Goal: Task Accomplishment & Management: Use online tool/utility

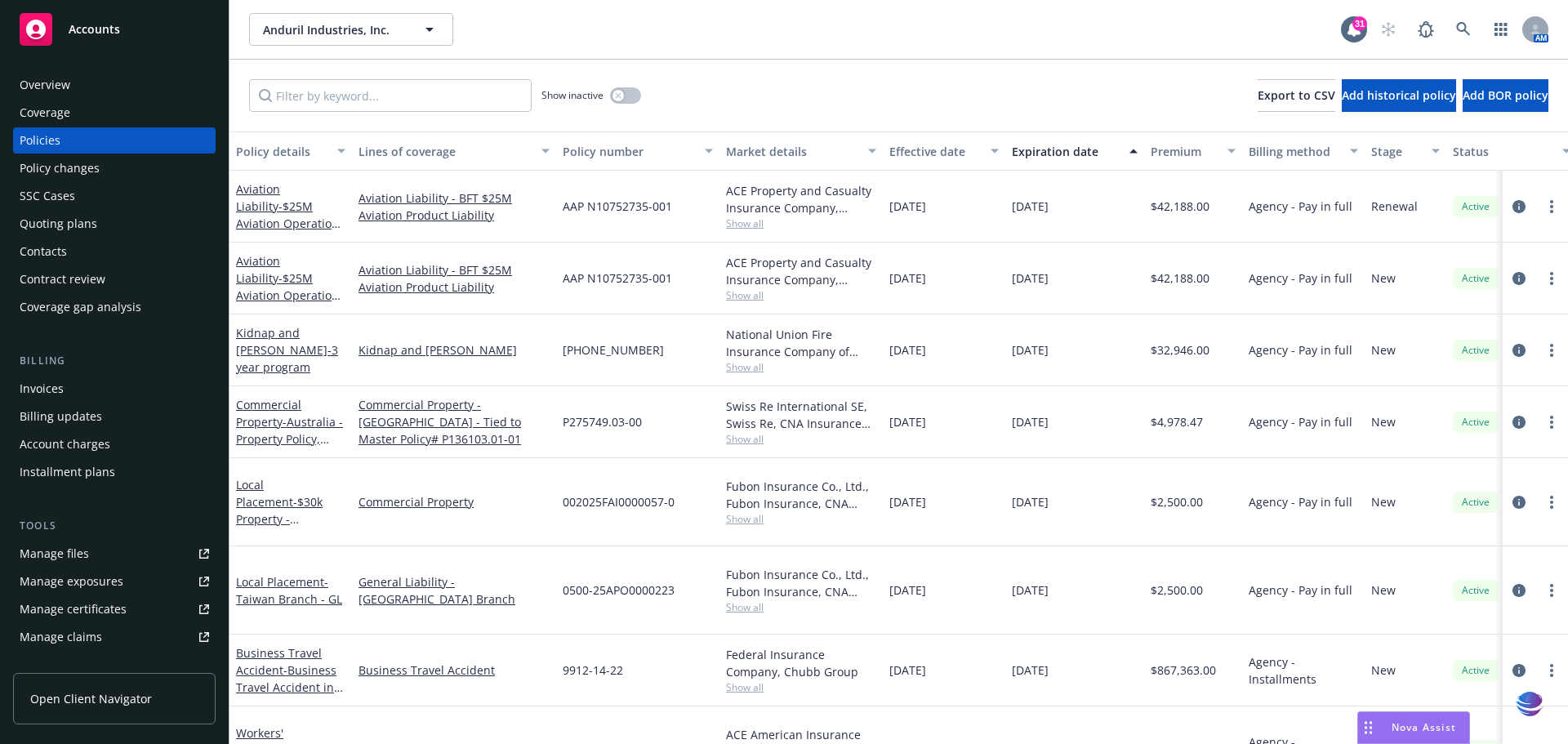
click at [69, 551] on div "Manage files" at bounding box center [55, 553] width 69 height 26
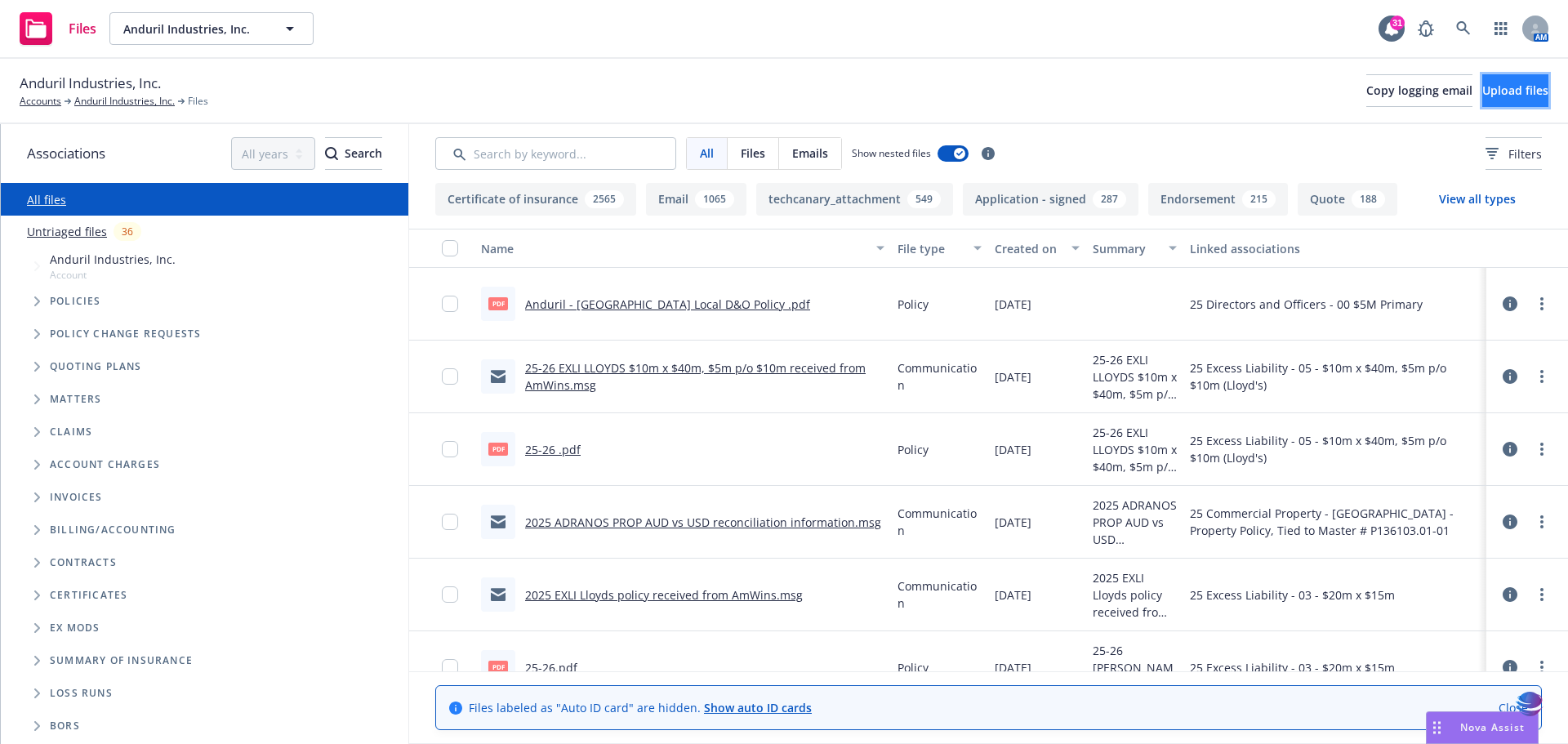
click at [1482, 87] on span "Upload files" at bounding box center [1515, 90] width 66 height 16
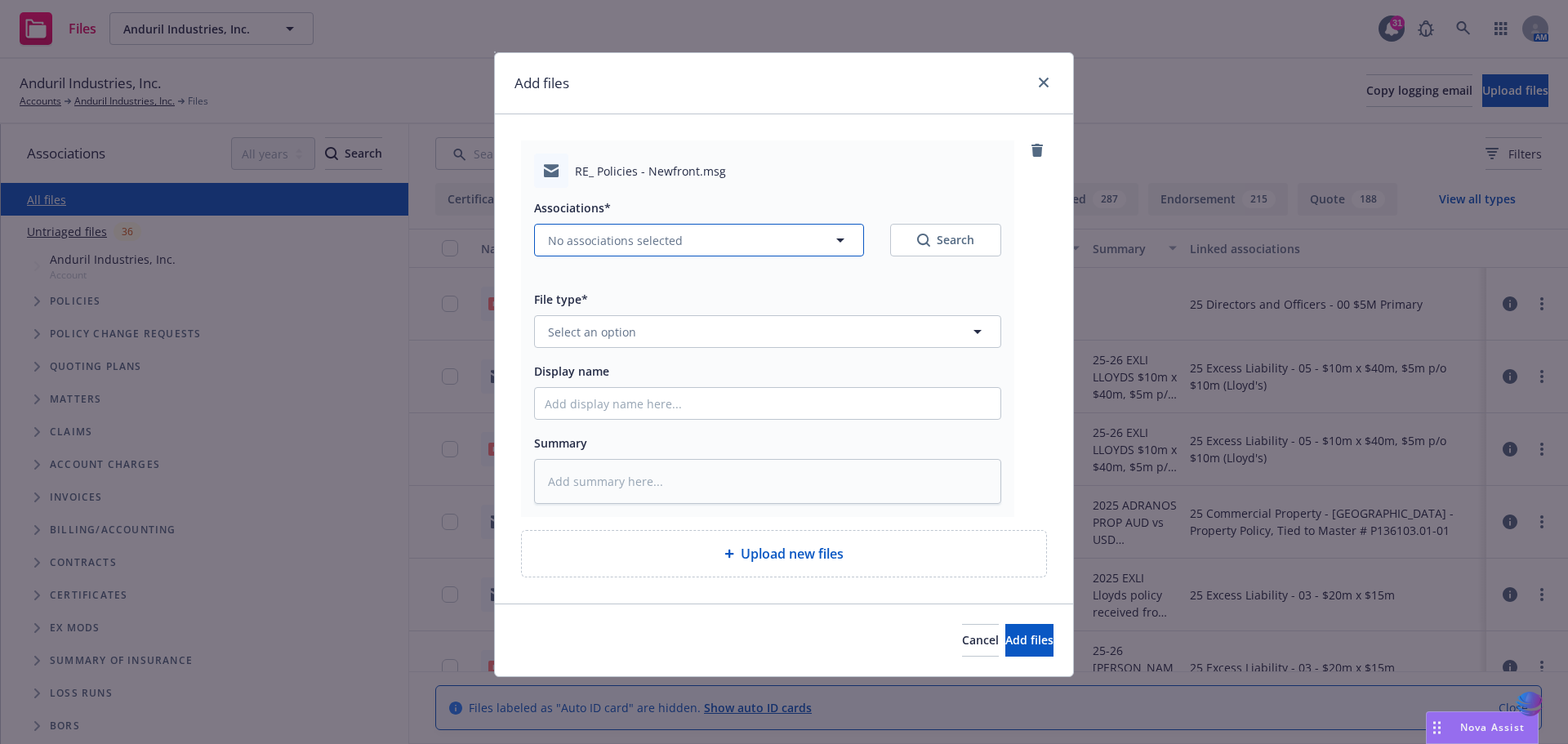
click at [839, 239] on icon "button" at bounding box center [840, 240] width 8 height 4
type textarea "x"
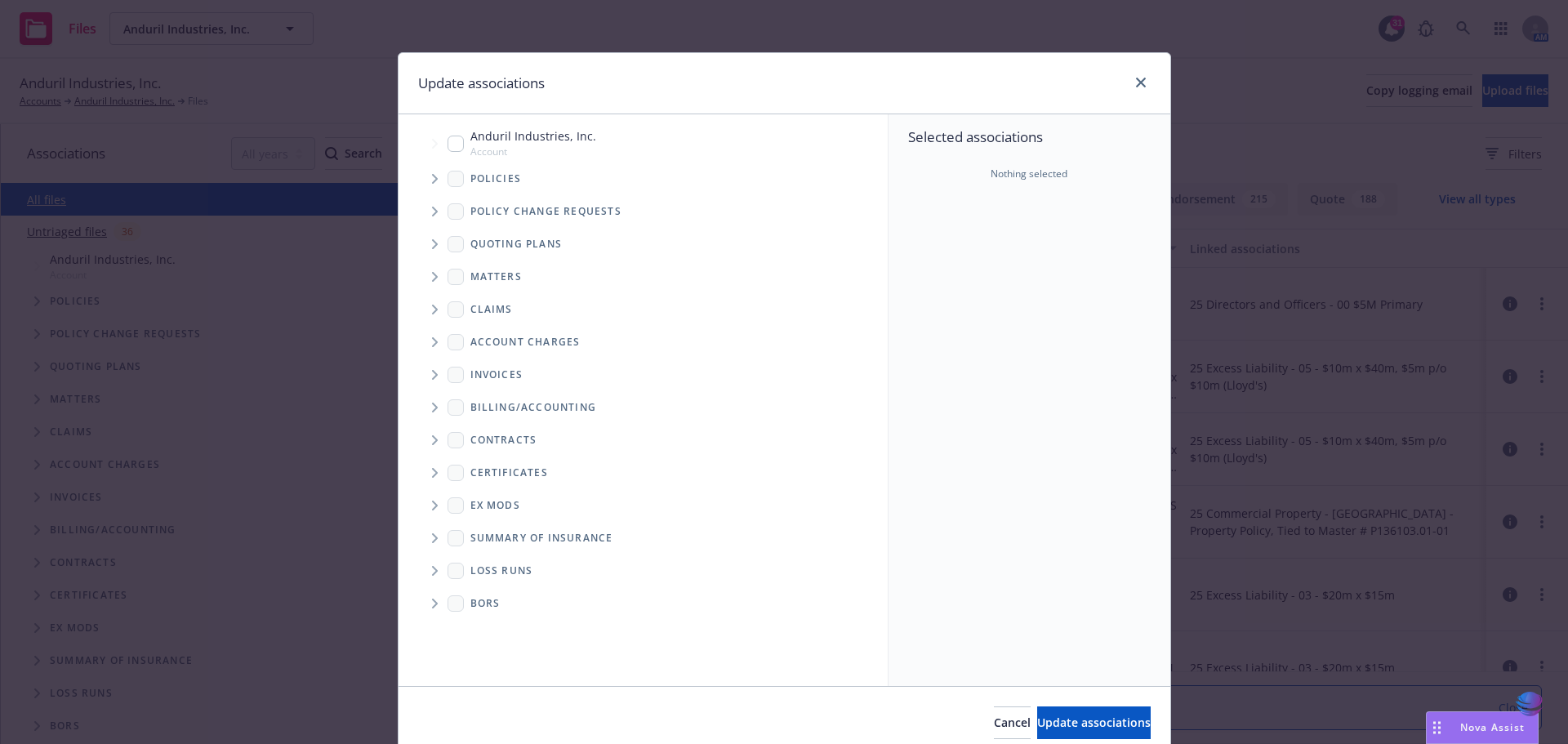
click at [432, 174] on icon "Tree Example" at bounding box center [435, 179] width 7 height 10
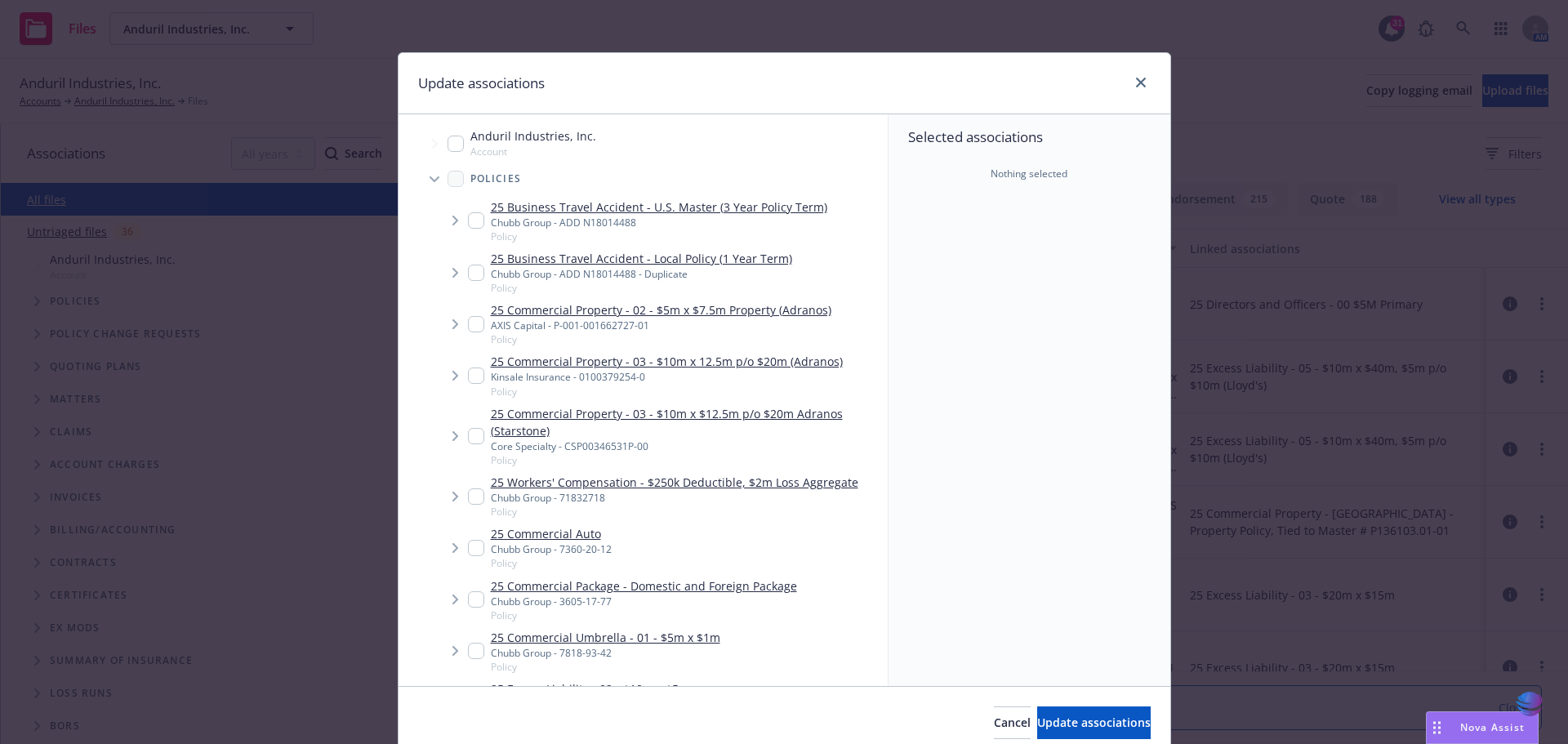
click at [467, 651] on input "Tree Example" at bounding box center [475, 650] width 16 height 16
checkbox input "true"
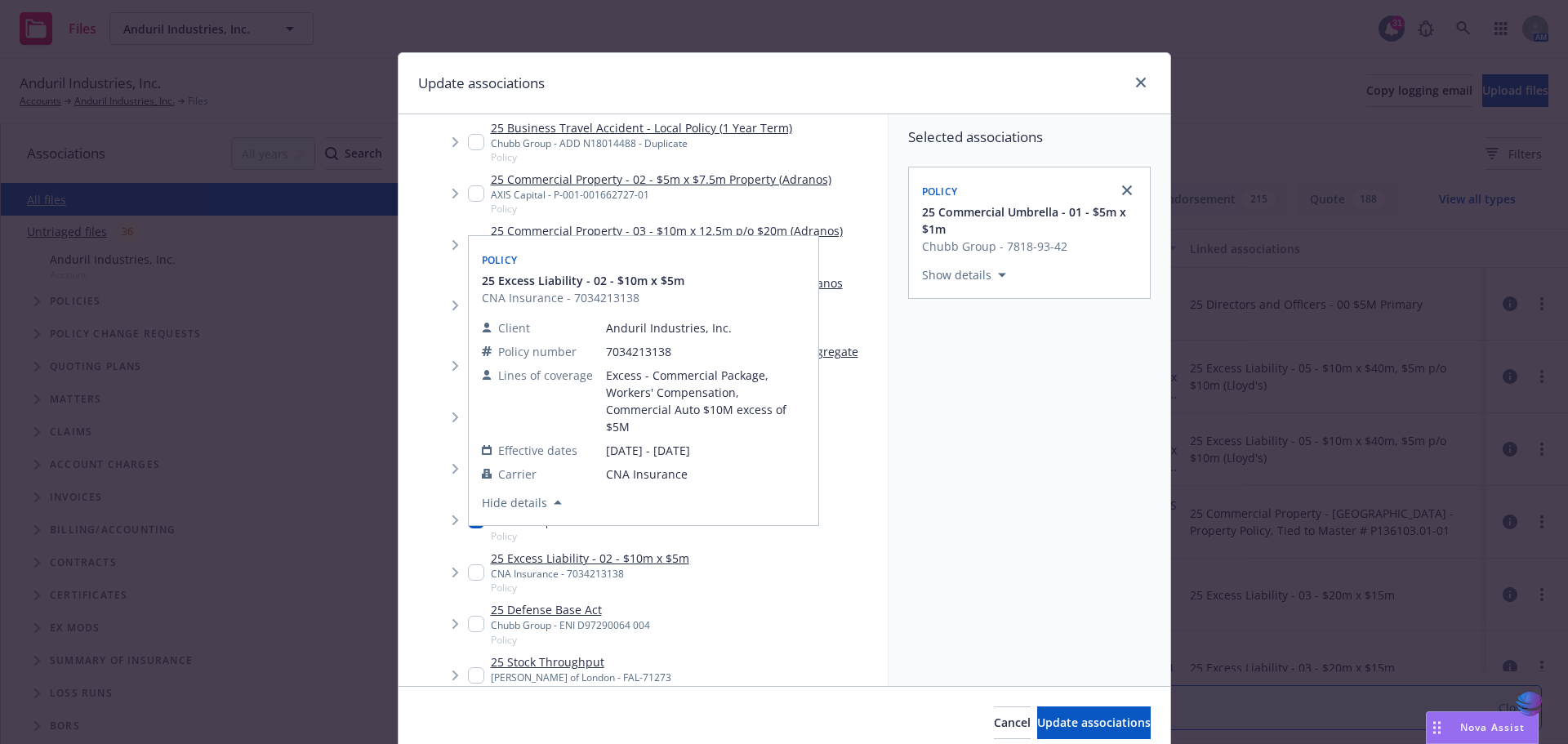
click at [474, 576] on input "Tree Example" at bounding box center [475, 572] width 16 height 16
checkbox input "true"
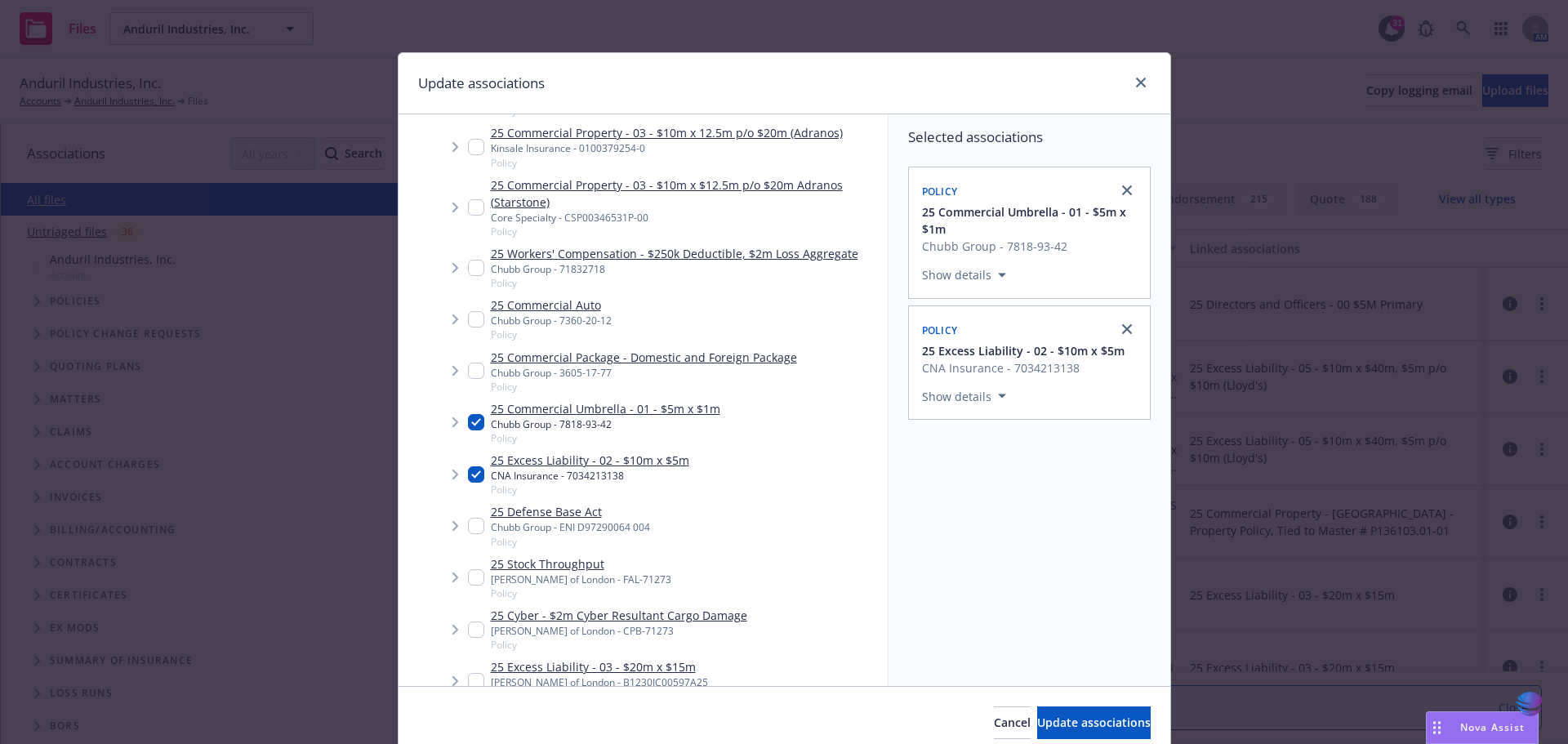
scroll to position [261, 0]
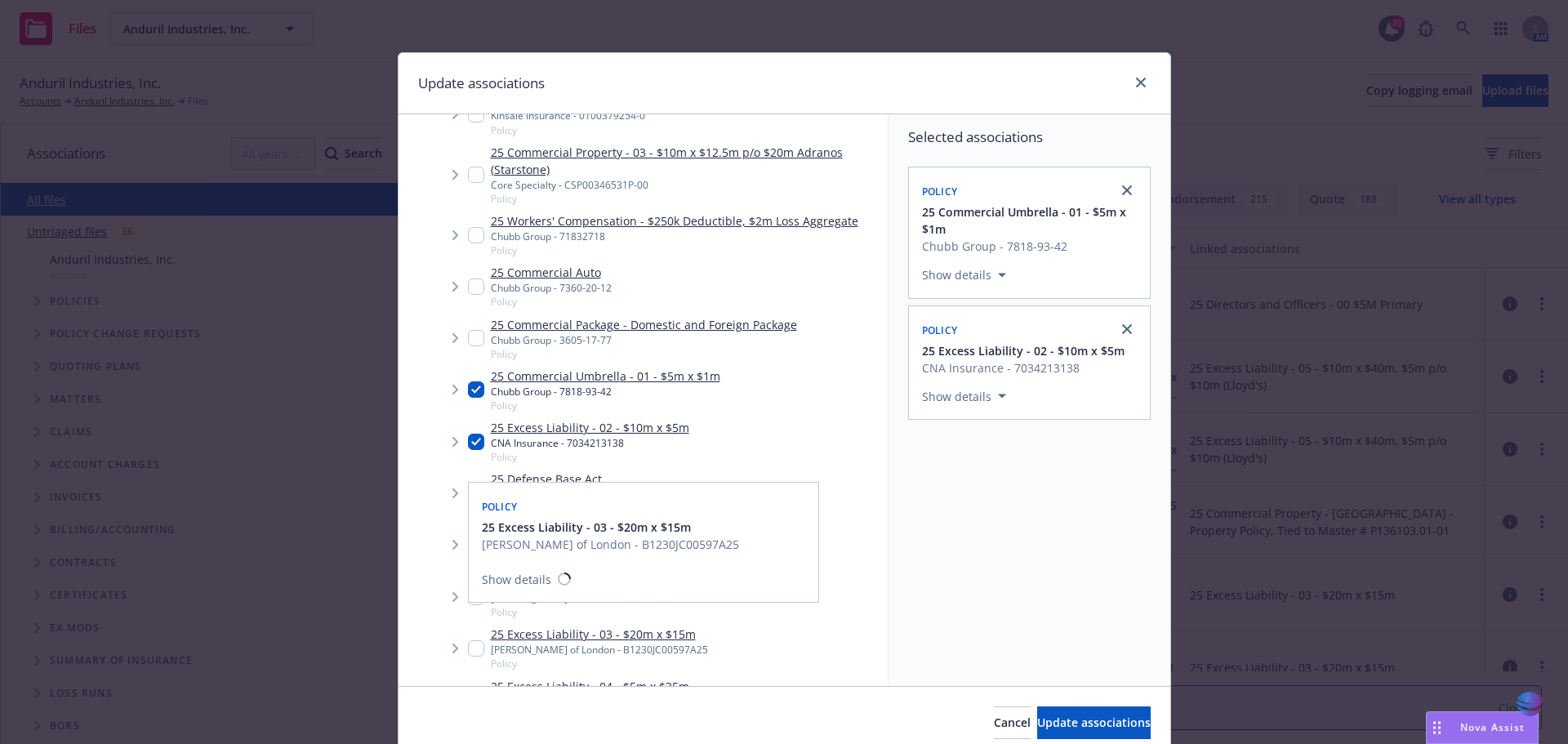
click at [467, 646] on input "Tree Example" at bounding box center [475, 648] width 16 height 16
checkbox input "true"
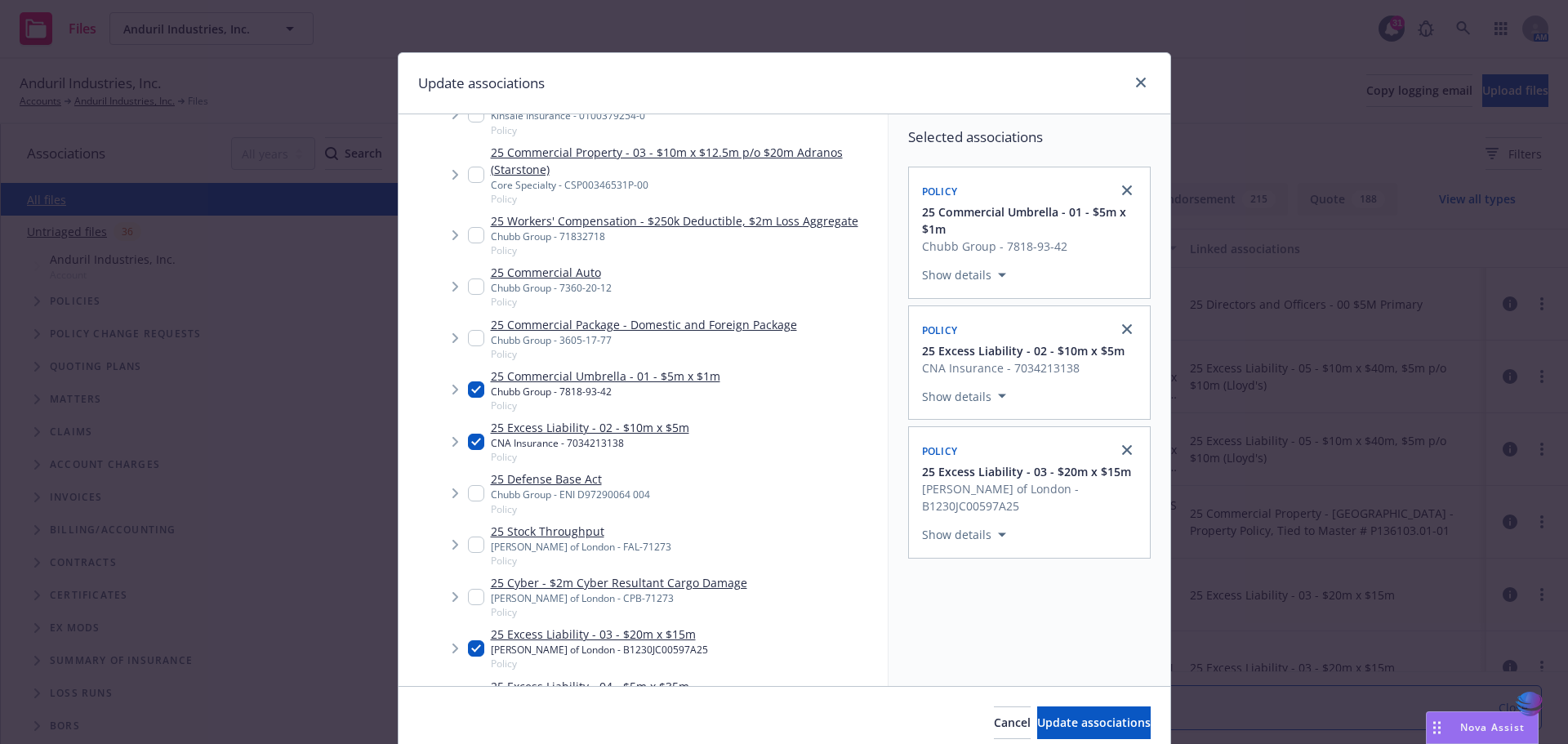
scroll to position [327, 0]
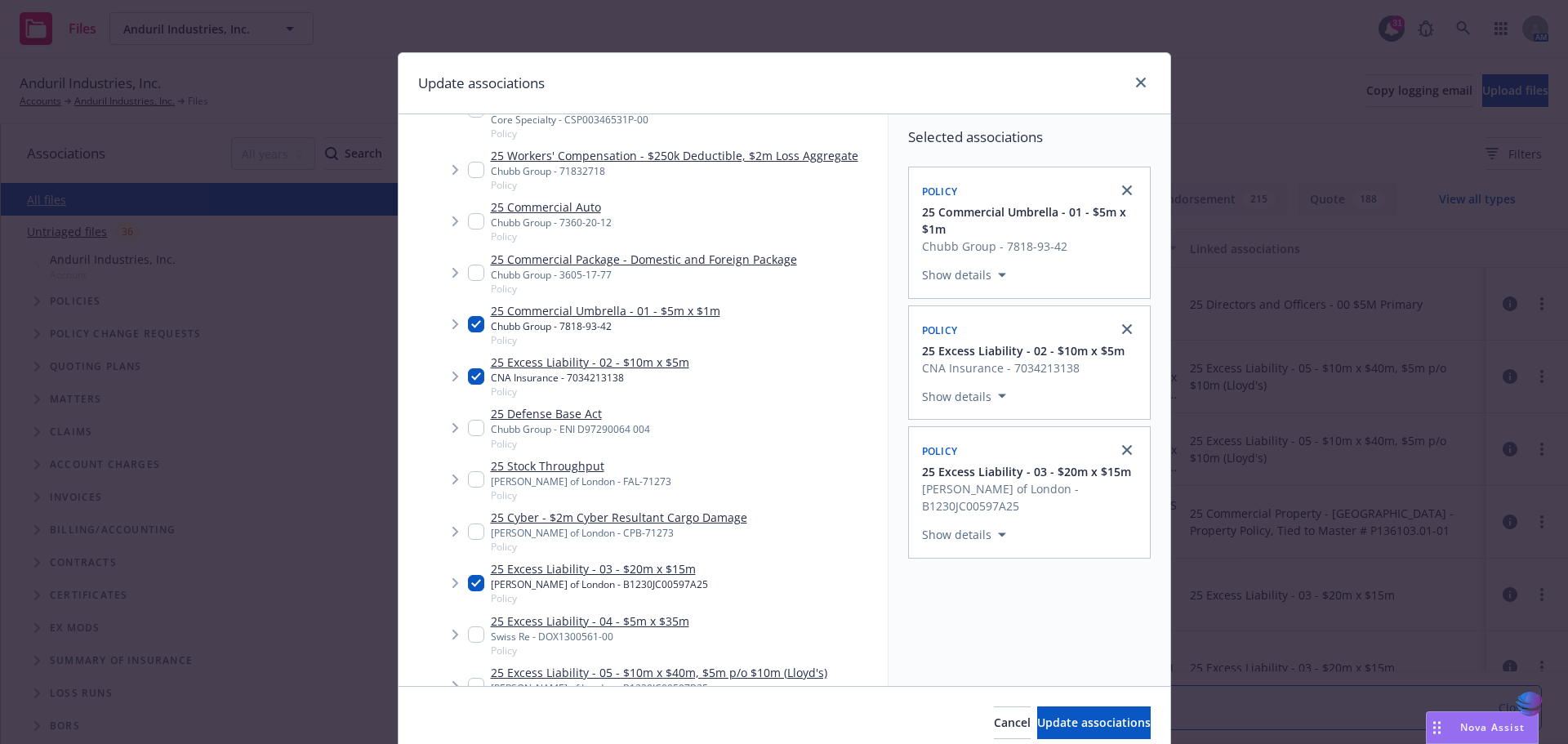
click at [467, 633] on input "Tree Example" at bounding box center [475, 634] width 16 height 16
checkbox input "true"
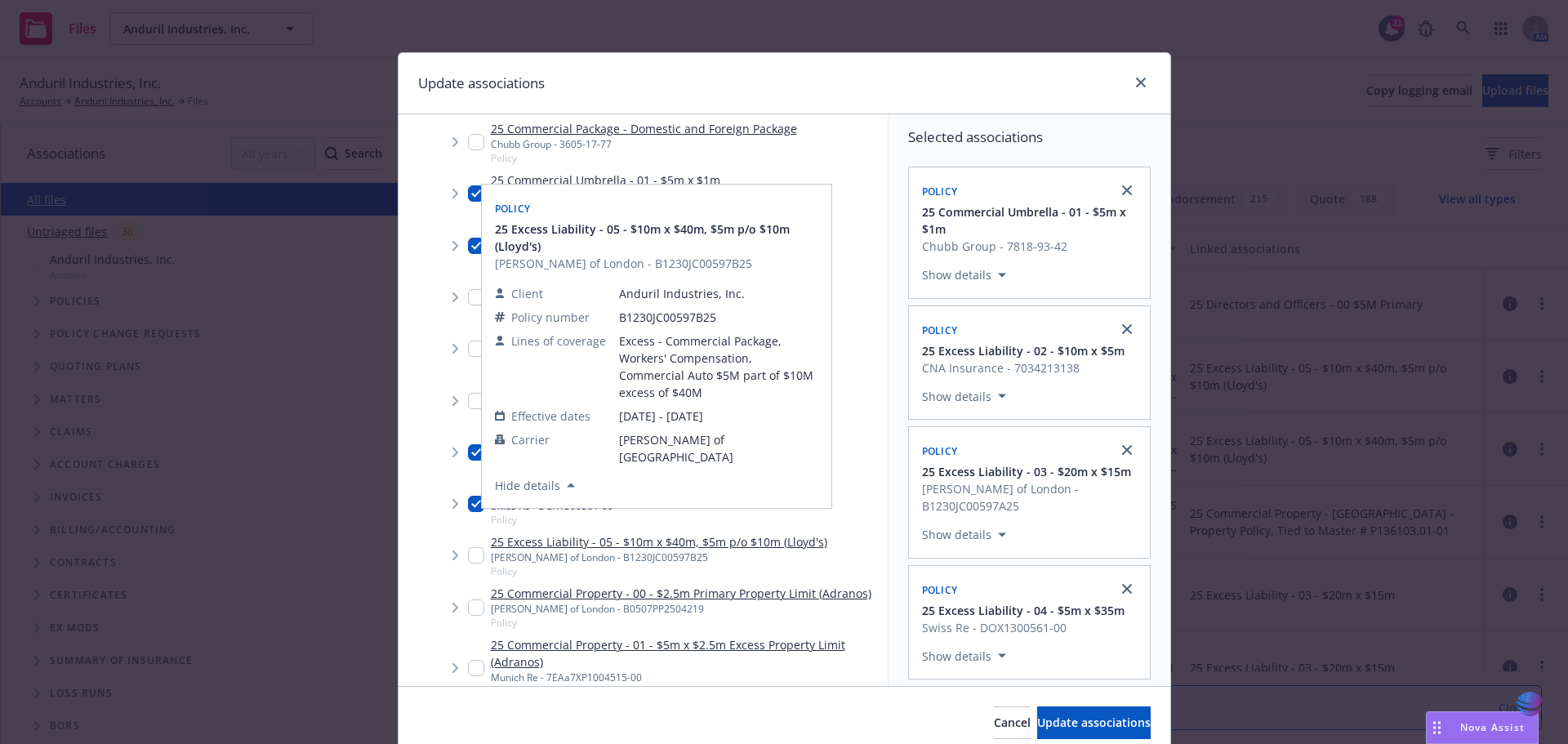
click at [472, 554] on input "Tree Example" at bounding box center [475, 555] width 16 height 16
checkbox input "true"
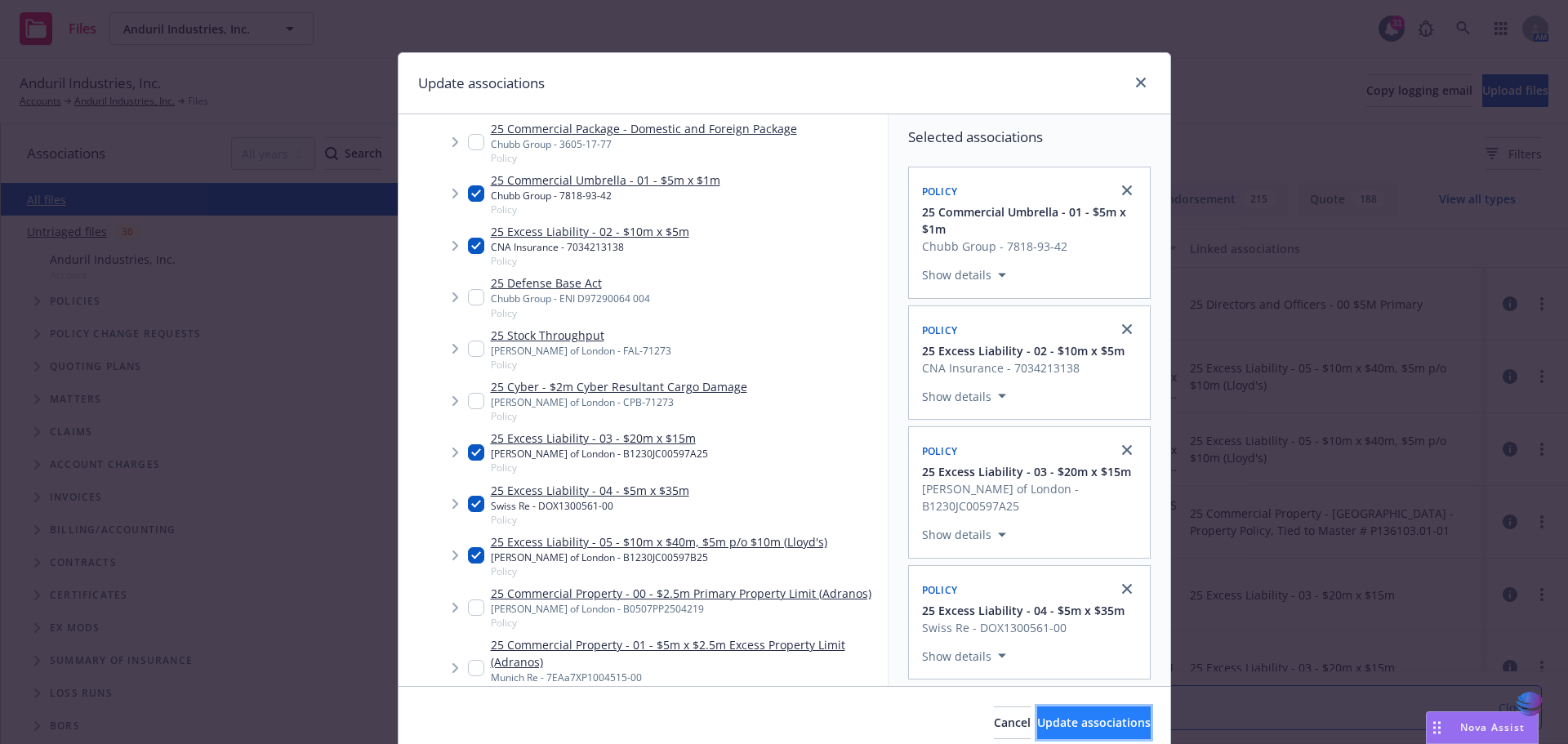
click at [1056, 721] on span "Update associations" at bounding box center [1094, 722] width 114 height 16
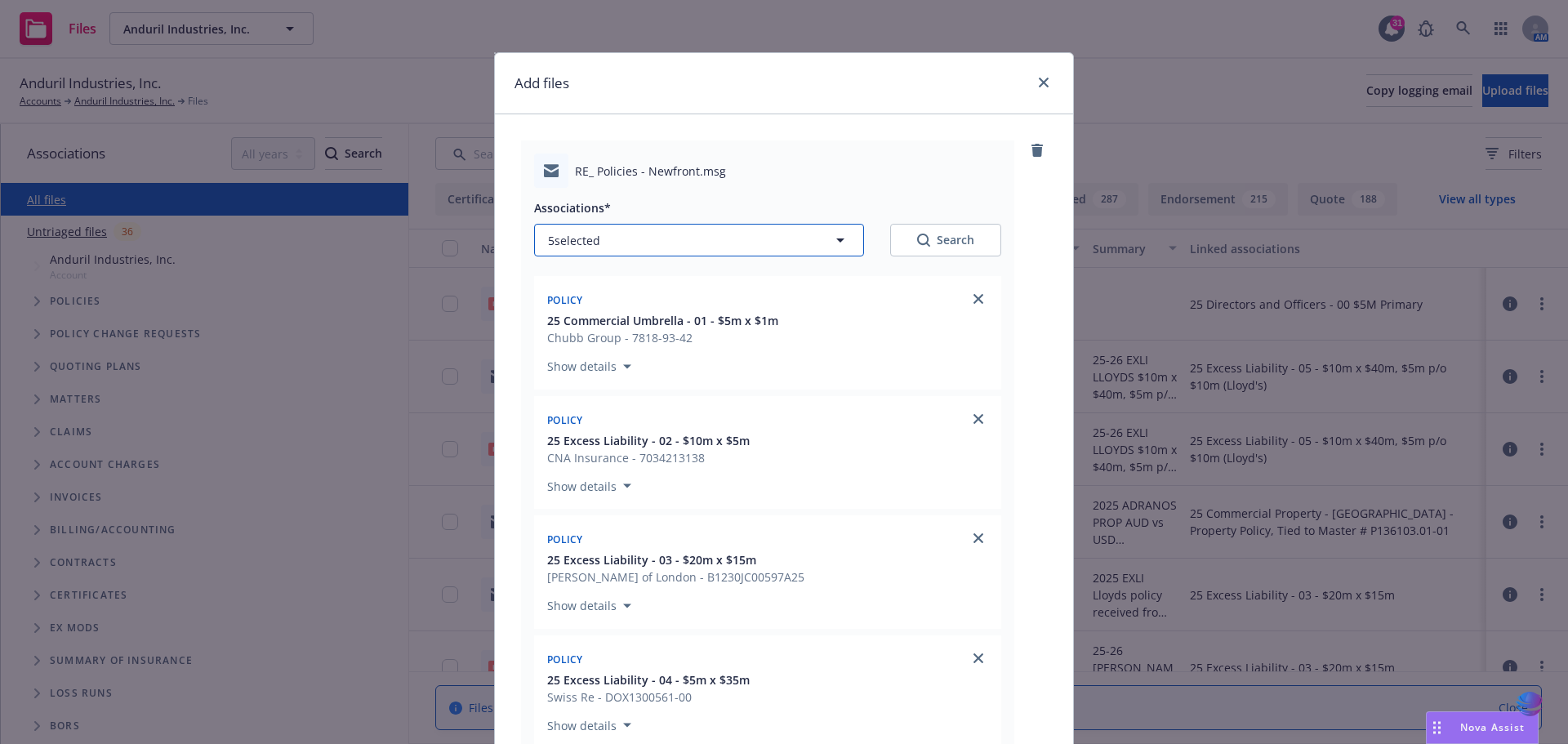
click at [833, 243] on icon "button" at bounding box center [840, 240] width 20 height 20
type textarea "x"
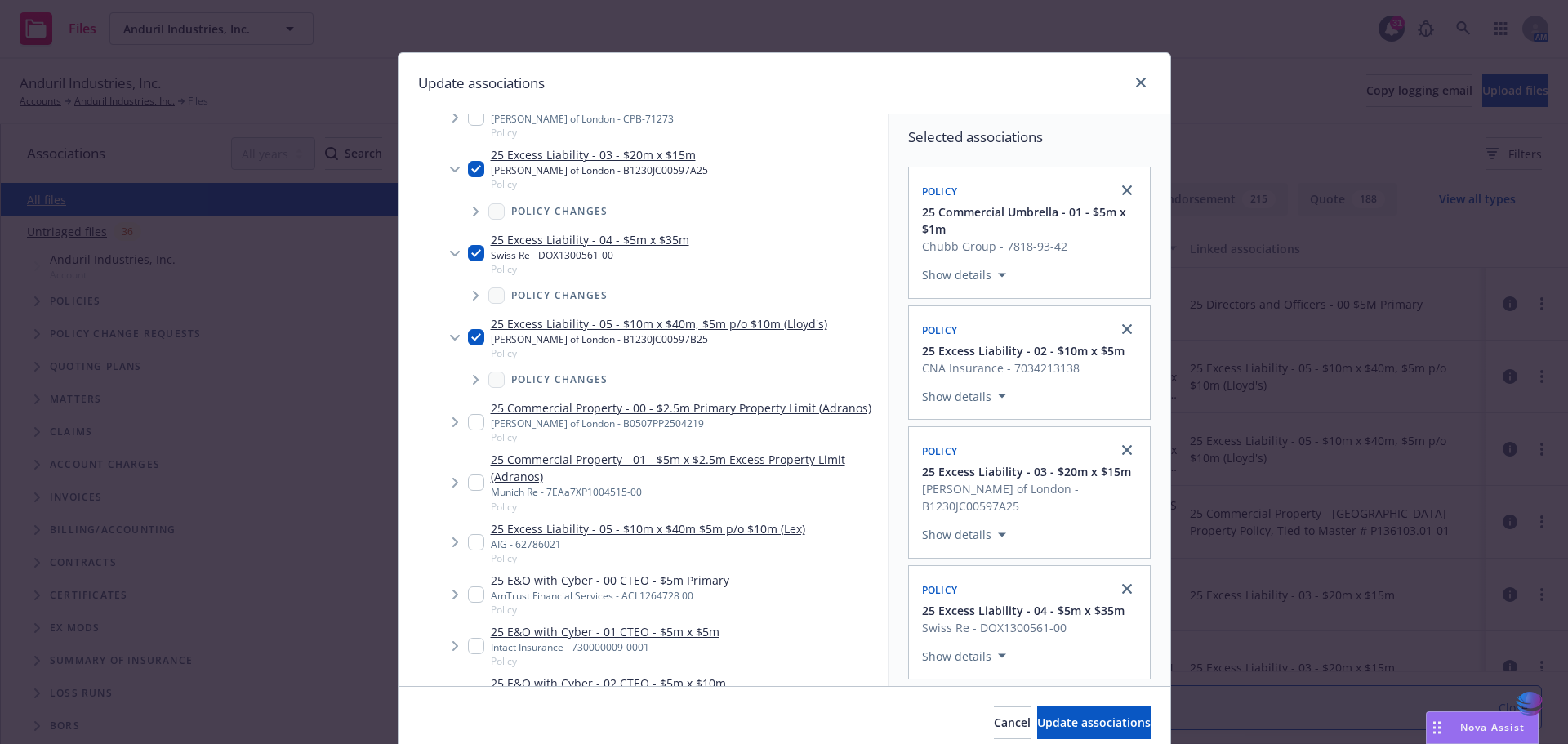
scroll to position [839, 0]
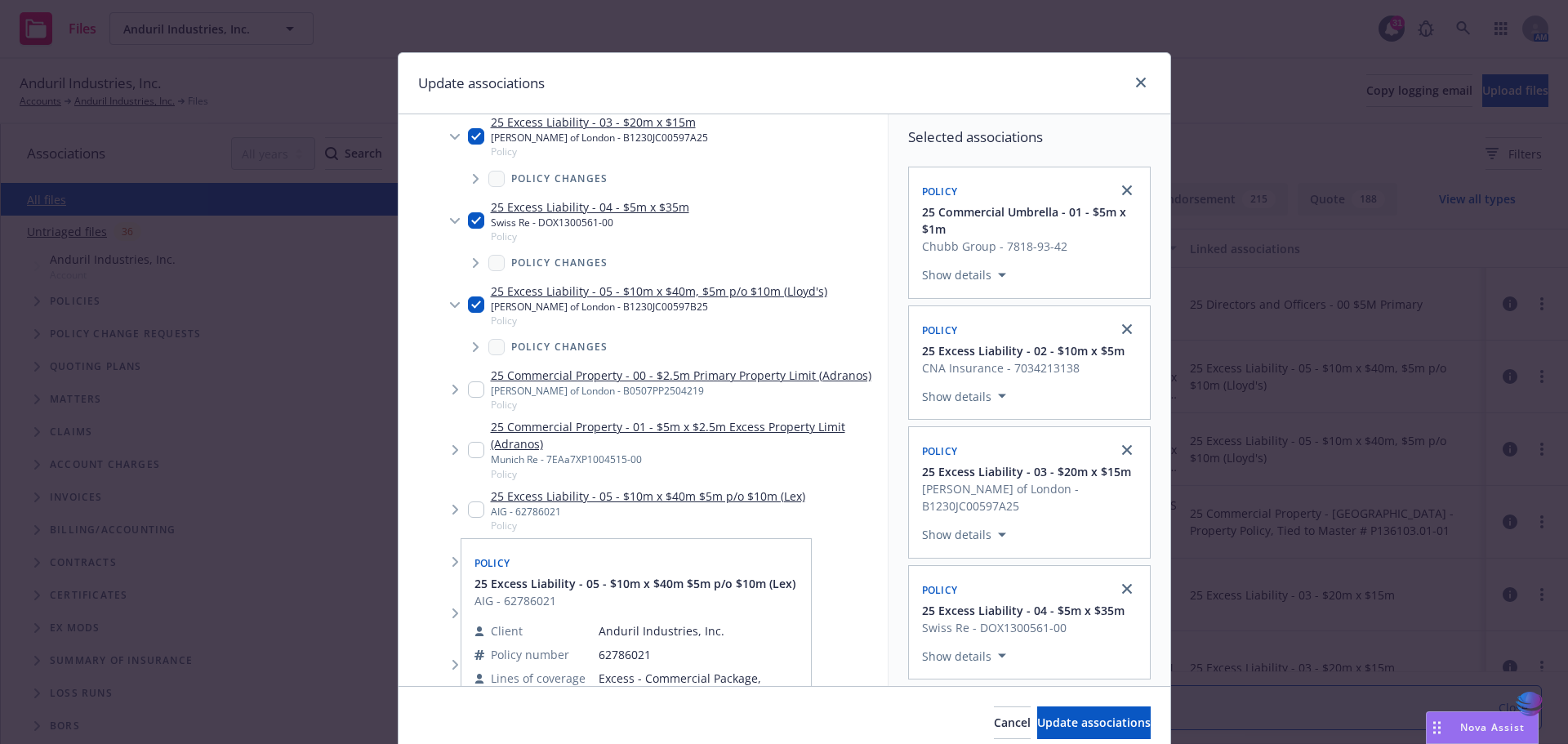
click at [471, 508] on input "Tree Example" at bounding box center [475, 509] width 16 height 16
checkbox input "true"
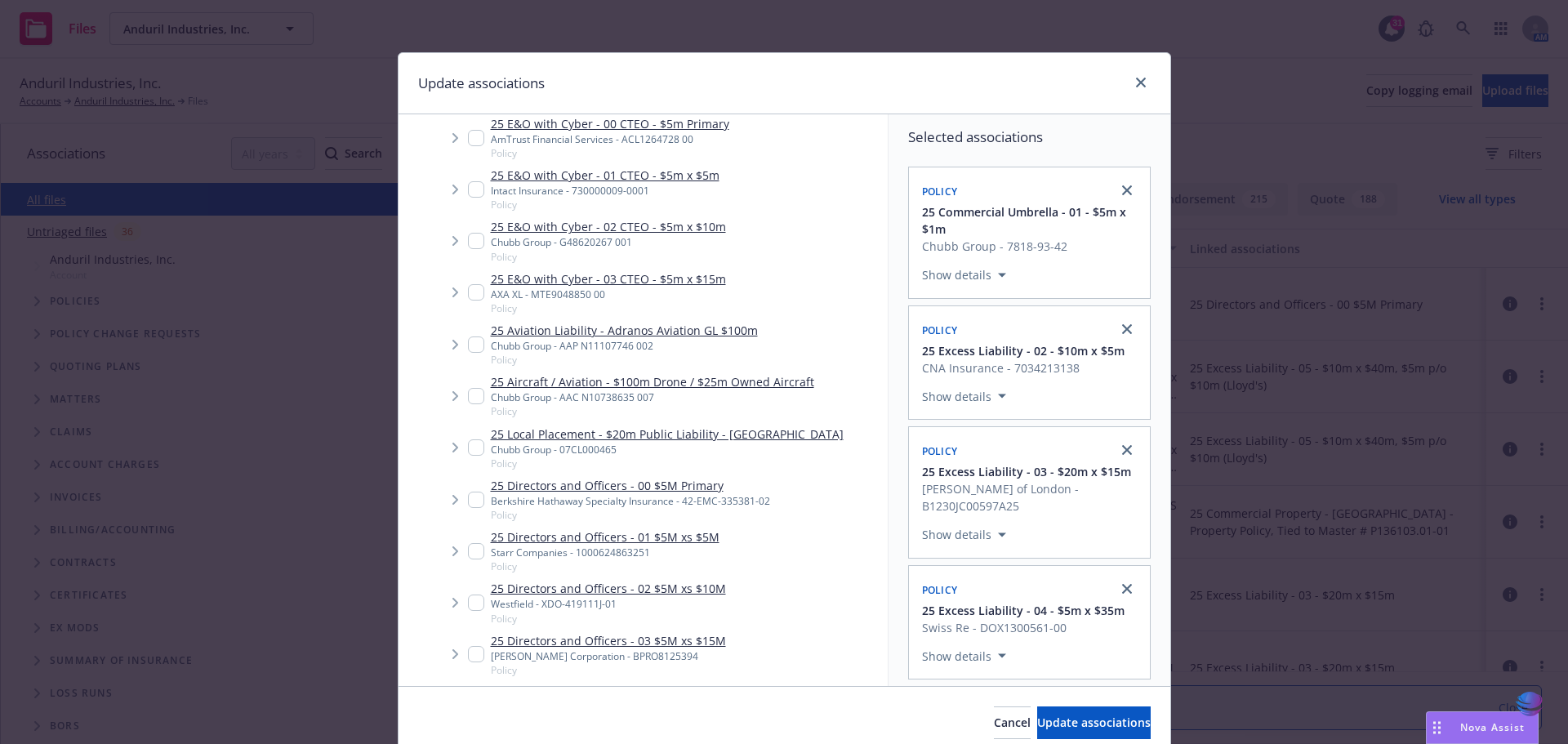
scroll to position [1295, 0]
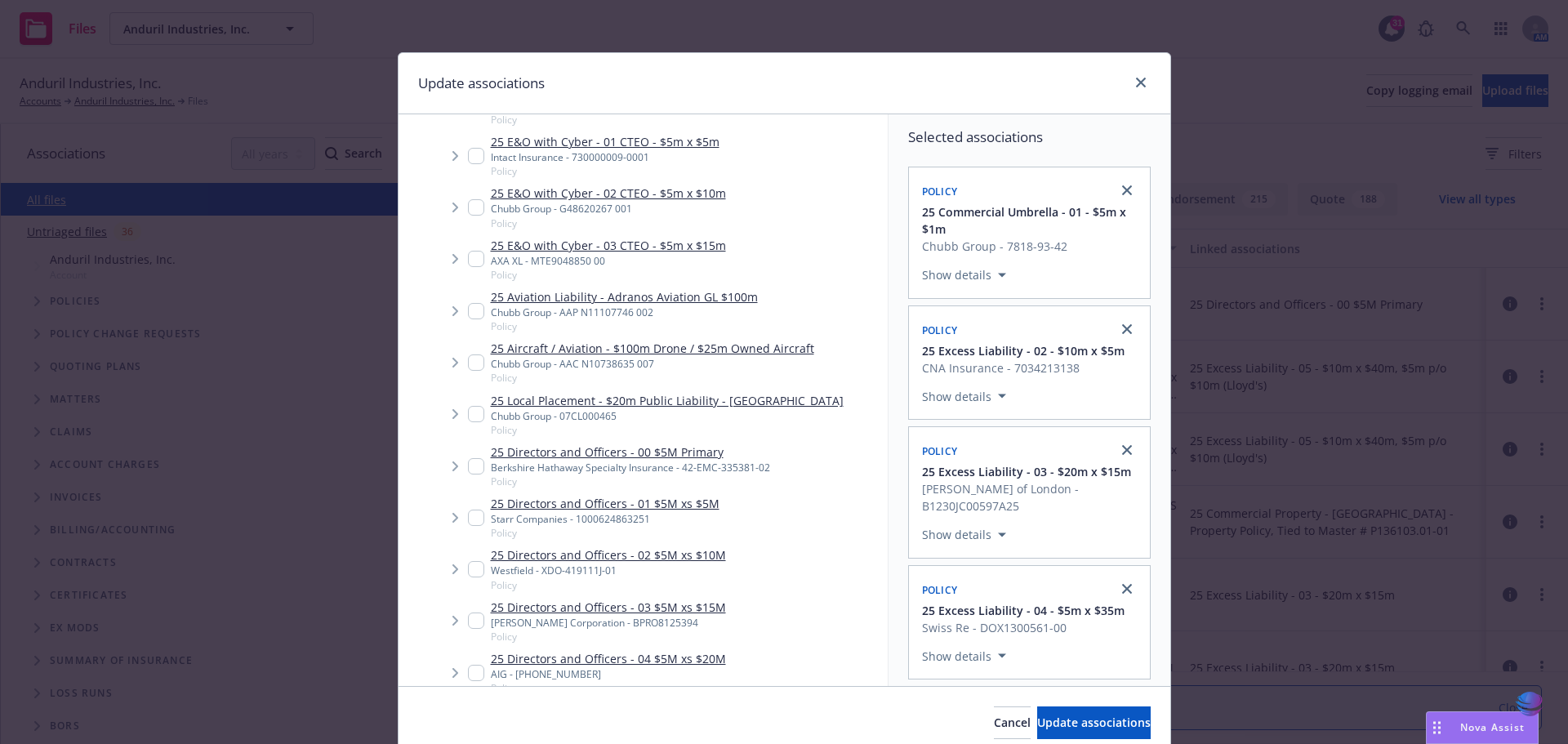
click at [467, 618] on input "Tree Example" at bounding box center [475, 620] width 16 height 16
checkbox input "true"
click at [1037, 720] on span "Update associations" at bounding box center [1094, 722] width 114 height 16
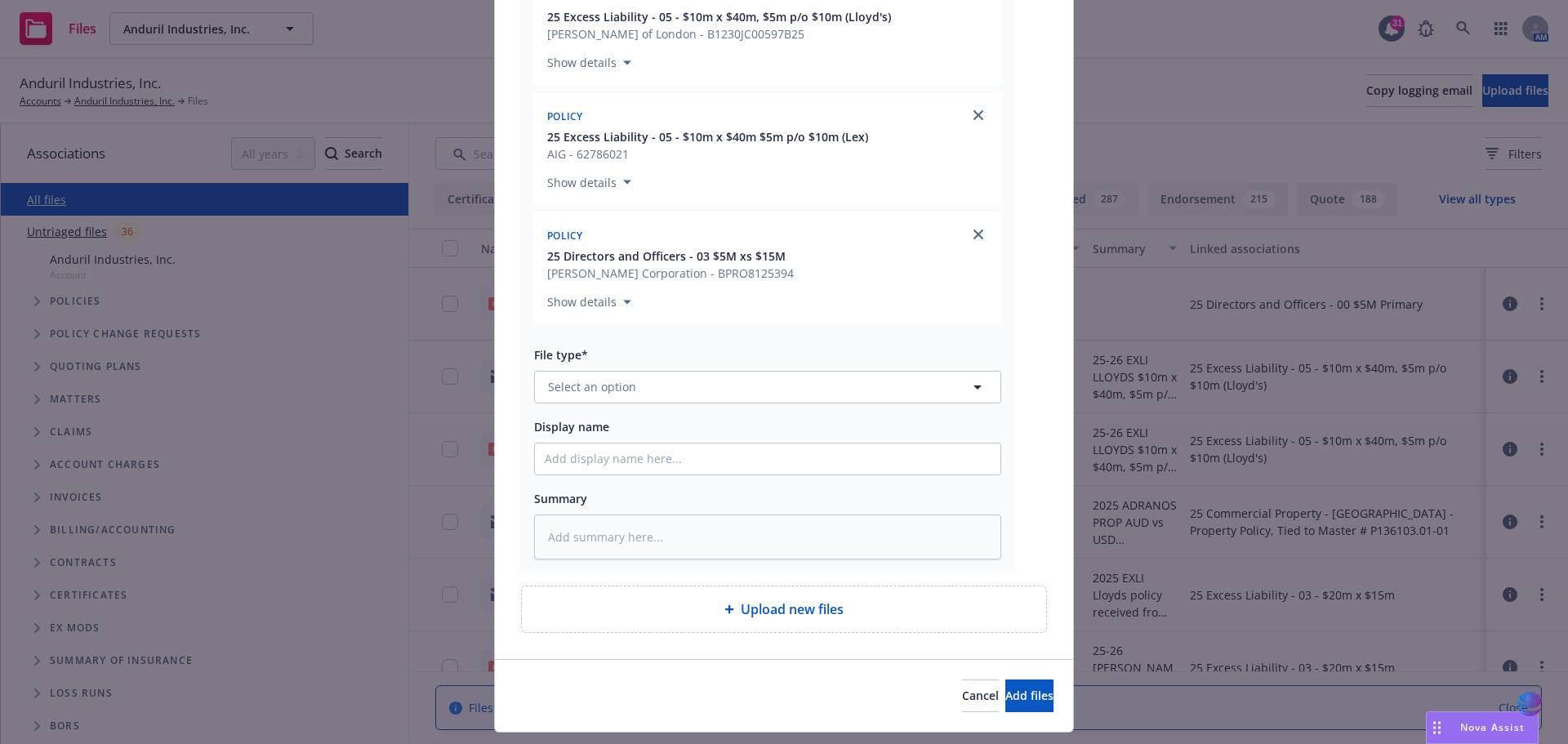
scroll to position [803, 0]
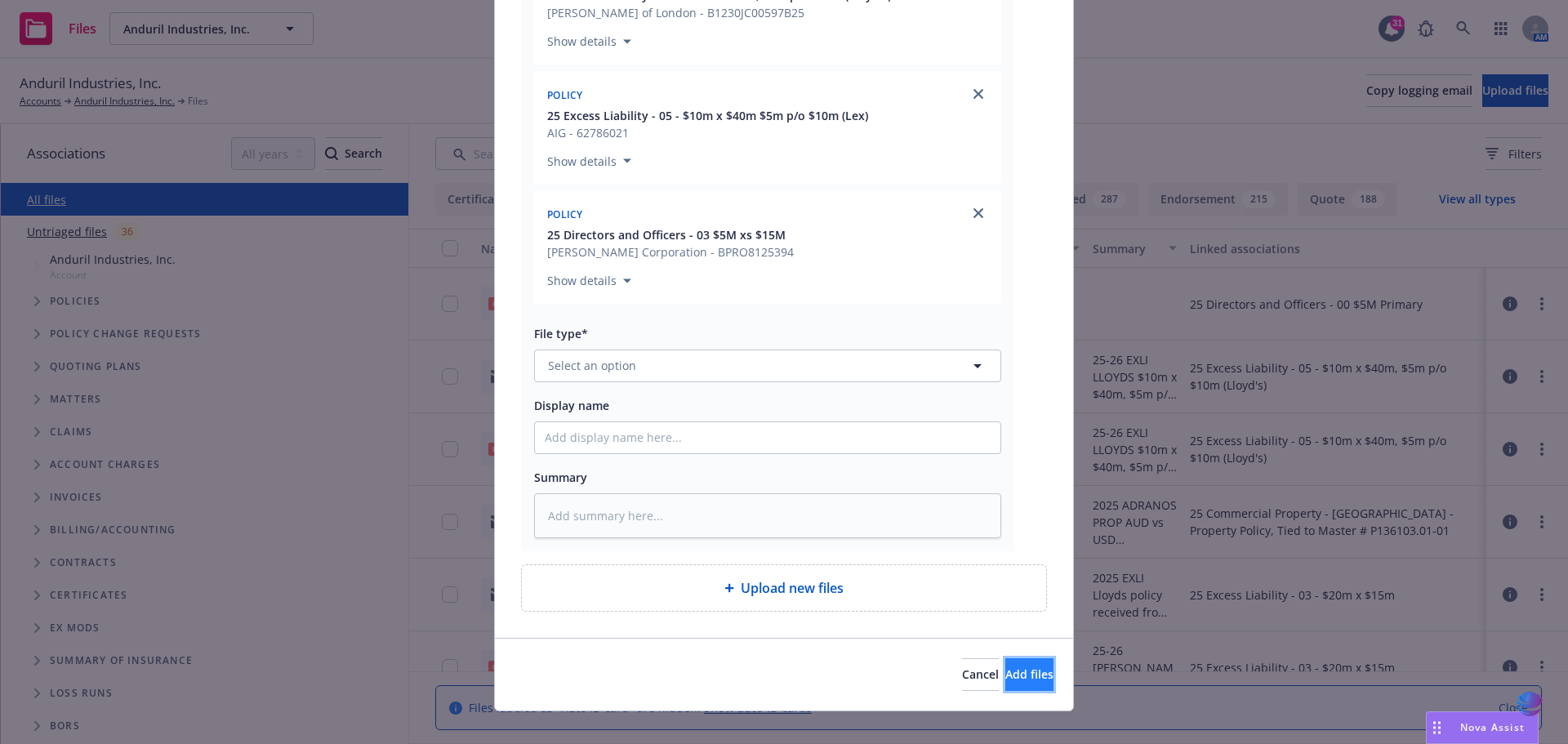
click at [1013, 679] on span "Add files" at bounding box center [1029, 674] width 49 height 16
type textarea "x"
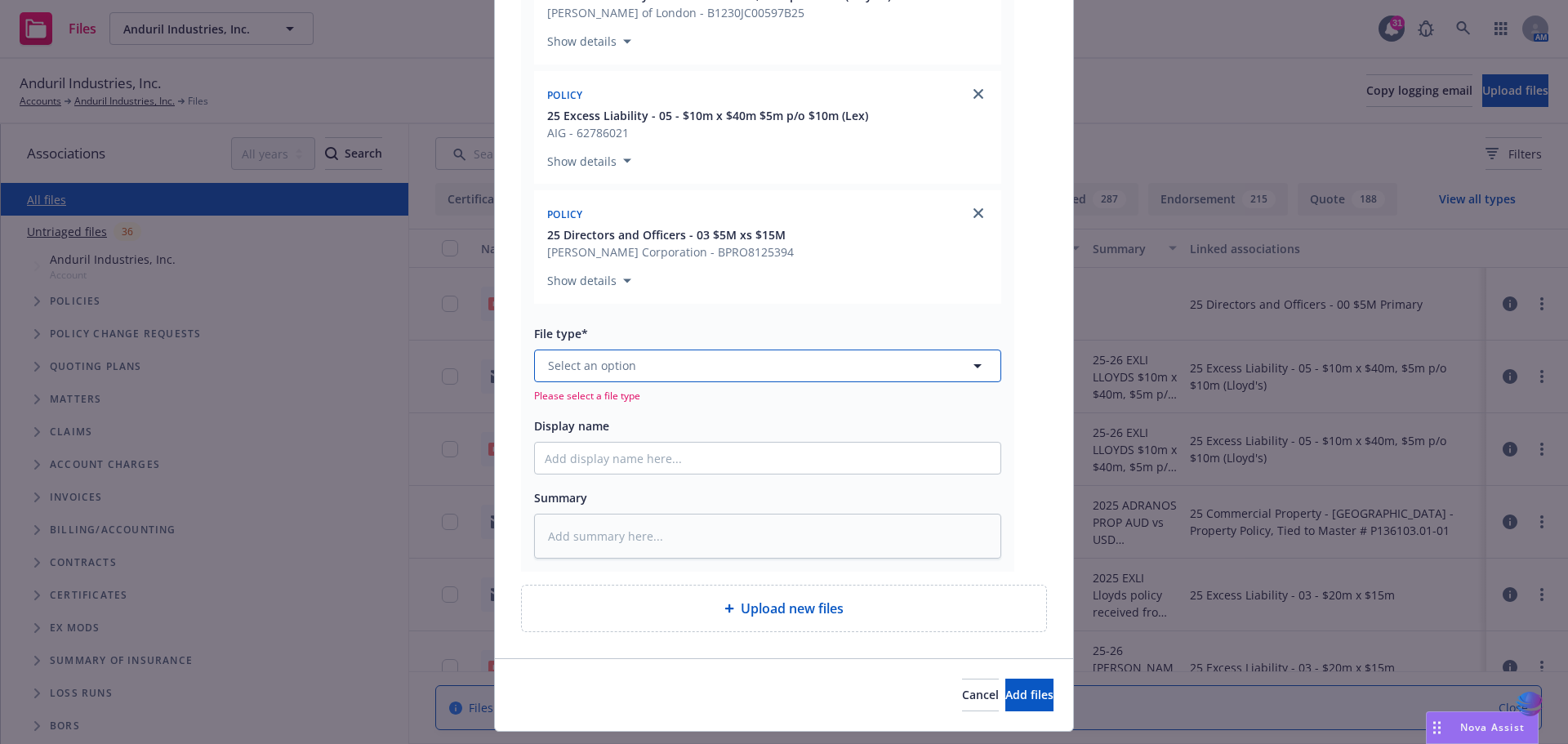
click at [969, 366] on icon "button" at bounding box center [977, 366] width 20 height 20
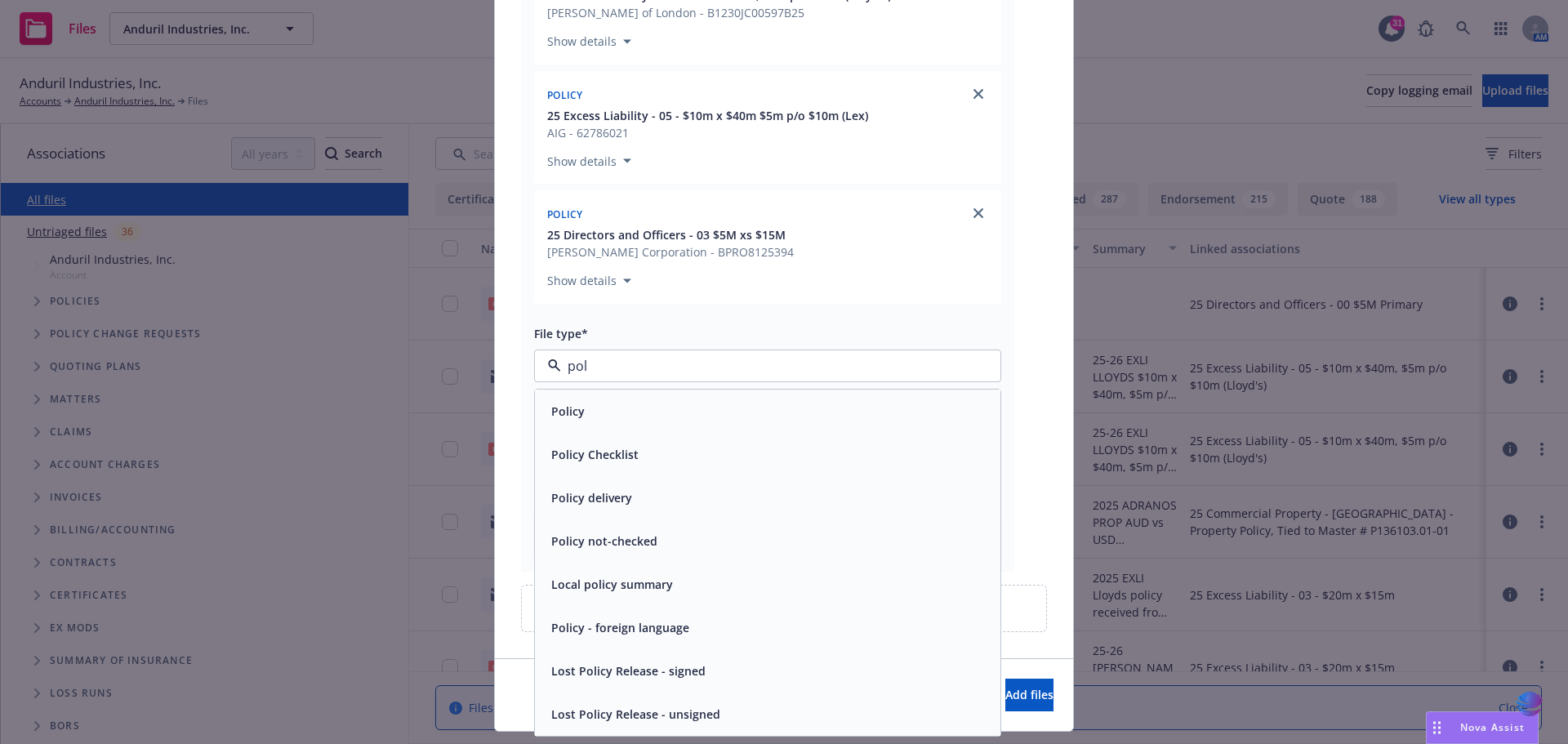
type input "poli"
click at [737, 508] on div "Policy delivery" at bounding box center [768, 497] width 446 height 23
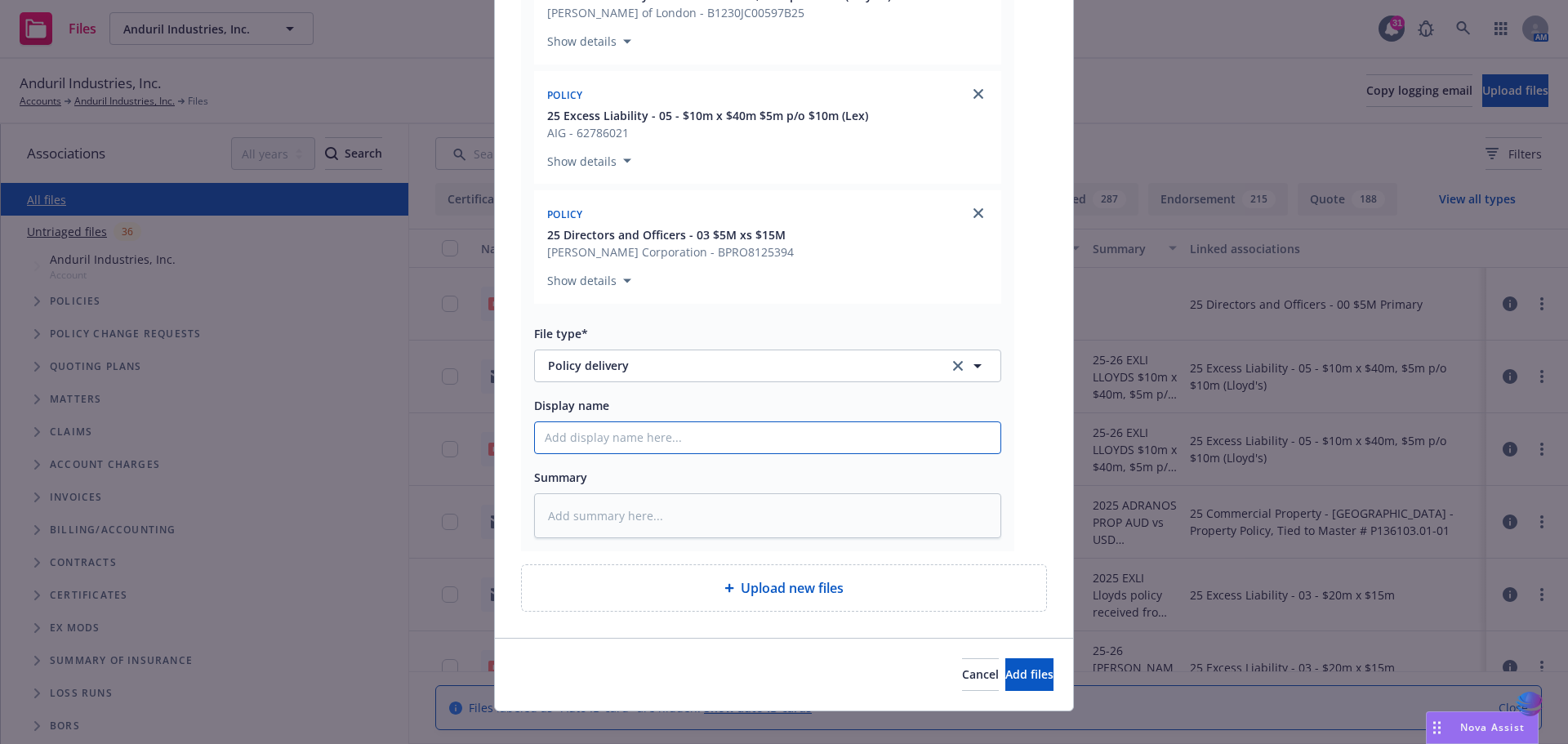
click at [572, 441] on input "Display name" at bounding box center [768, 438] width 466 height 31
type textarea "x"
type input "2"
type textarea "x"
type input "20"
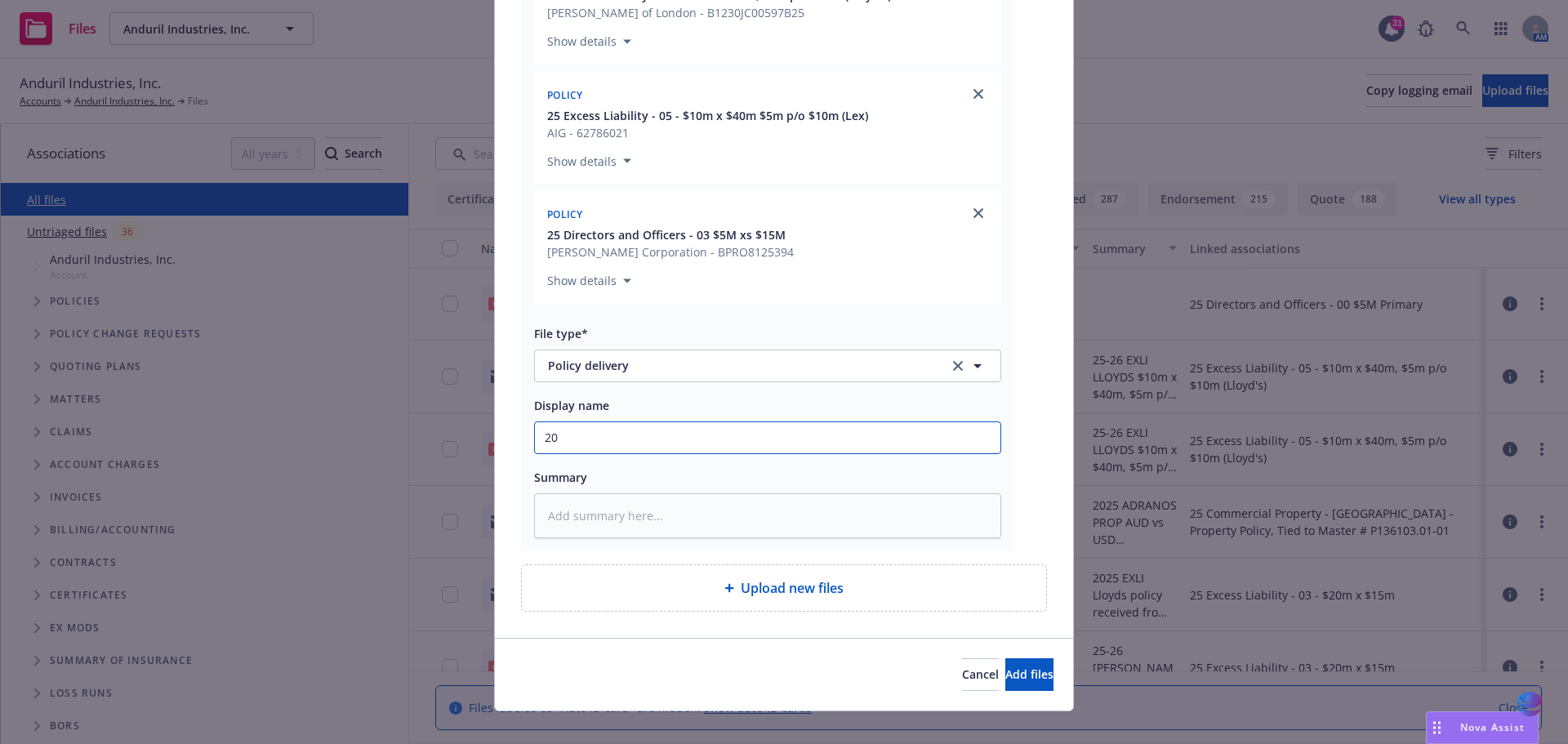
type textarea "x"
type input "202"
type textarea "x"
type input "2025"
type textarea "x"
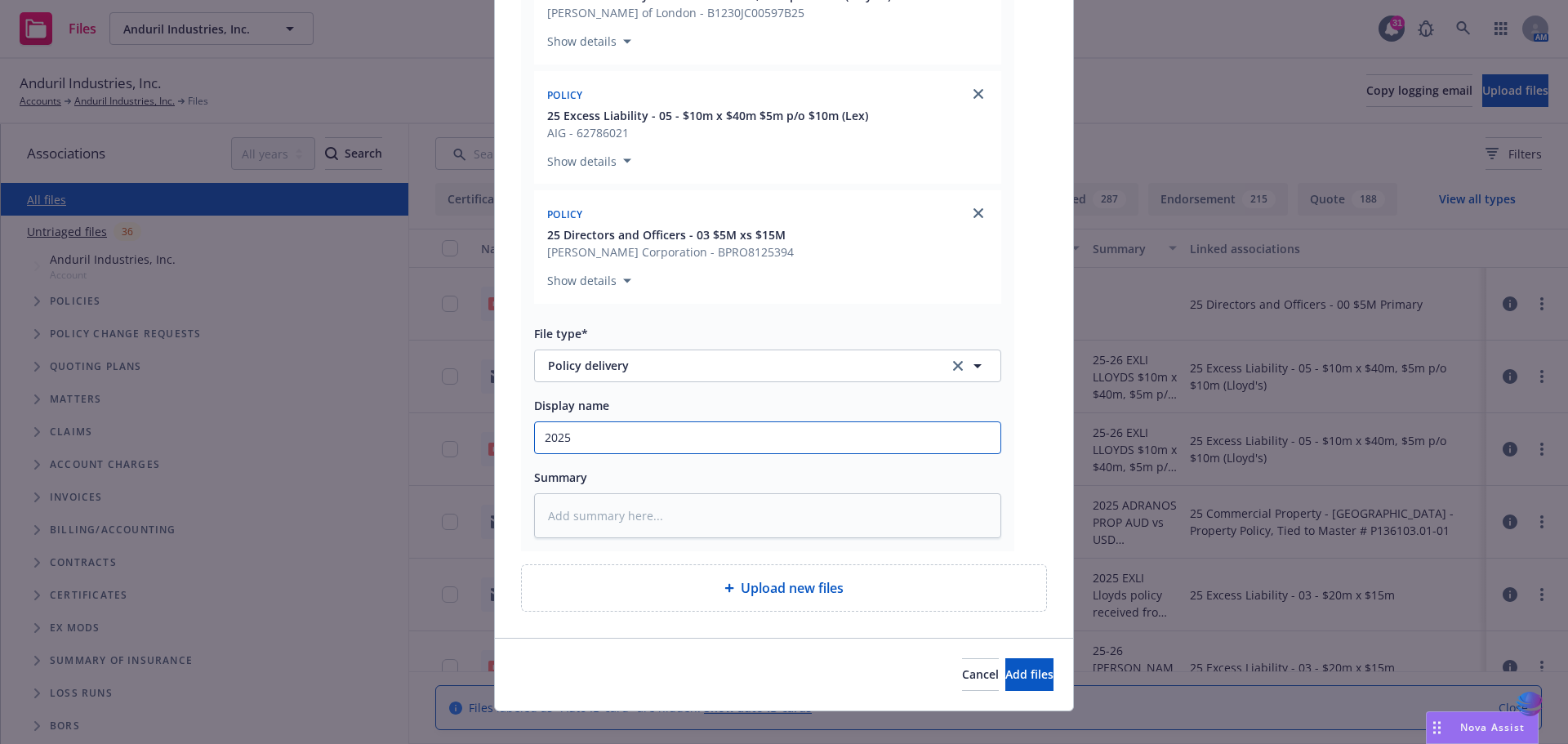
type input "2025"
type textarea "x"
type input "2025 0"
type textarea "x"
type input "2025 06"
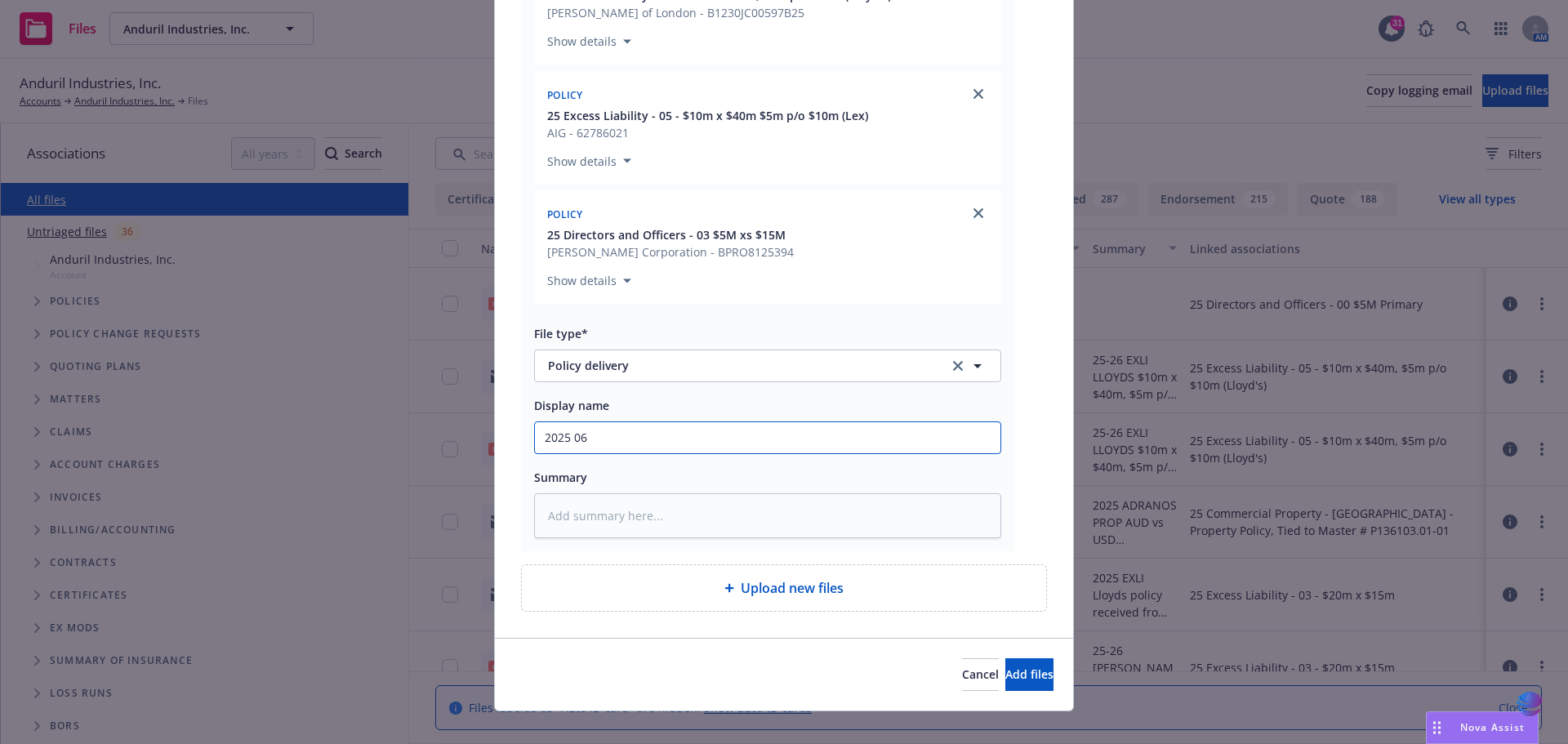
type textarea "x"
type input "2025 06"
type textarea "x"
type input "2025 06 U"
type textarea "x"
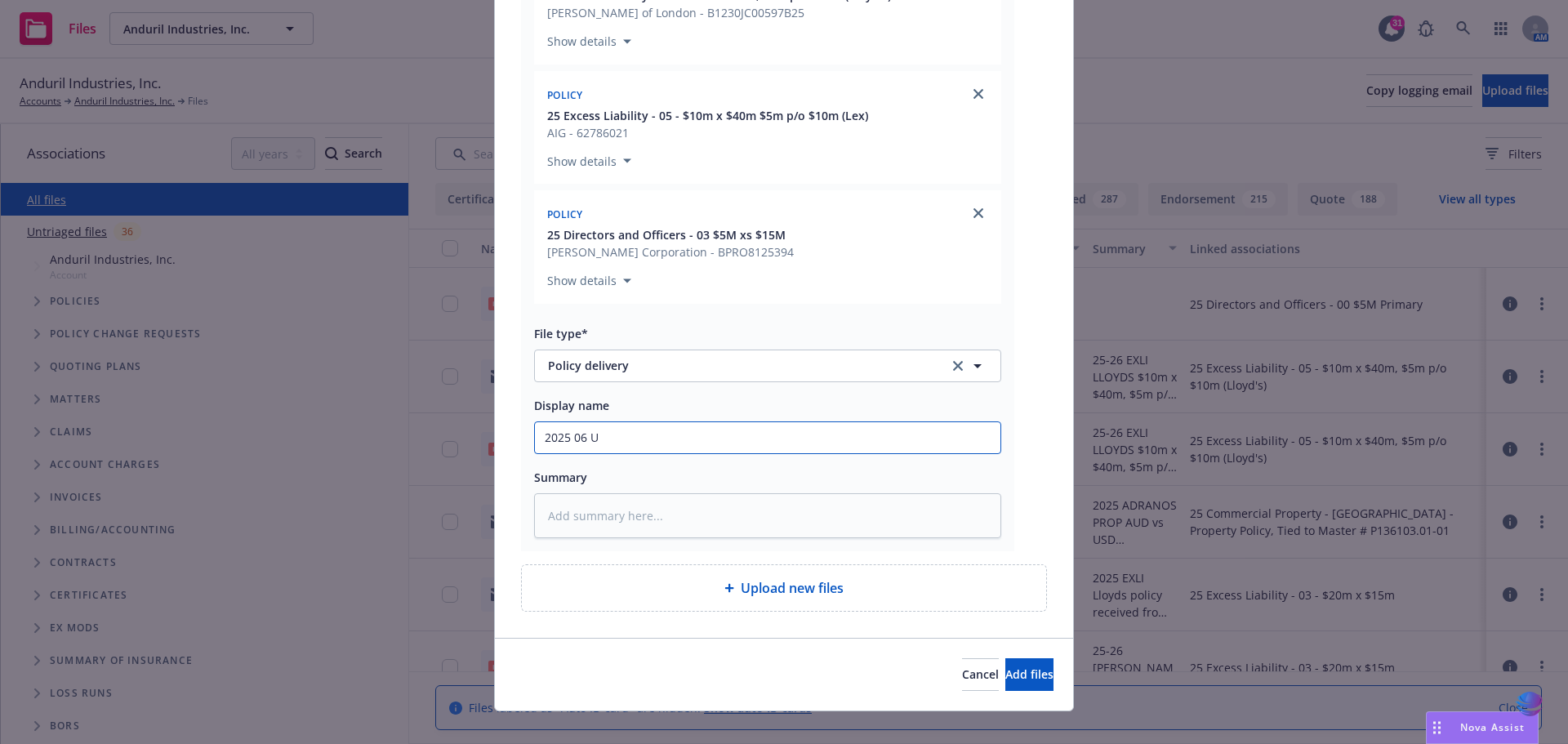
type input "2025 06 UM"
type textarea "x"
type input "2025 06 UMB"
type textarea "x"
type input "2025 06 UMB"
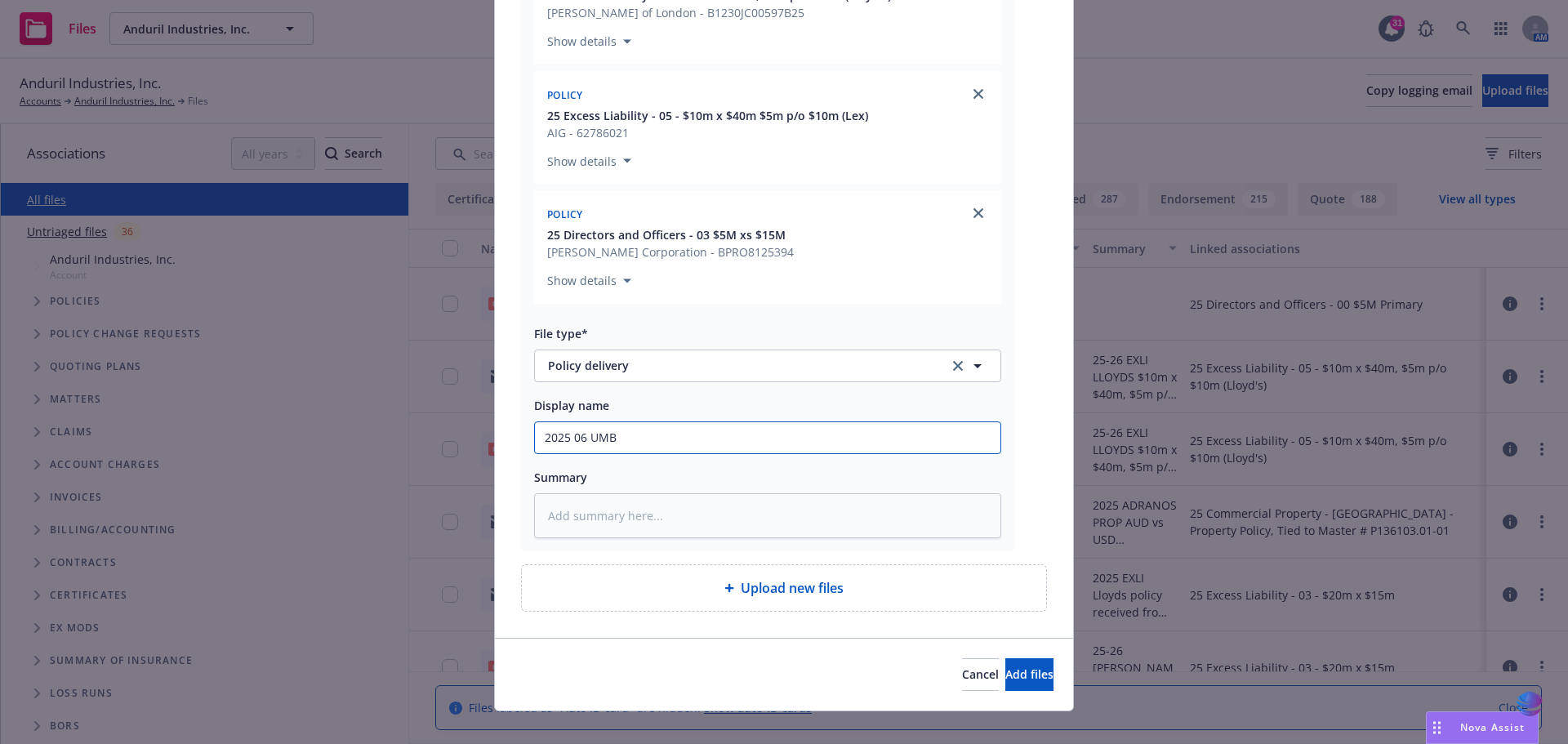
type textarea "x"
type input "2025 06 UMB E"
type textarea "x"
type input "2025 06 UMB EX"
type textarea "x"
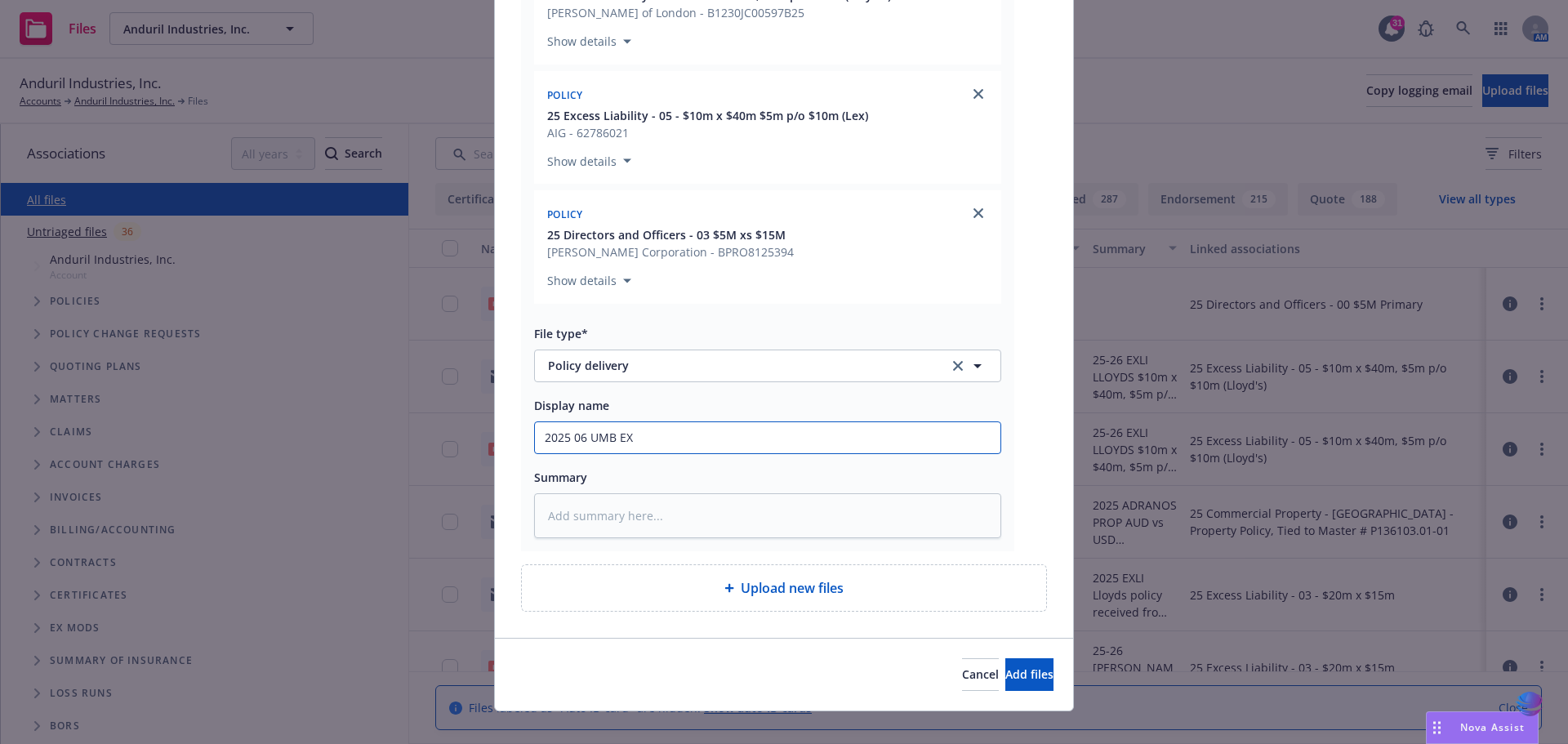
type input "2025 06 UMB EXL"
type textarea "x"
type input "2025 06 UMB EXLI"
type textarea "x"
type input "2025 06 UMB EXLI"
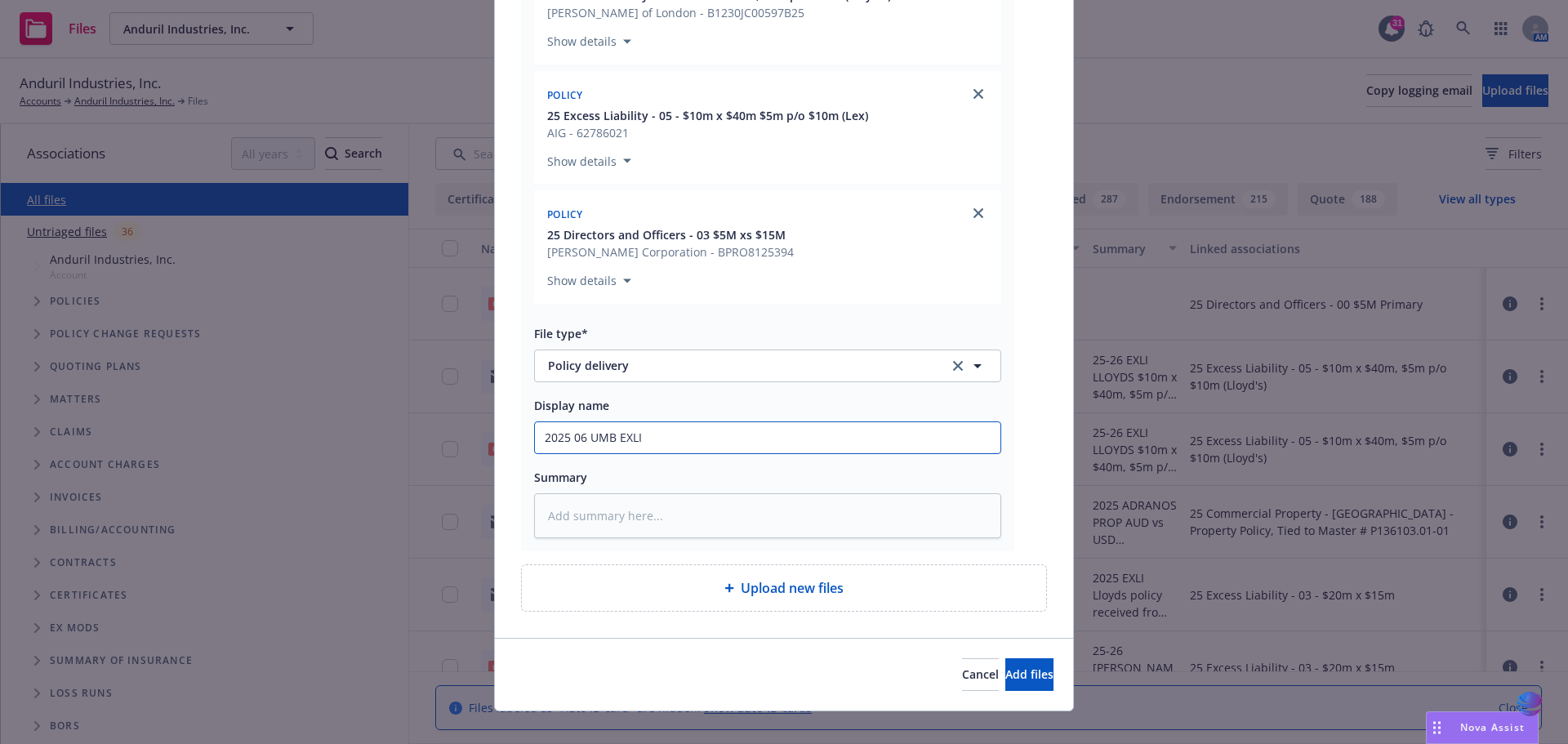
type textarea "x"
type input "2025 06 UMB EXLI a"
type textarea "x"
type input "2025 06 UMB EXLI an"
type textarea "x"
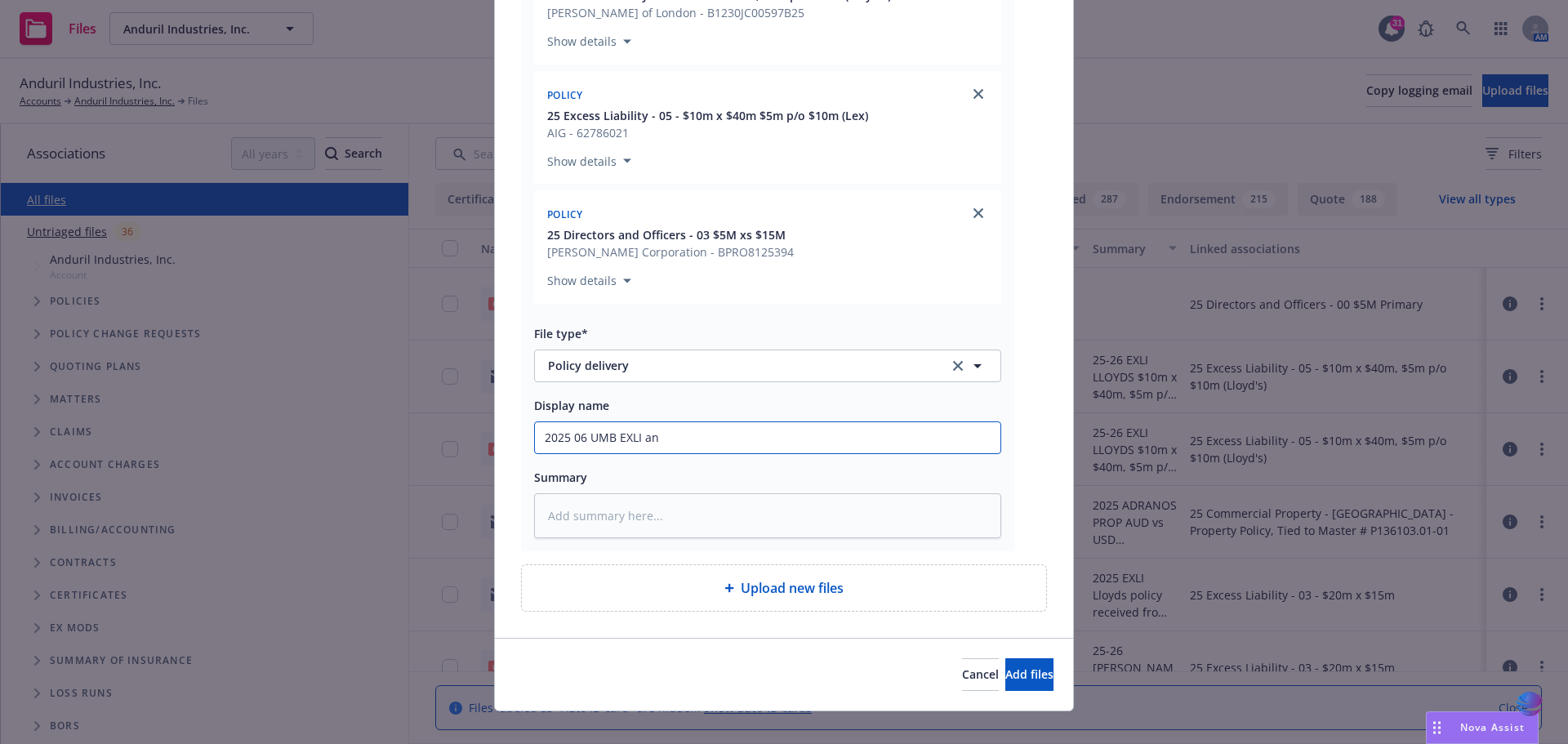
type input "2025 06 UMB EXLI and"
type textarea "x"
type input "2025 06 UMB EXLI and"
type textarea "x"
type input "2025 06 UMB EXLI and E"
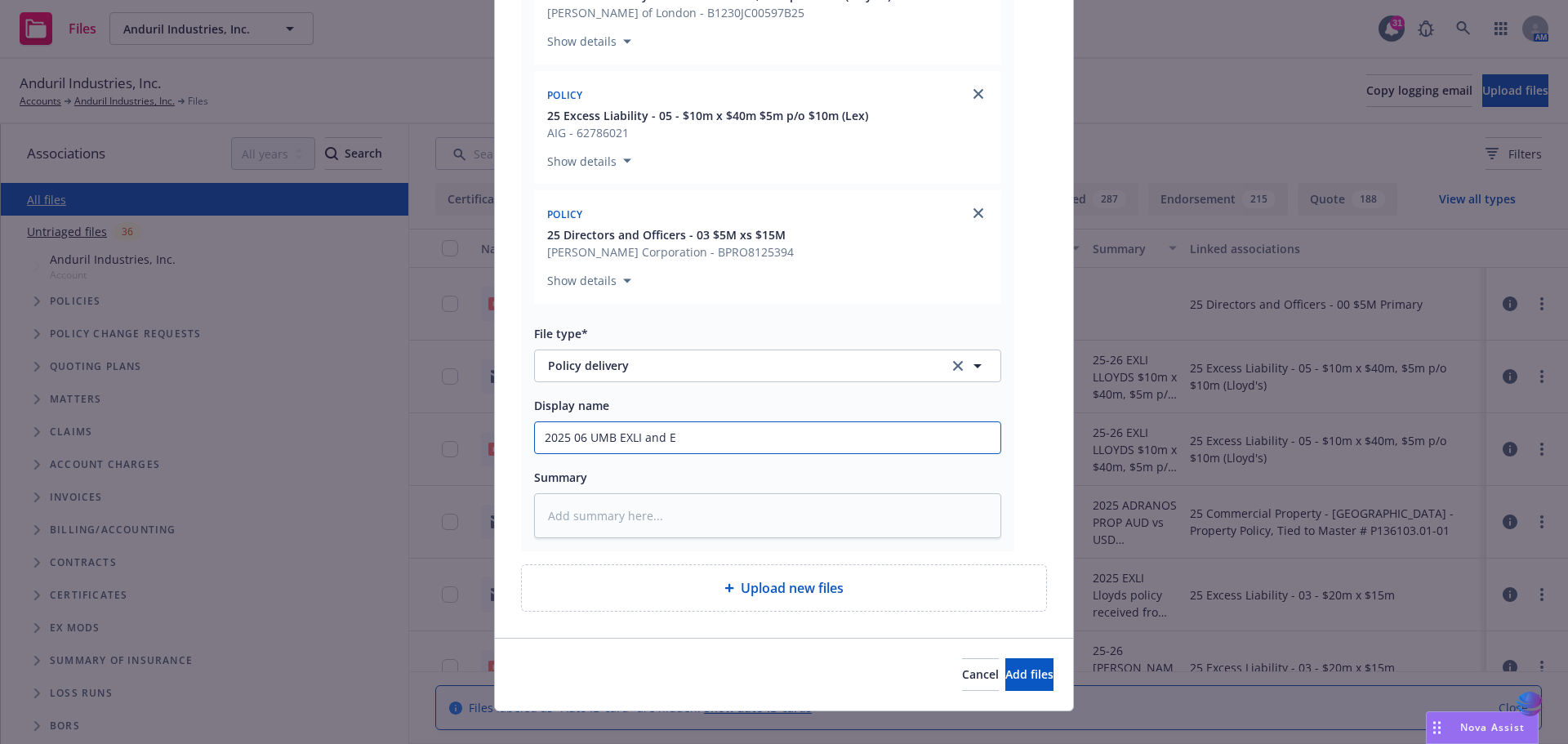
type textarea "x"
type input "2025 06 UMB EXLI and EX"
type textarea "x"
type input "2025 06 UMB EXLI and E"
type textarea "x"
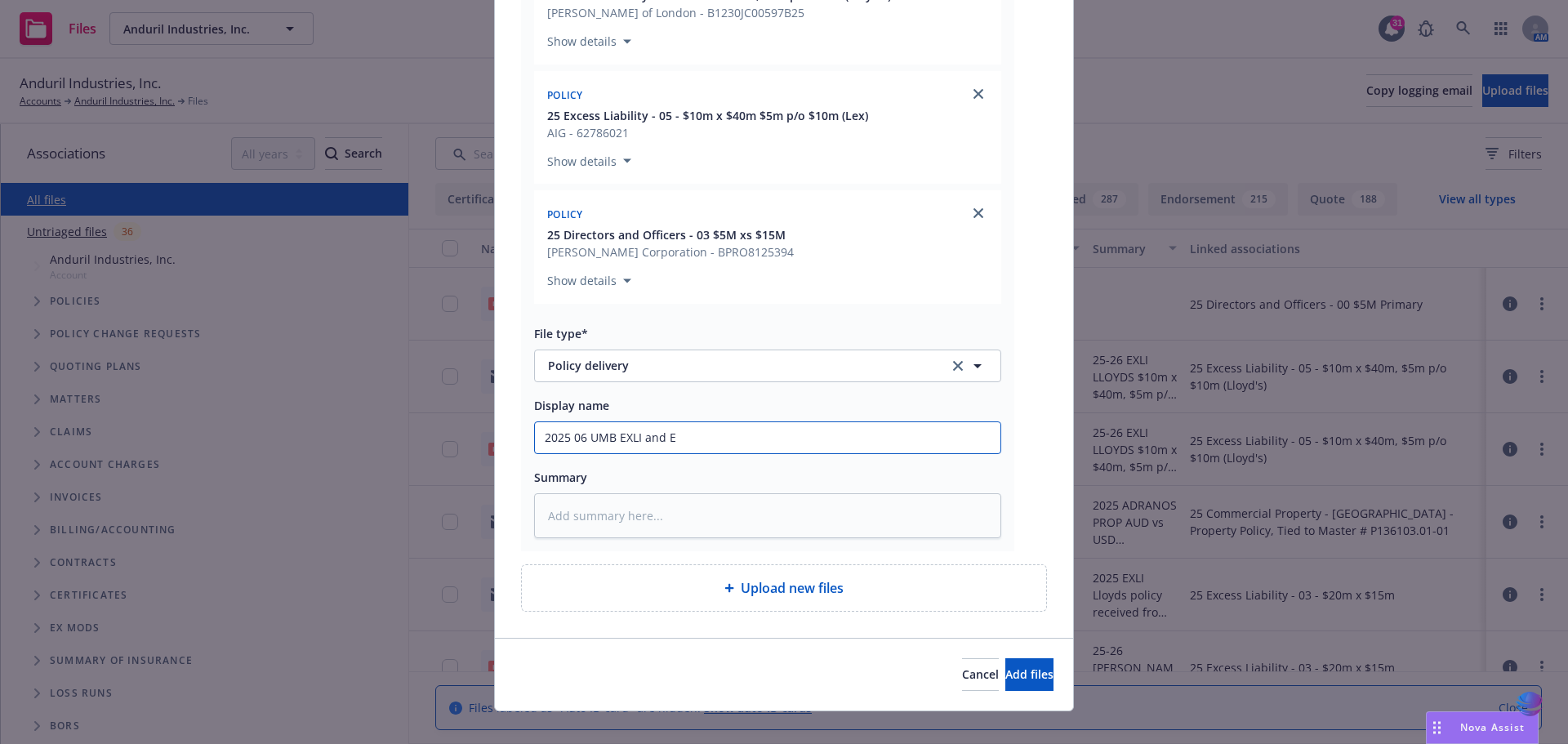
type input "2025 06 UMB EXLI and"
type textarea "x"
type input "2025 06 UMB EXLI and X"
type textarea "x"
type input "2025 06 UMB EXLI and XS"
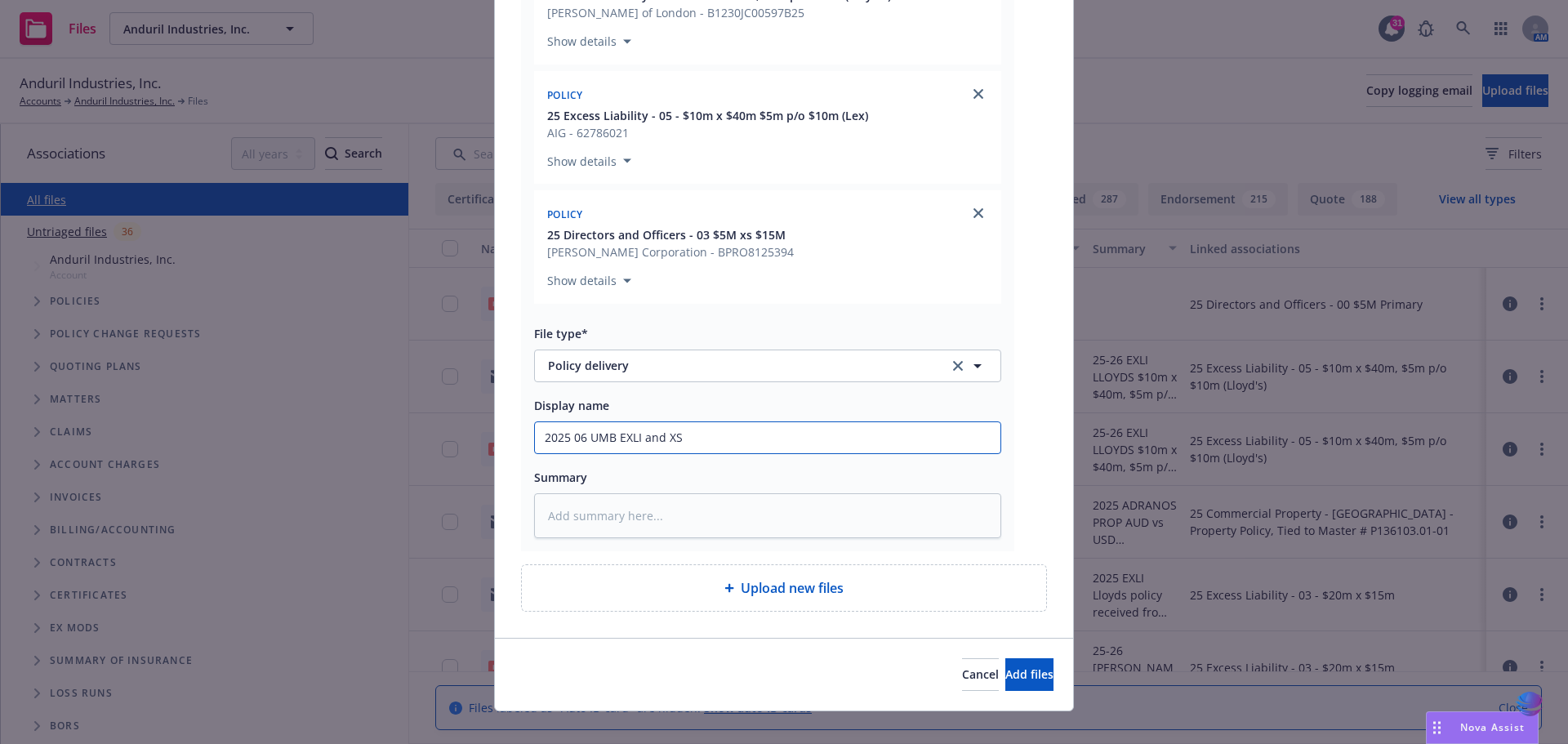
type textarea "x"
type input "2025 06 UMB EXLI and XS"
type textarea "x"
type input "2025 06 UMB EXLI and XS D"
type textarea "x"
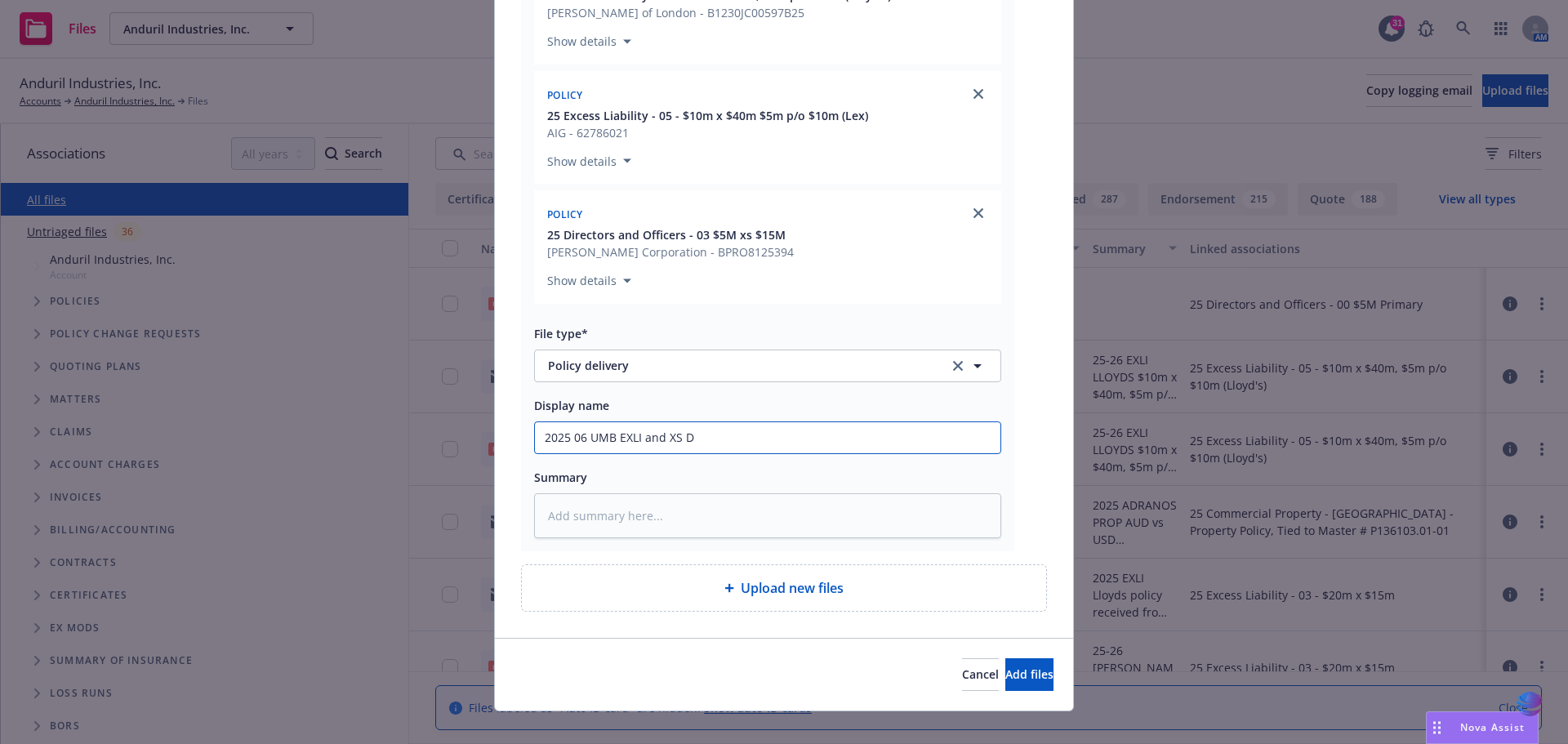
type input "2025 06 UMB EXLI and XS D&"
type textarea "x"
type input "2025 06 UMB EXLI and XS D&O"
type textarea "x"
type input "2025 06 UMB EXLI and XS D&O"
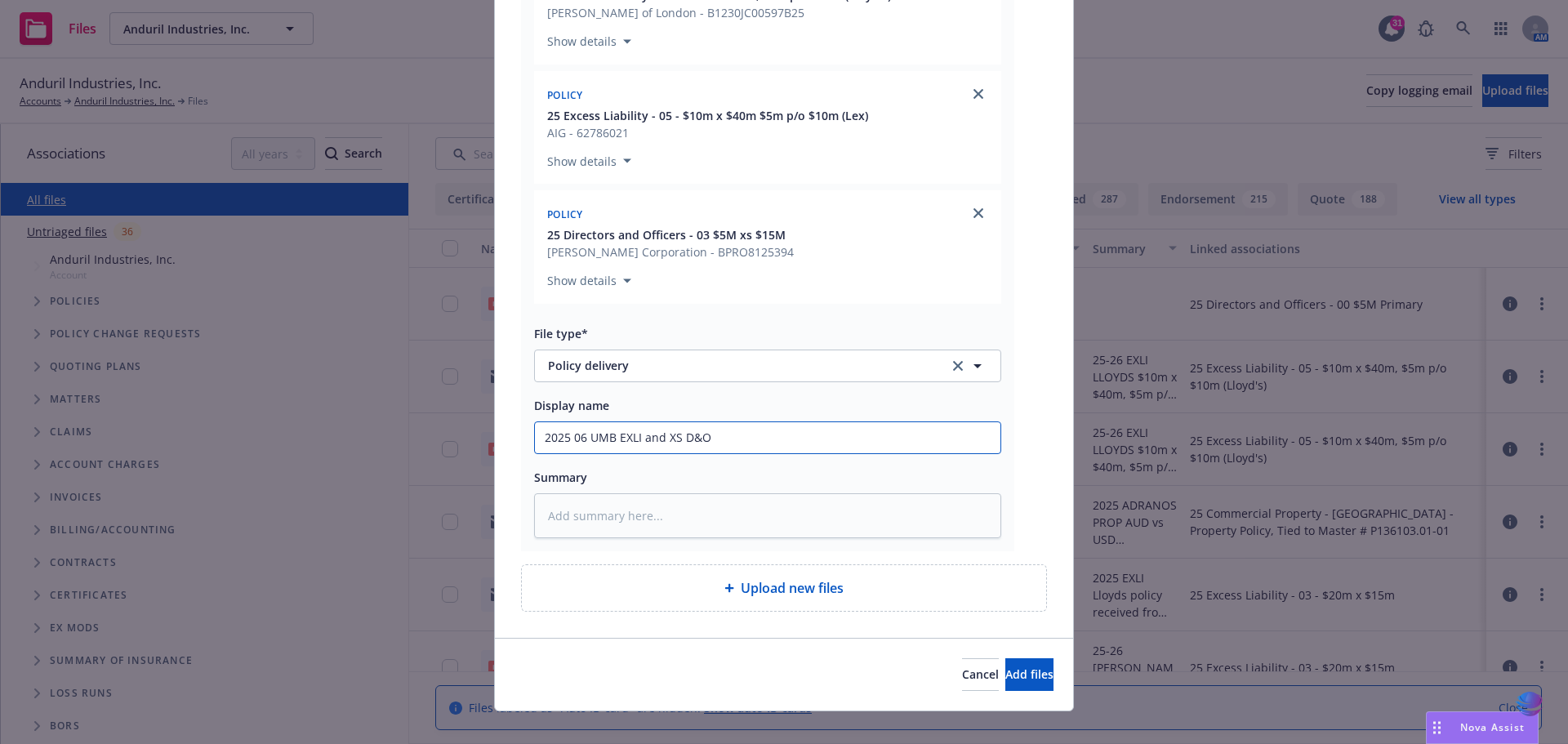
type textarea "x"
type input "2025 06 UMB EXLI and XS D&O ("
type textarea "x"
type input "2025 06 UMB EXLI and XS D&O (3"
type textarea "x"
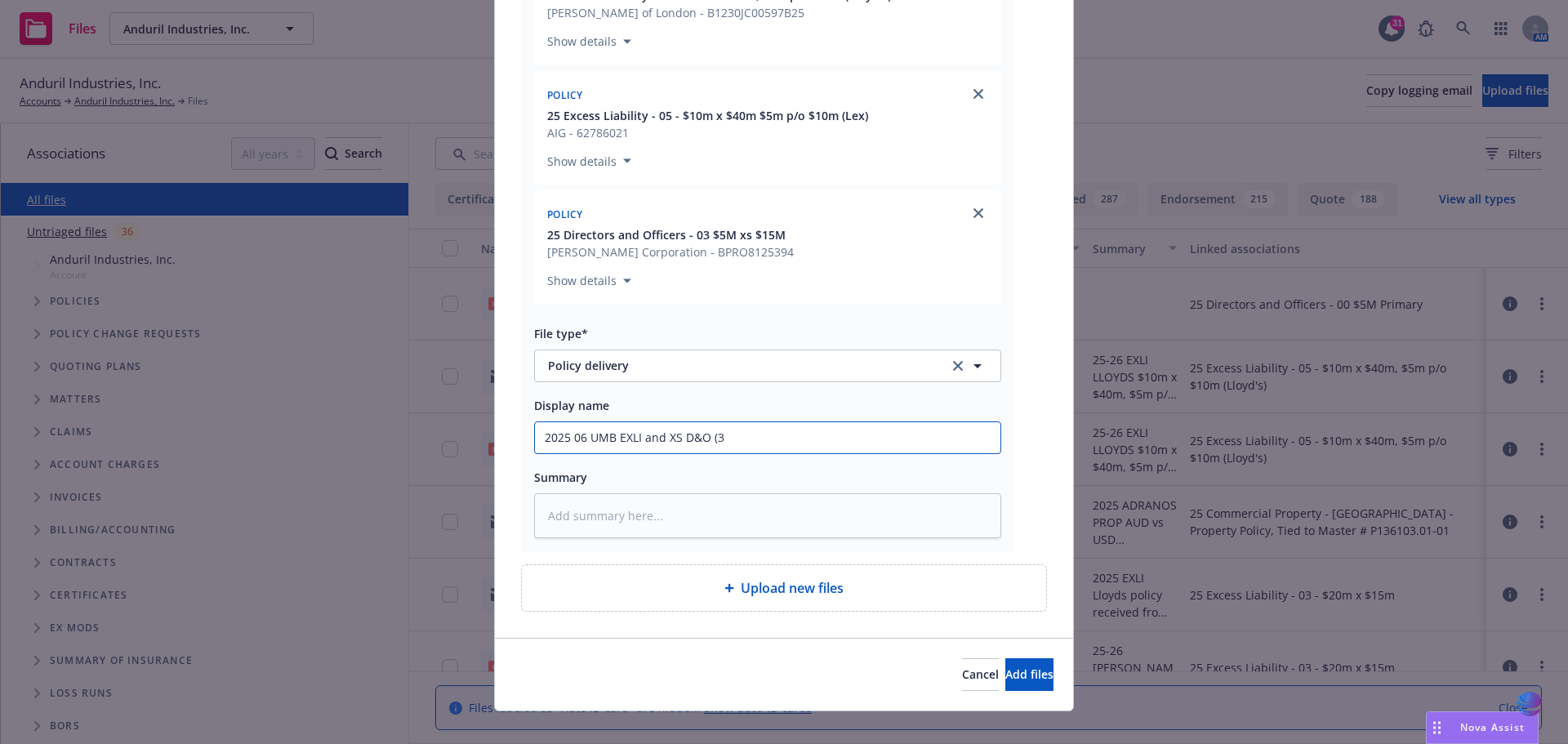
type input "2025 06 UMB EXLI and XS D&O (3r"
type textarea "x"
type input "2025 06 UMB EXLI and XS D&O (3rd"
type textarea "x"
type input "2025 06 UMB EXLI and XS D&O (3rd"
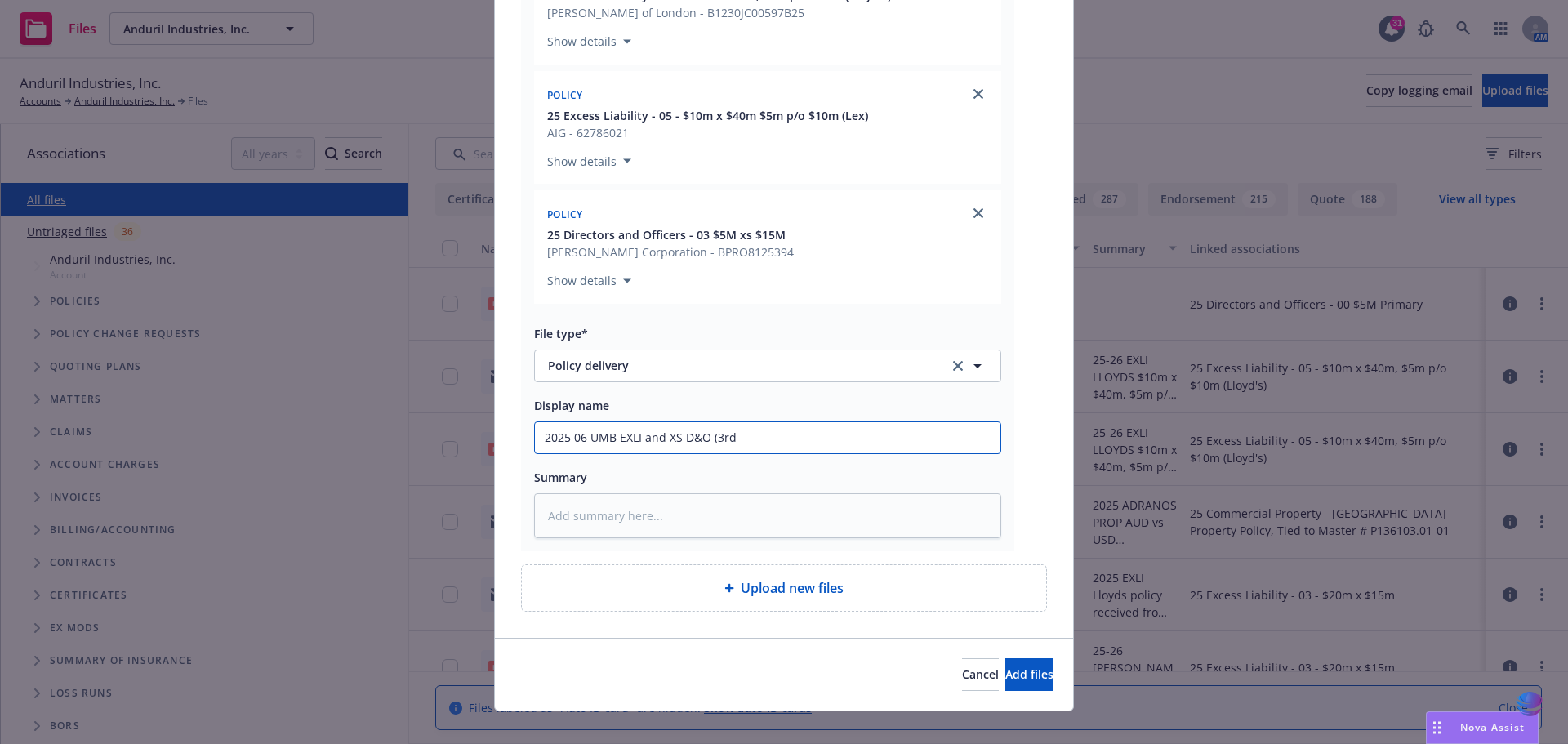
type textarea "x"
type input "2025 06 UMB EXLI and XS D&O (3rd l"
type textarea "x"
type input "2025 06 UMB EXLI and XS D&O (3rd la"
type textarea "x"
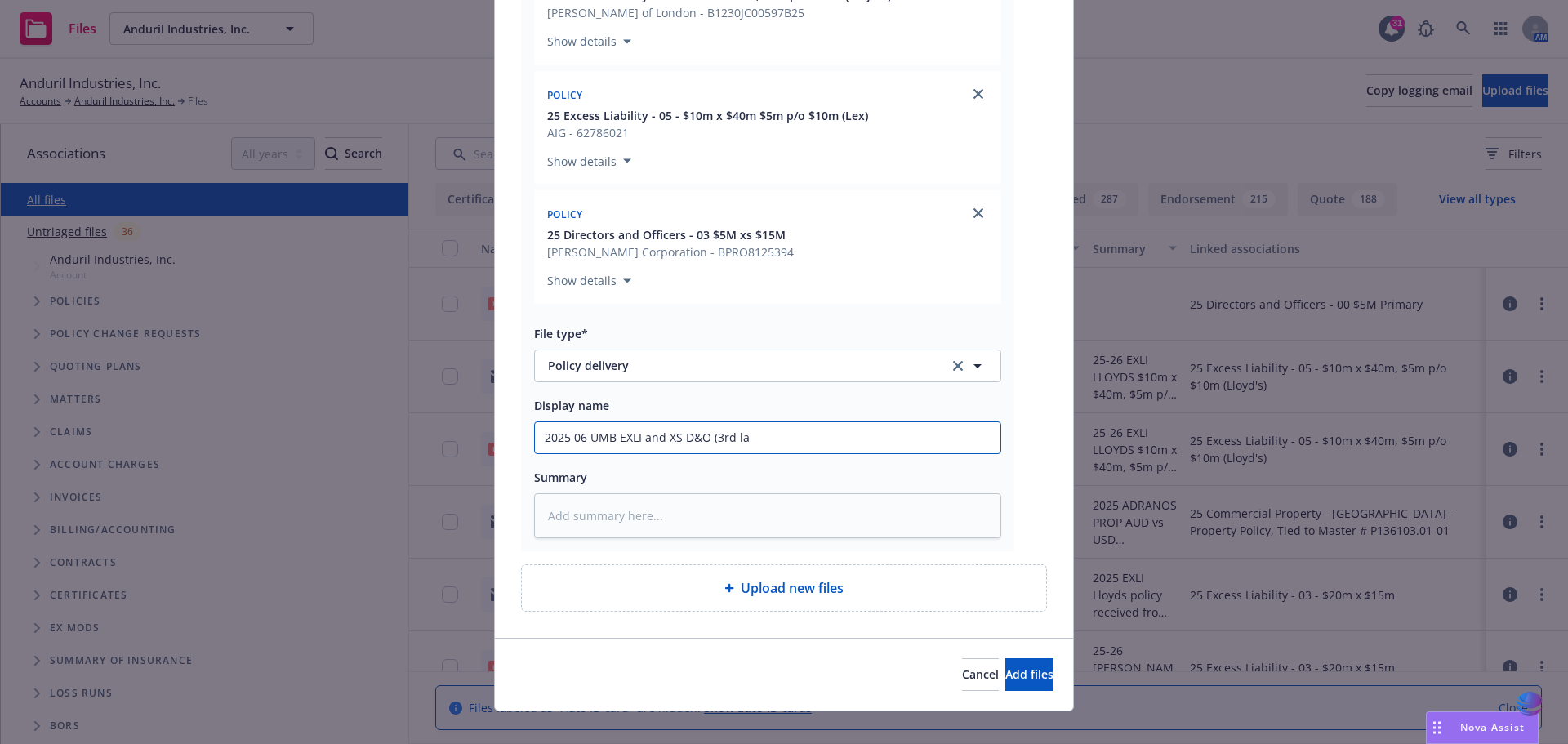
type input "2025 06 UMB EXLI and XS D&O (3rd lay"
type textarea "x"
type input "2025 06 UMB EXLI and XS D&O (3rd laye"
type textarea "x"
type input "2025 06 UMB EXLI and XS D&O (3rd layer"
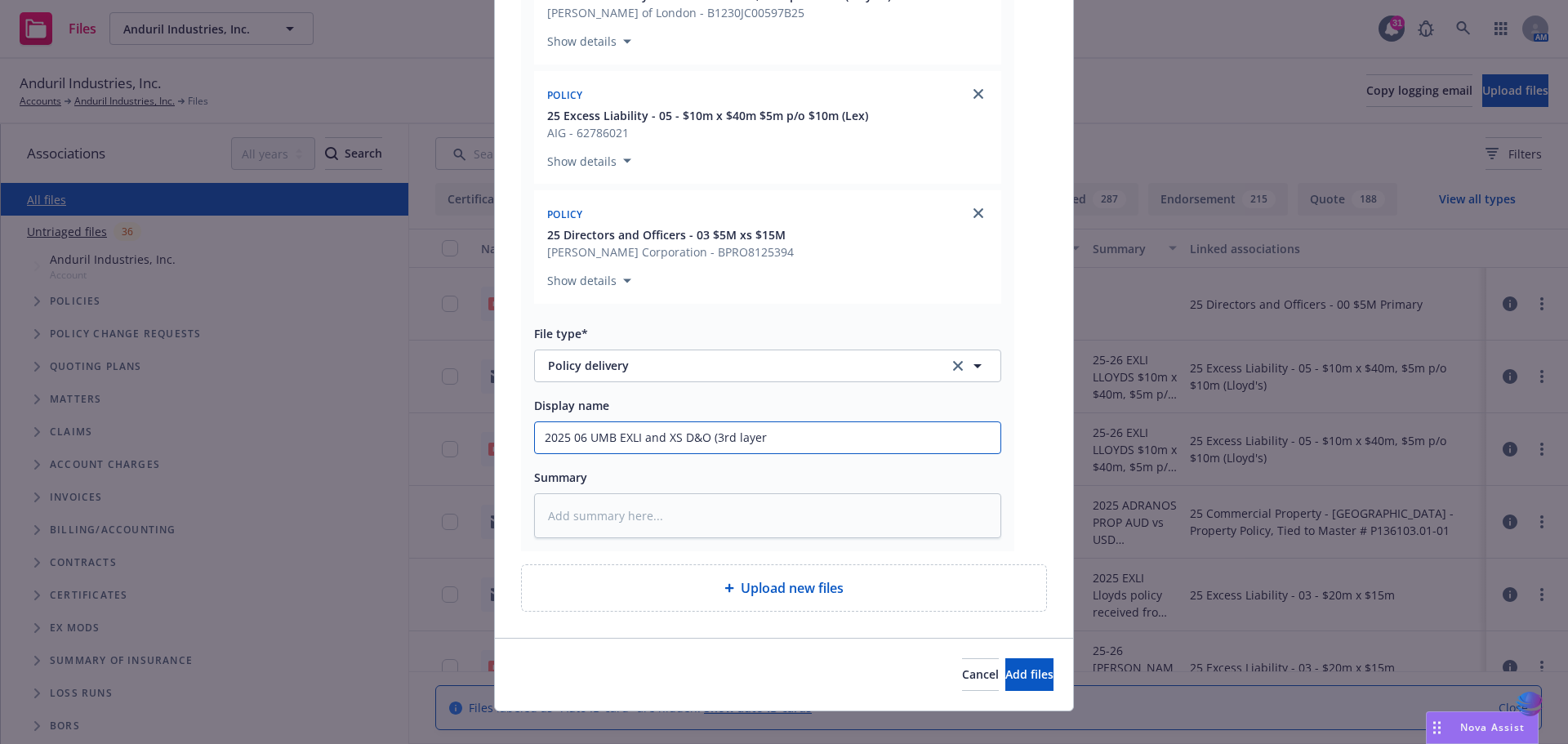
type textarea "x"
type input "2025 06 UMB EXLI and XS D&O (3rd layer)"
type textarea "x"
type input "2025 06 UMB EXLI and XS D&O (3rd layer)"
type textarea "x"
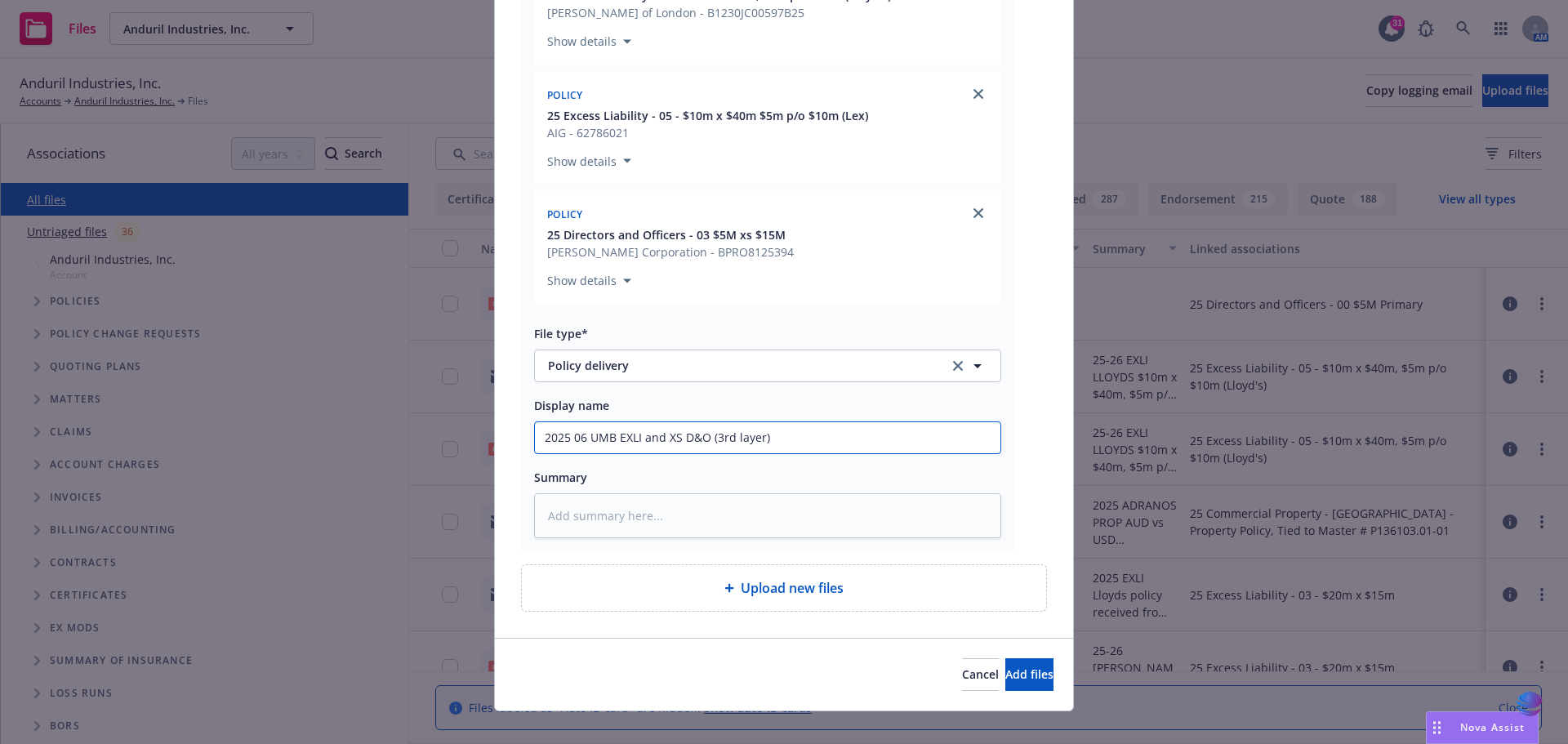
type input "2025 06 UMB EXLI and XS D&O (3rd layer) d"
type textarea "x"
type input "2025 06 UMB EXLI and XS D&O (3rd layer) de"
type textarea "x"
type input "2025 06 UMB EXLI and XS D&O (3rd layer) del"
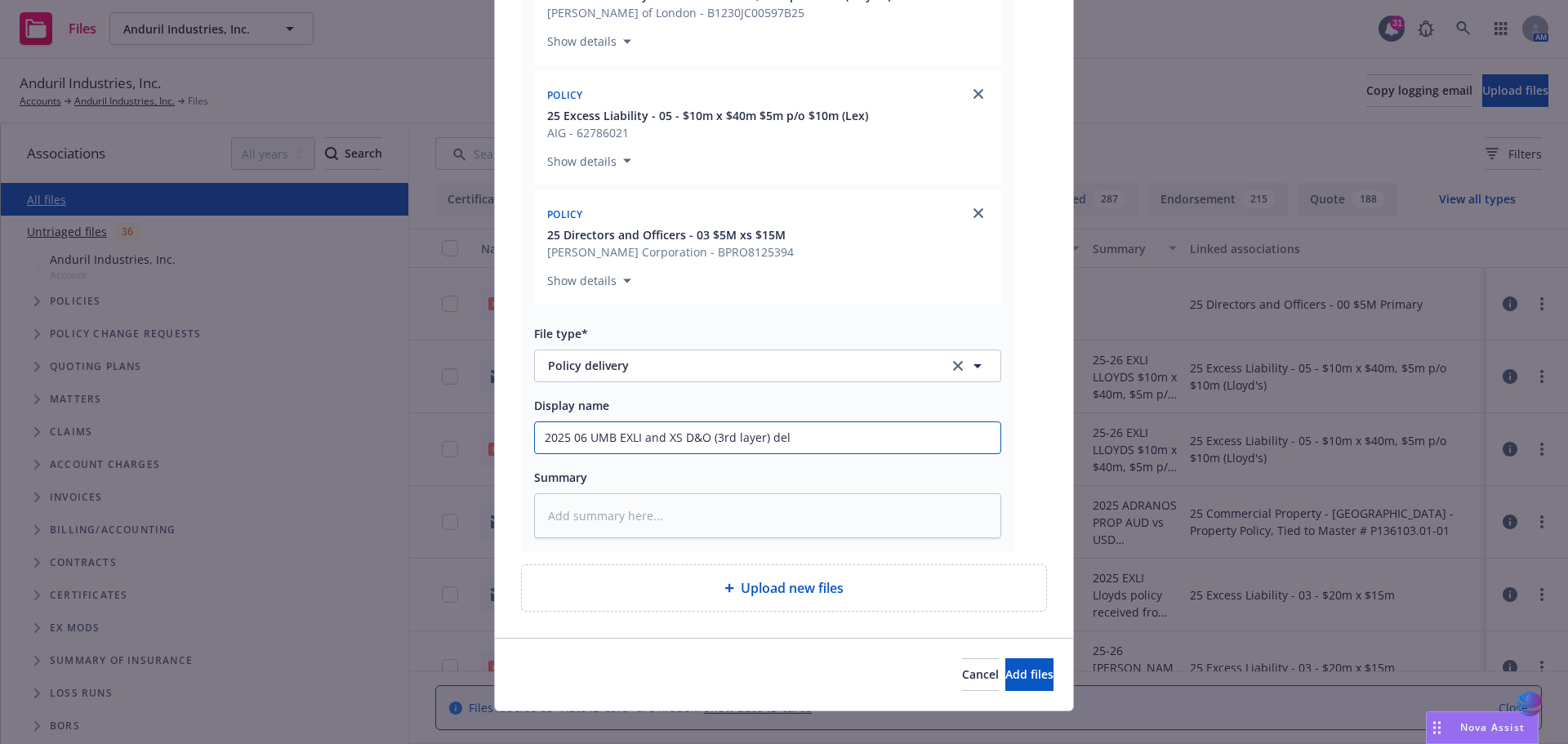
type textarea "x"
type input "2025 06 UMB EXLI and XS D&O (3rd layer) deli"
type textarea "x"
type input "2025 06 UMB EXLI and XS D&O (3rd layer) deliv"
type textarea "x"
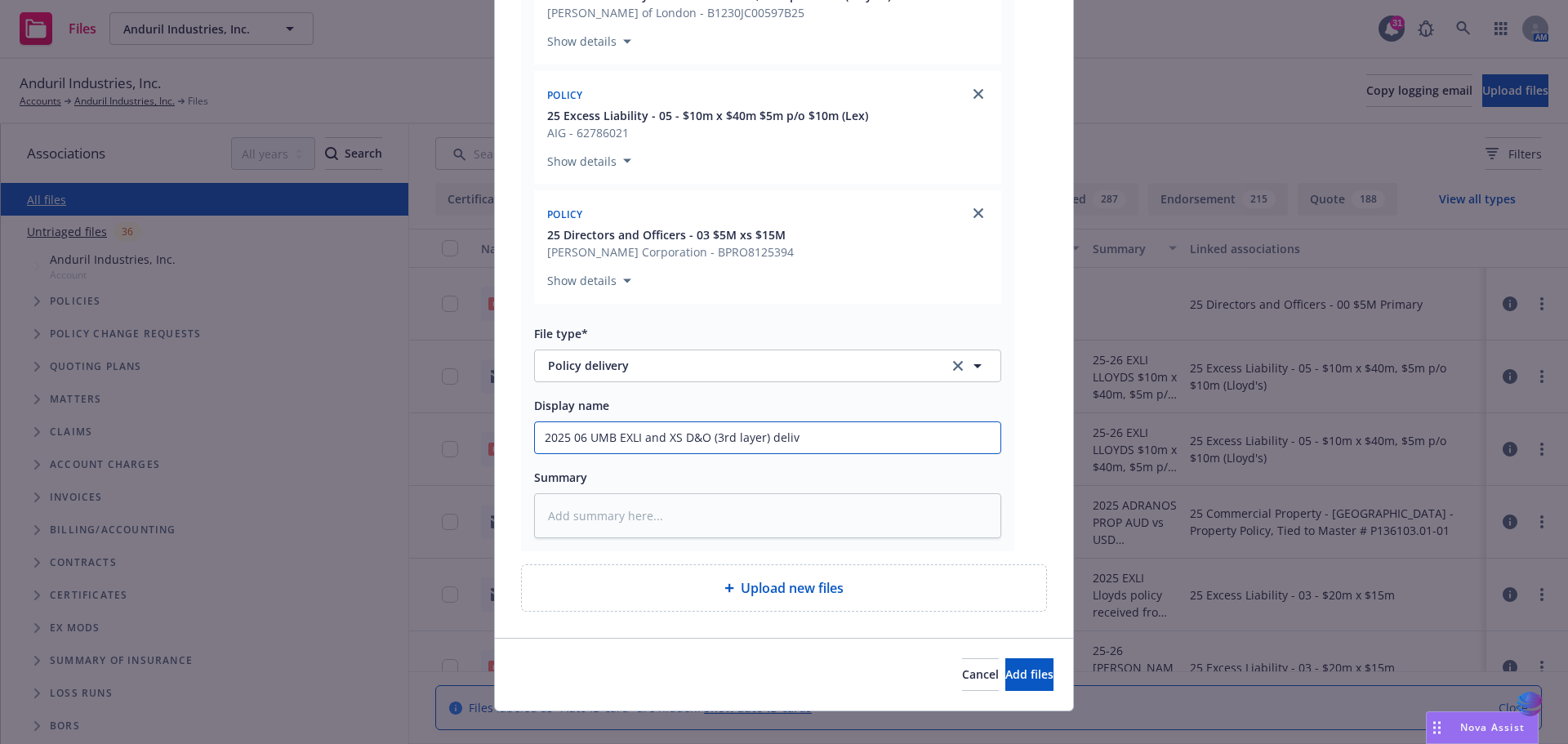
type input "2025 06 UMB EXLI and XS D&O (3rd layer) delive"
type textarea "x"
type input "2025 06 UMB EXLI and XS D&O (3rd layer) deliver"
type textarea "x"
type input "2025 06 UMB EXLI and XS D&O (3rd layer) deliverd"
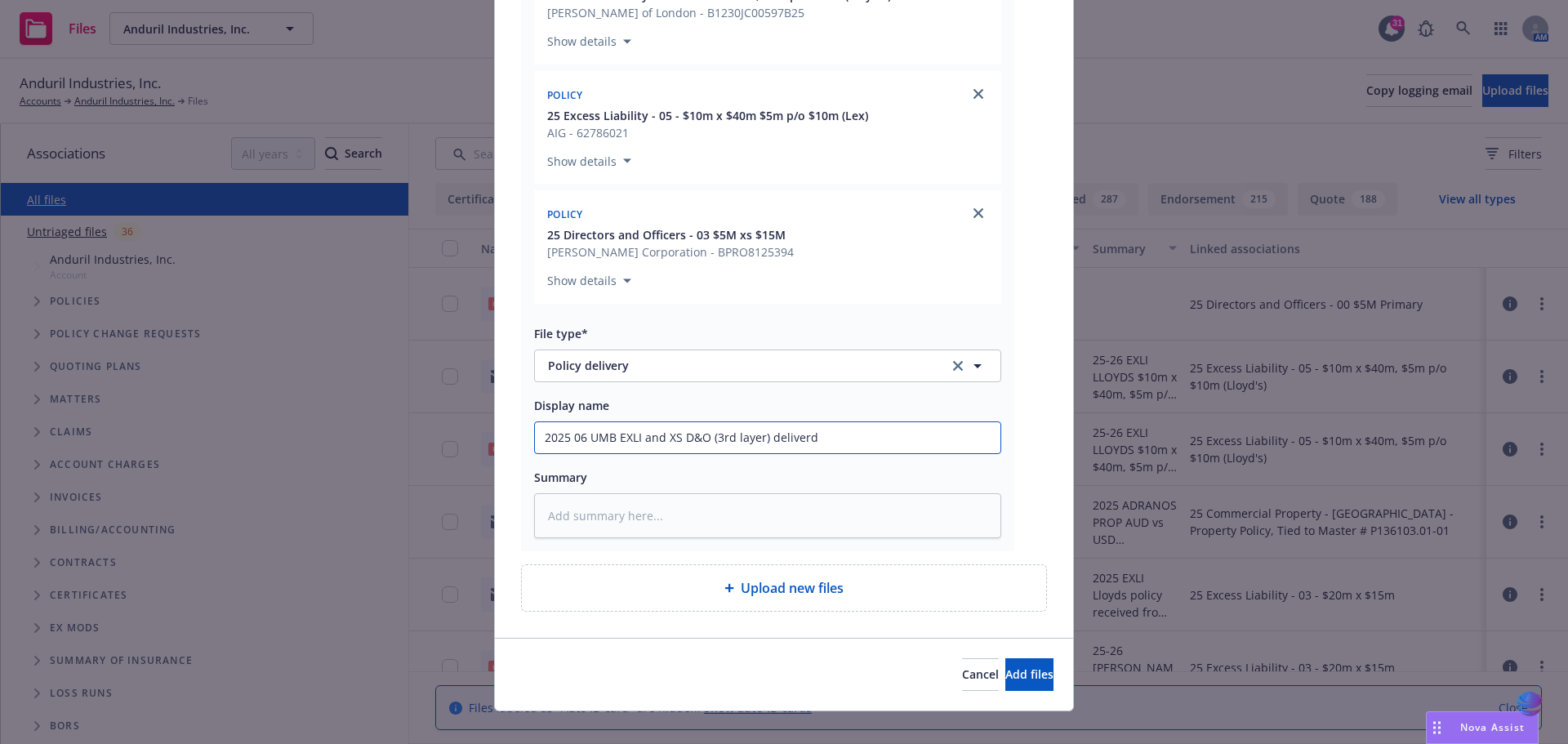
type textarea "x"
type input "2025 06 UMB EXLI and XS D&O (3rd layer) deliver"
type textarea "x"
type input "2025 06 UMB EXLI and XS D&O (3rd layer) delivere"
type textarea "x"
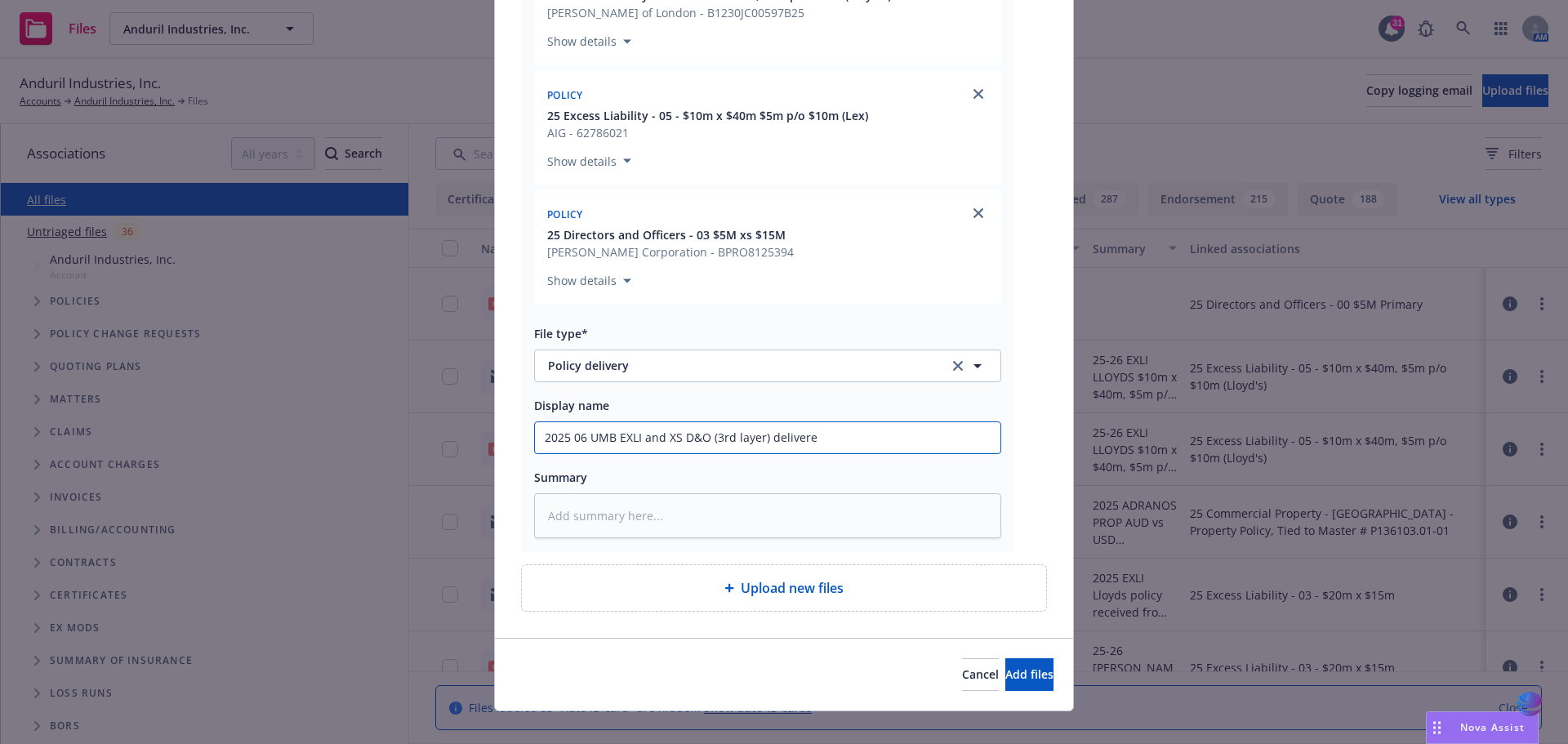
type input "2025 06 UMB EXLI and XS D&O (3rd layer) delivered"
type textarea "x"
type input "2025 06 UMB EXLI and XS D&O (3rd layer) delivered"
type textarea "x"
type input "2025 06 UMB EXLI and XS D&O (3rd layer) delivered t"
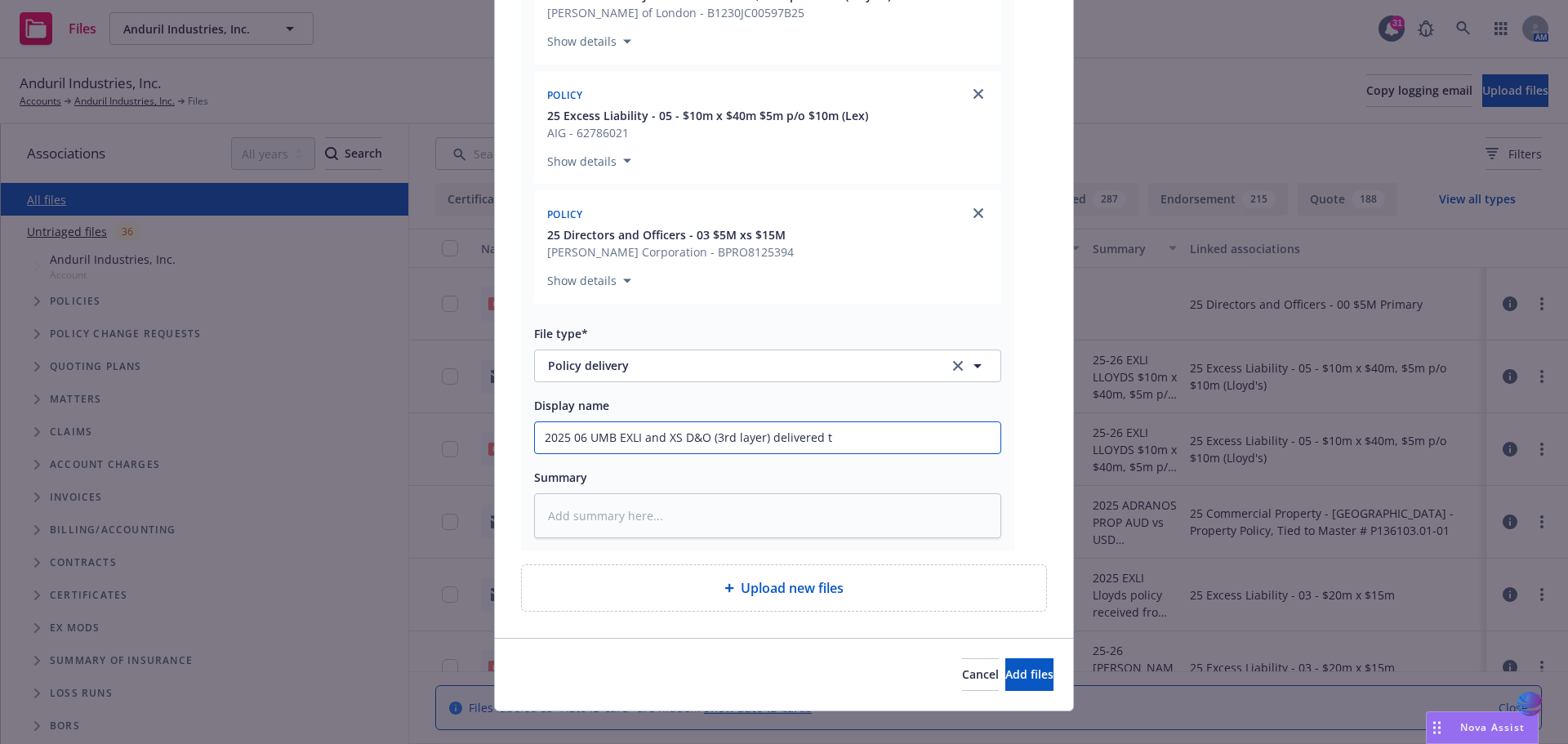
type textarea "x"
type input "2025 06 UMB EXLI and XS D&O (3rd layer) delivered to"
type textarea "x"
type input "2025 06 UMB EXLI and XS D&O (3rd layer) delivered to"
type textarea "x"
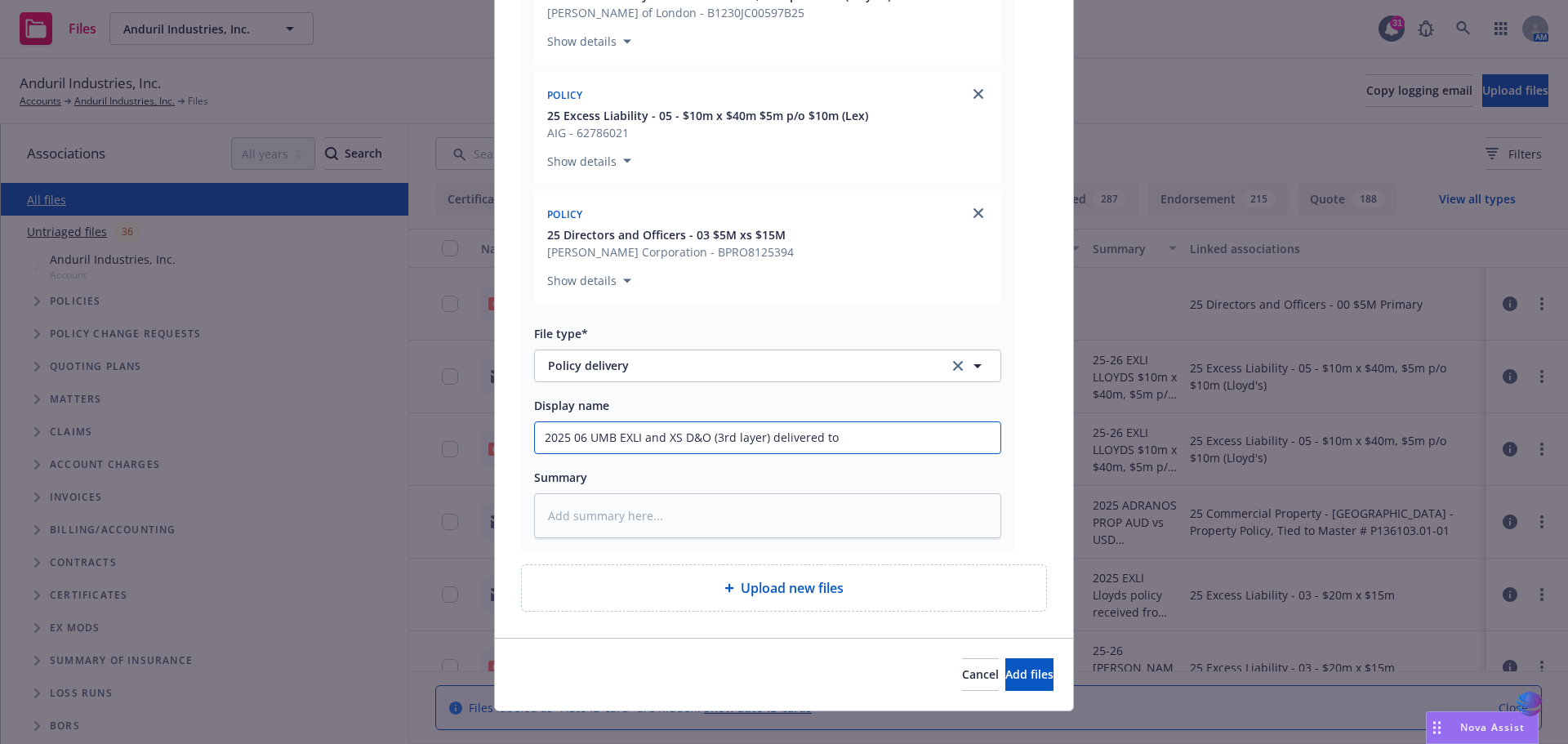
type input "2025 06 UMB EXLI and XS D&O (3rd layer) delivered to i"
type textarea "x"
type input "2025 06 UMB EXLI and XS D&O (3rd layer) delivered to in"
type textarea "x"
type input "2025 06 UMB EXLI and XS D&O (3rd layer) delivered to ins"
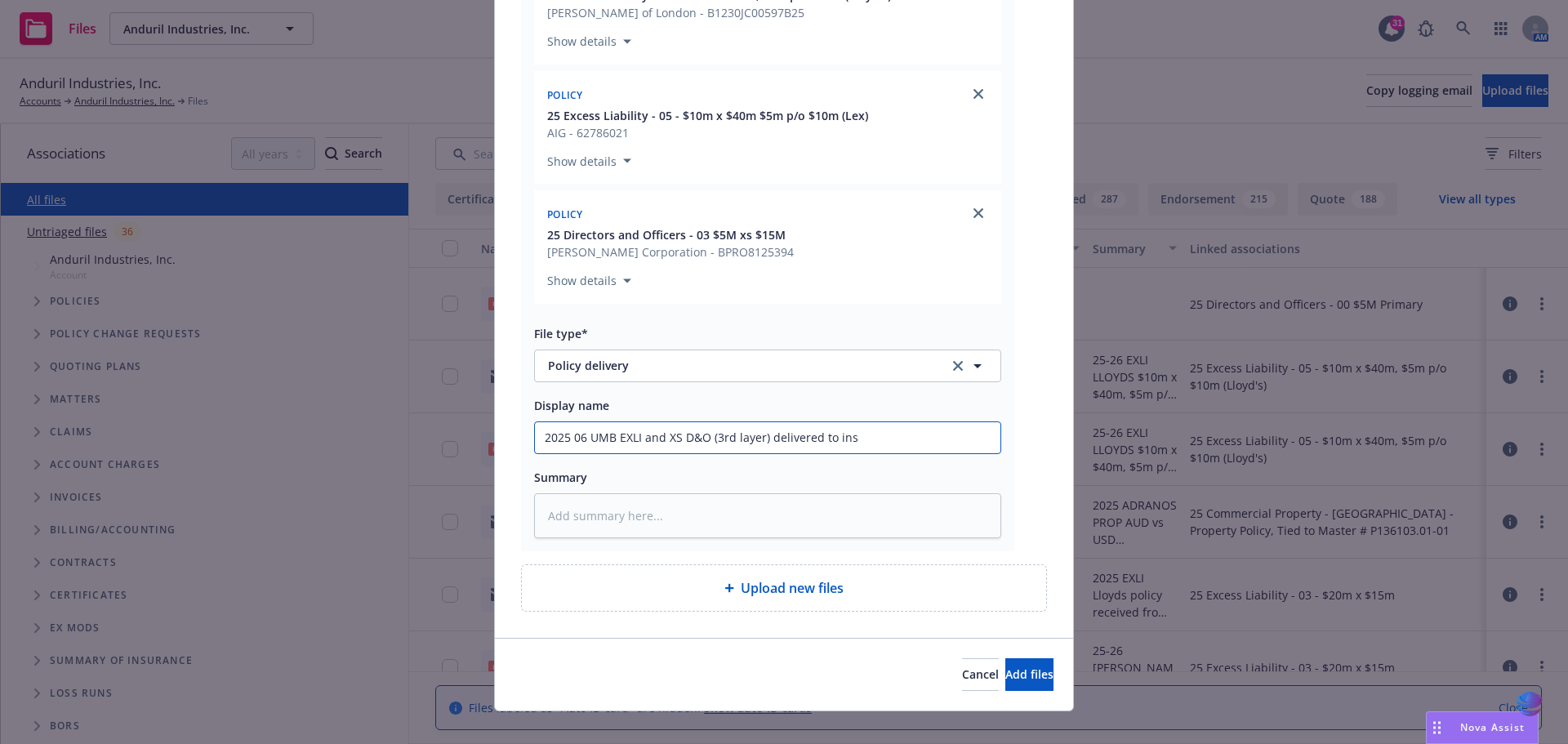
type textarea "x"
type input "2025 06 UMB EXLI and XS D&O (3rd layer) delivered to insu"
type textarea "x"
type input "2025 06 UMB EXLI and XS D&O (3rd layer) delivered to insur"
type textarea "x"
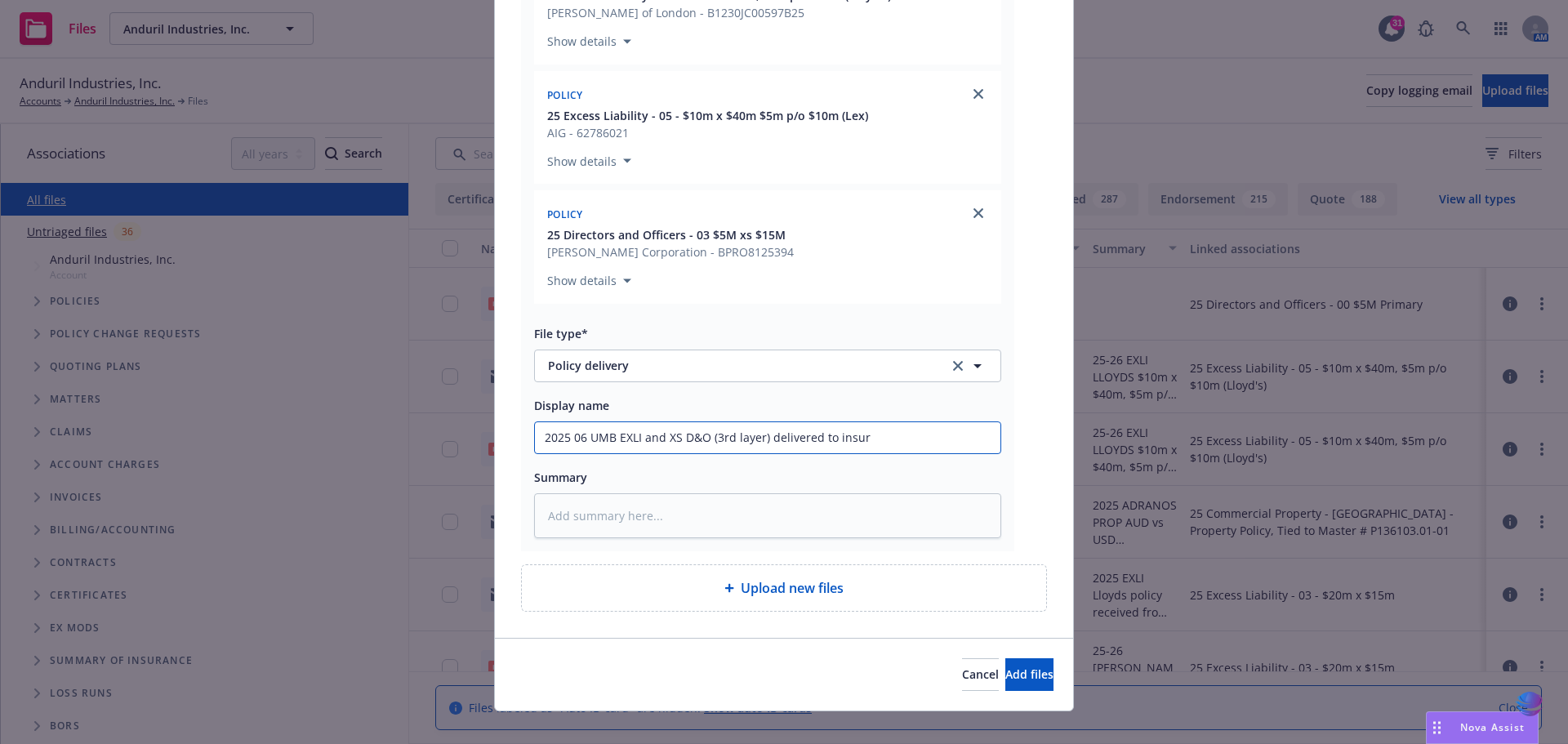
type input "2025 06 UMB EXLI and XS D&O (3rd layer) delivered to insure"
type textarea "x"
drag, startPoint x: 538, startPoint y: 432, endPoint x: 892, endPoint y: 431, distance: 354.0
click at [892, 431] on input "2025 06 UMB EXLI and XS D&O (3rd layer) delivered to insured" at bounding box center [768, 438] width 466 height 31
type input "2025 06 UMB EXLI and XS D&O (3rd layer) delivered to insured"
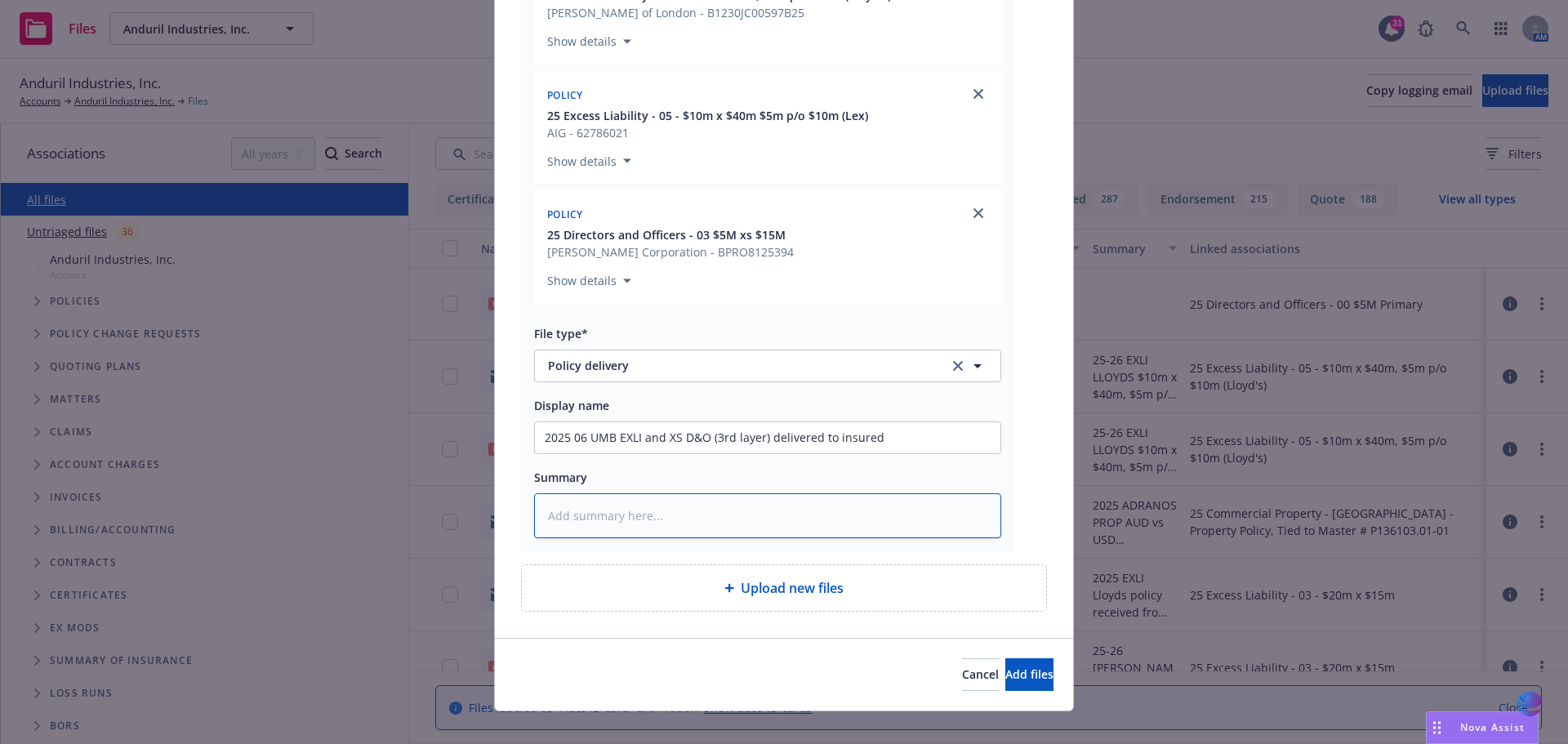
click at [590, 525] on textarea at bounding box center [768, 516] width 467 height 45
paste textarea "2025 06 UMB EXLI and XS D&O (3rd layer) delivered to insured"
type textarea "x"
type textarea "2025 06 UMB EXLI and XS D&O (3rd layer) delivered to insured"
click at [1005, 663] on button "Add files" at bounding box center [1029, 675] width 49 height 33
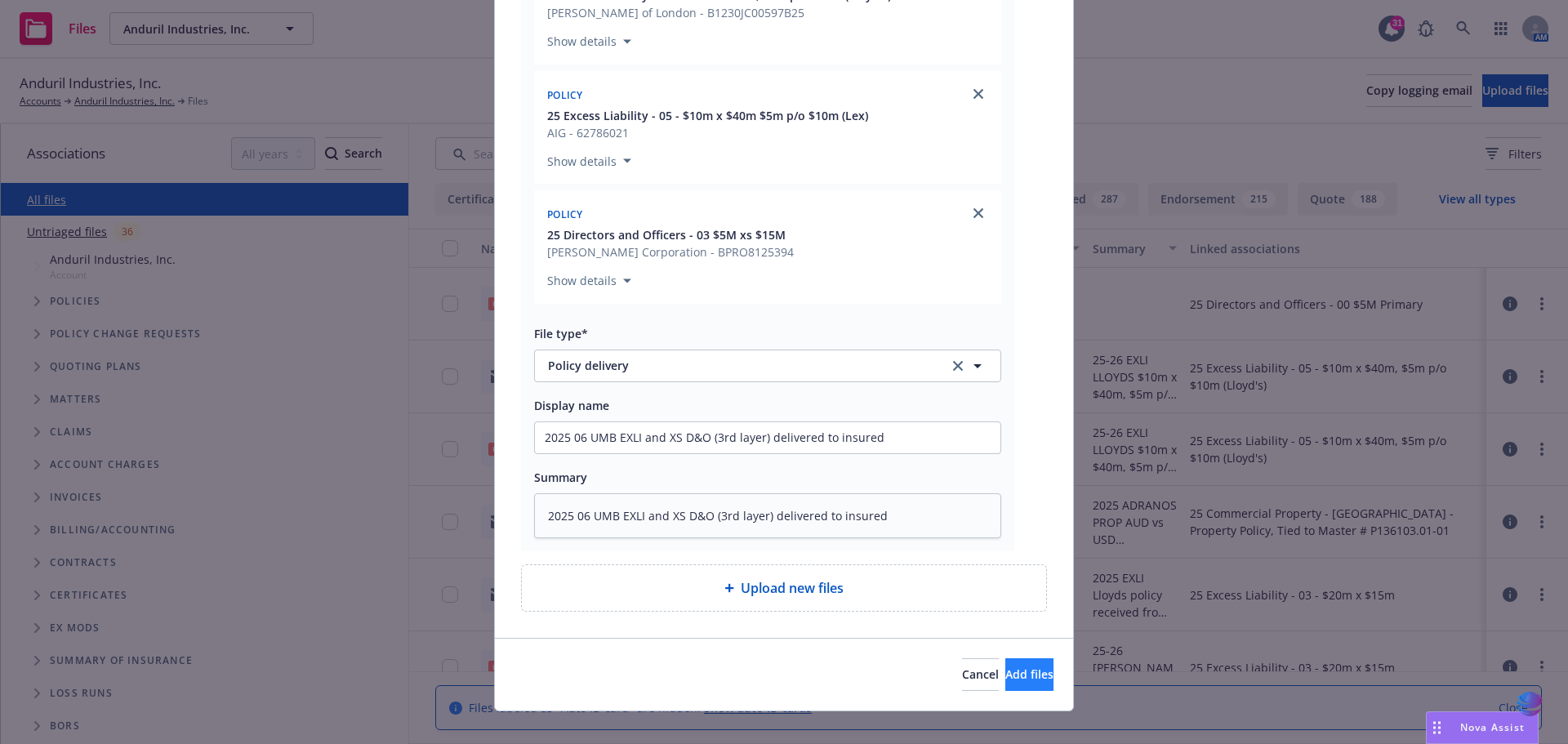
scroll to position [762, 0]
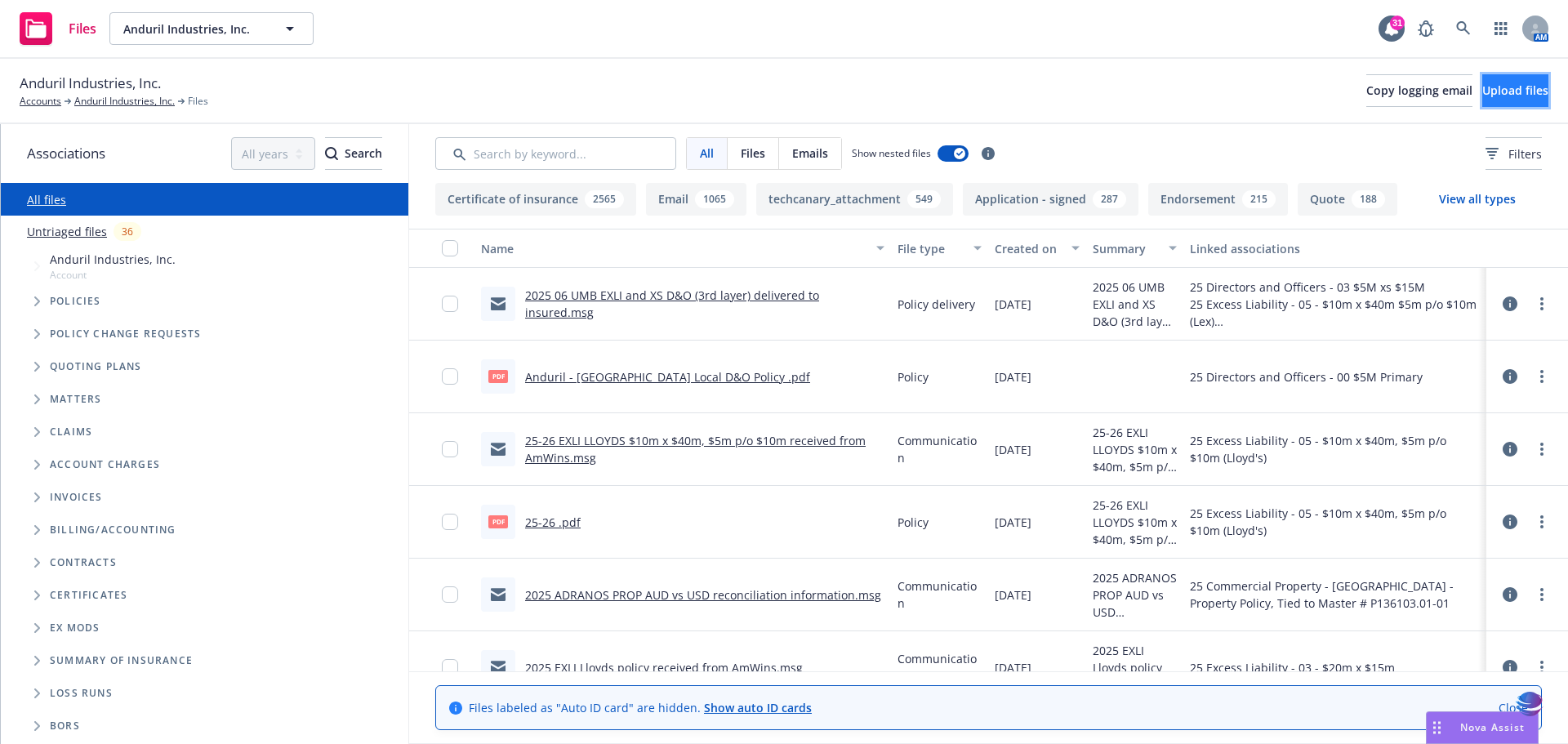
click at [1482, 98] on button "Upload files" at bounding box center [1515, 91] width 66 height 33
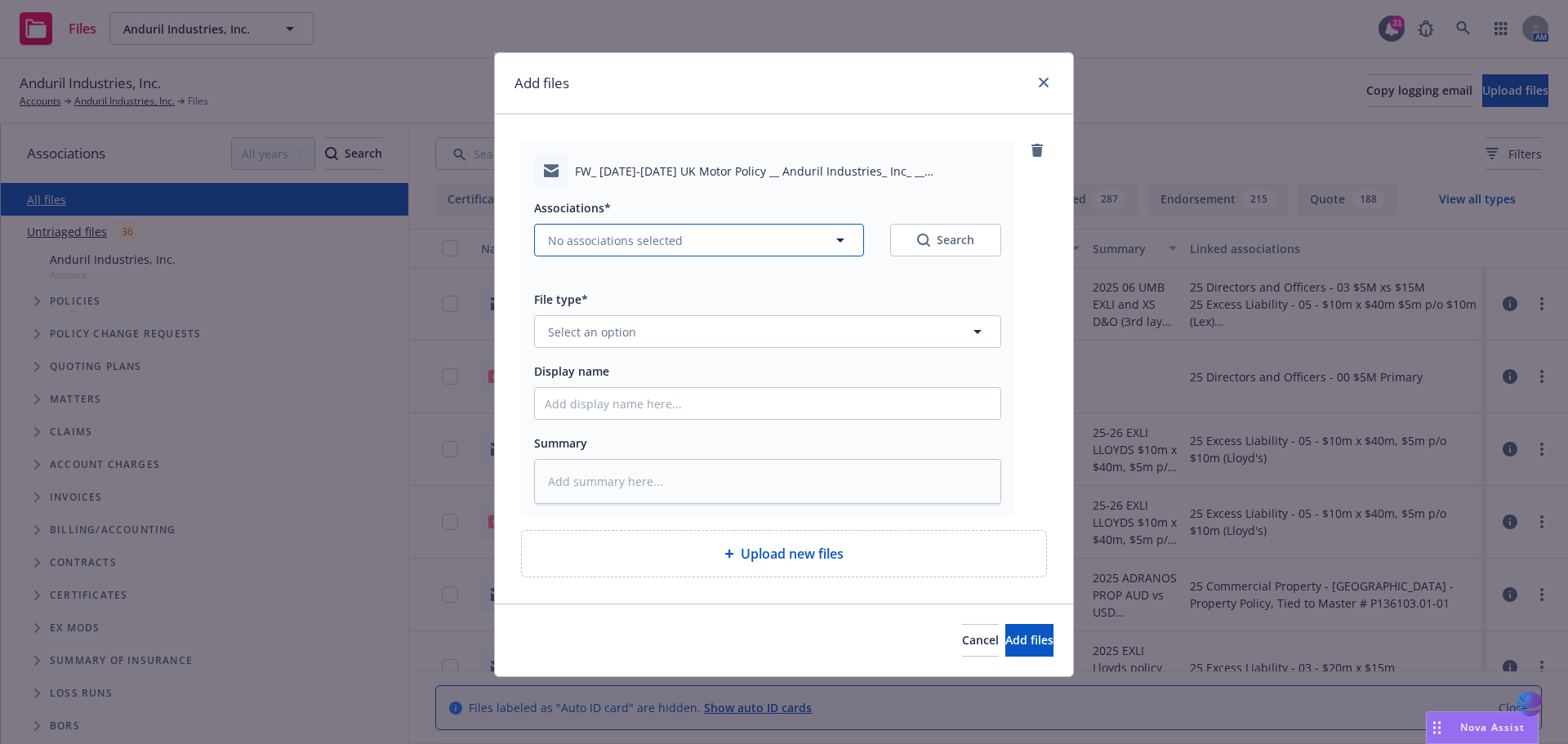
click at [838, 245] on icon "button" at bounding box center [840, 240] width 20 height 20
type textarea "x"
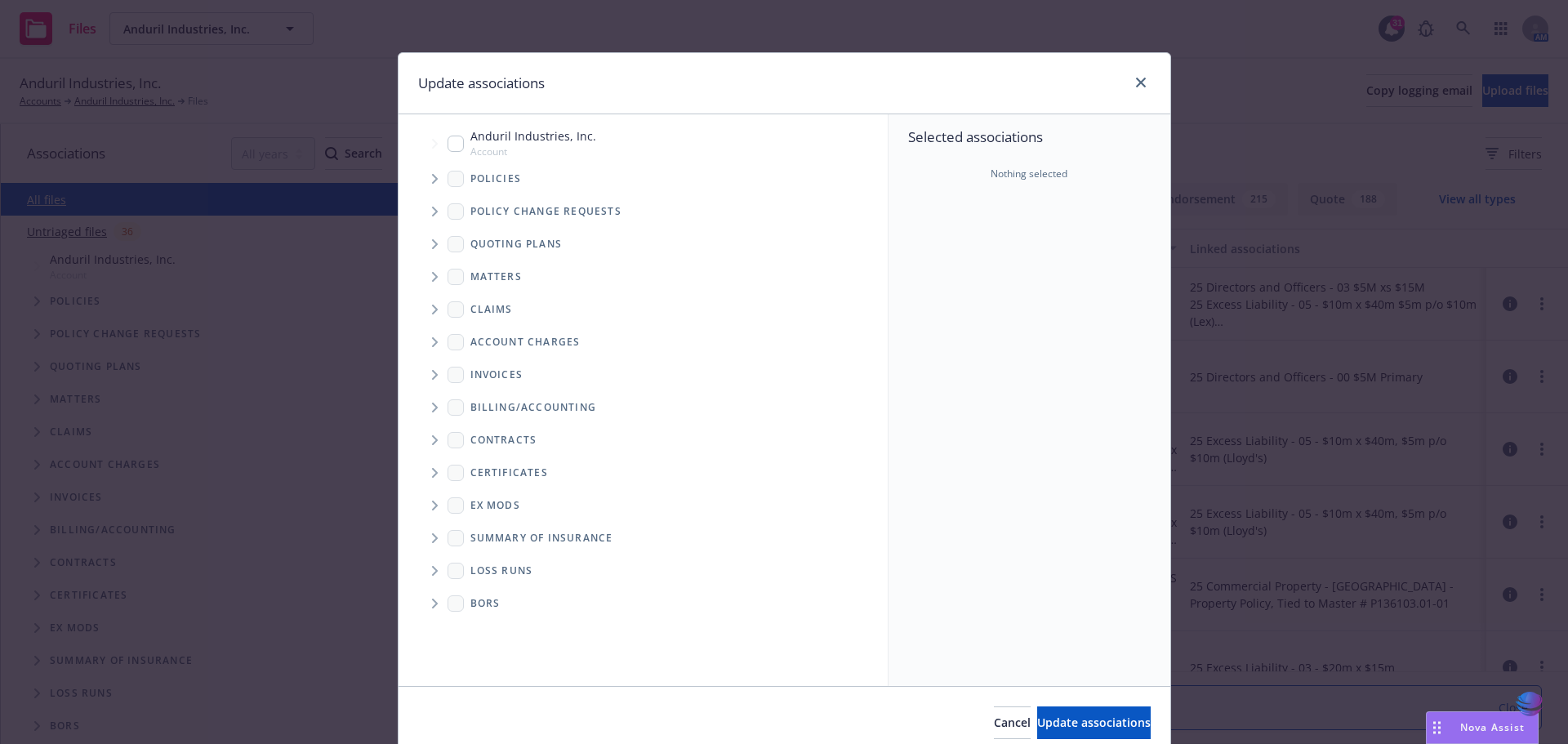
click at [432, 179] on icon "Tree Example" at bounding box center [435, 179] width 7 height 10
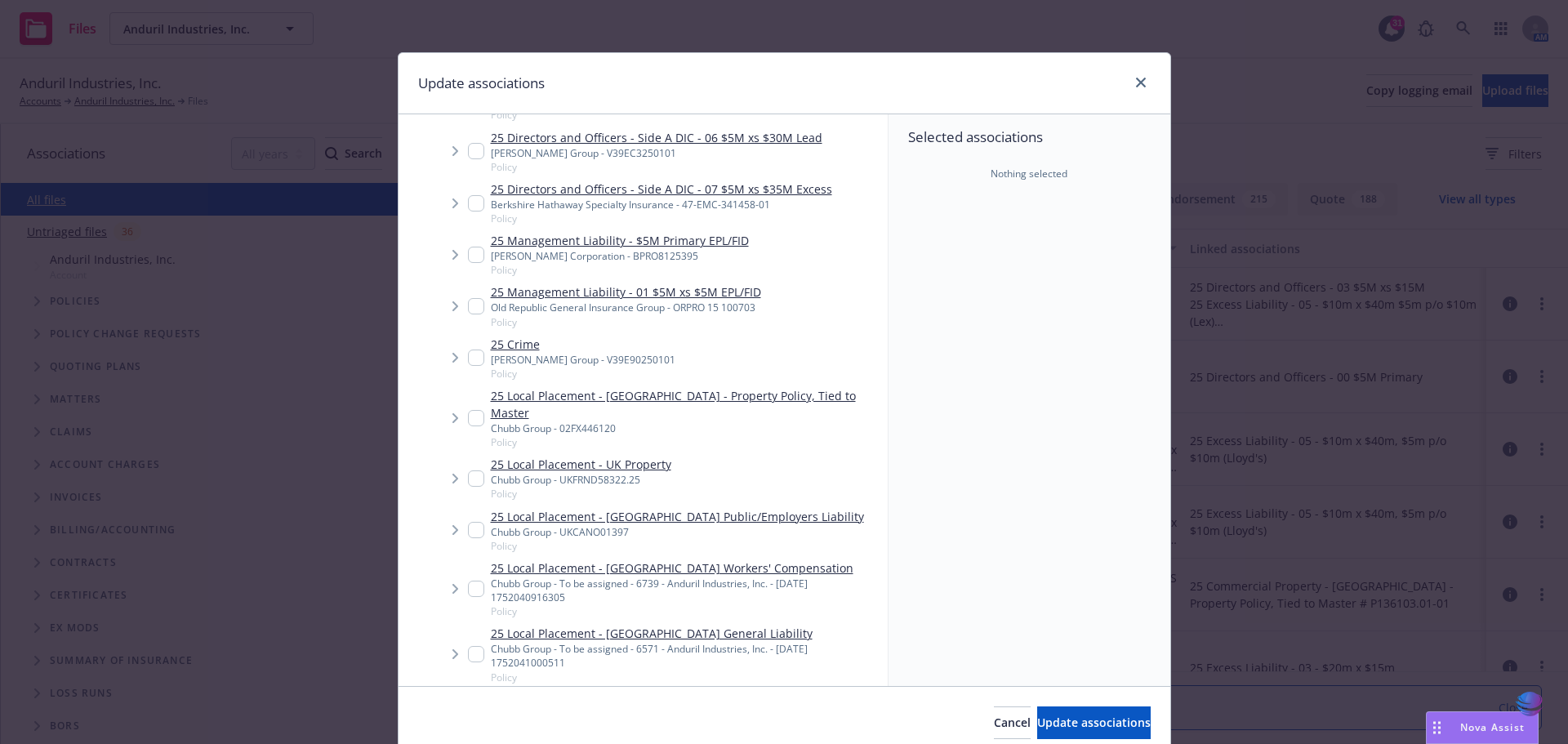
scroll to position [1860, 0]
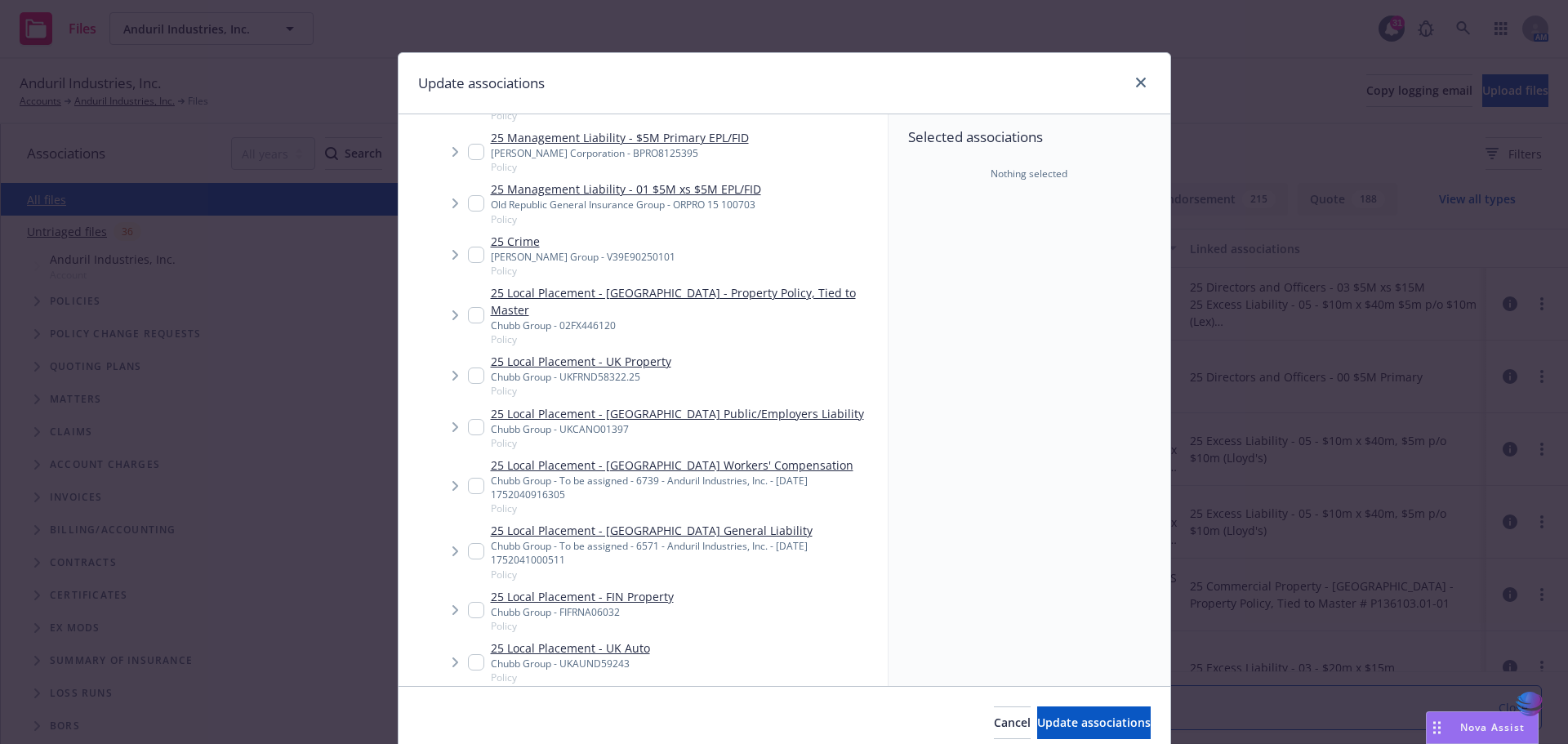
click at [467, 654] on input "Tree Example" at bounding box center [475, 662] width 16 height 16
checkbox input "true"
click at [1037, 719] on span "Update associations" at bounding box center [1094, 722] width 114 height 16
type textarea "x"
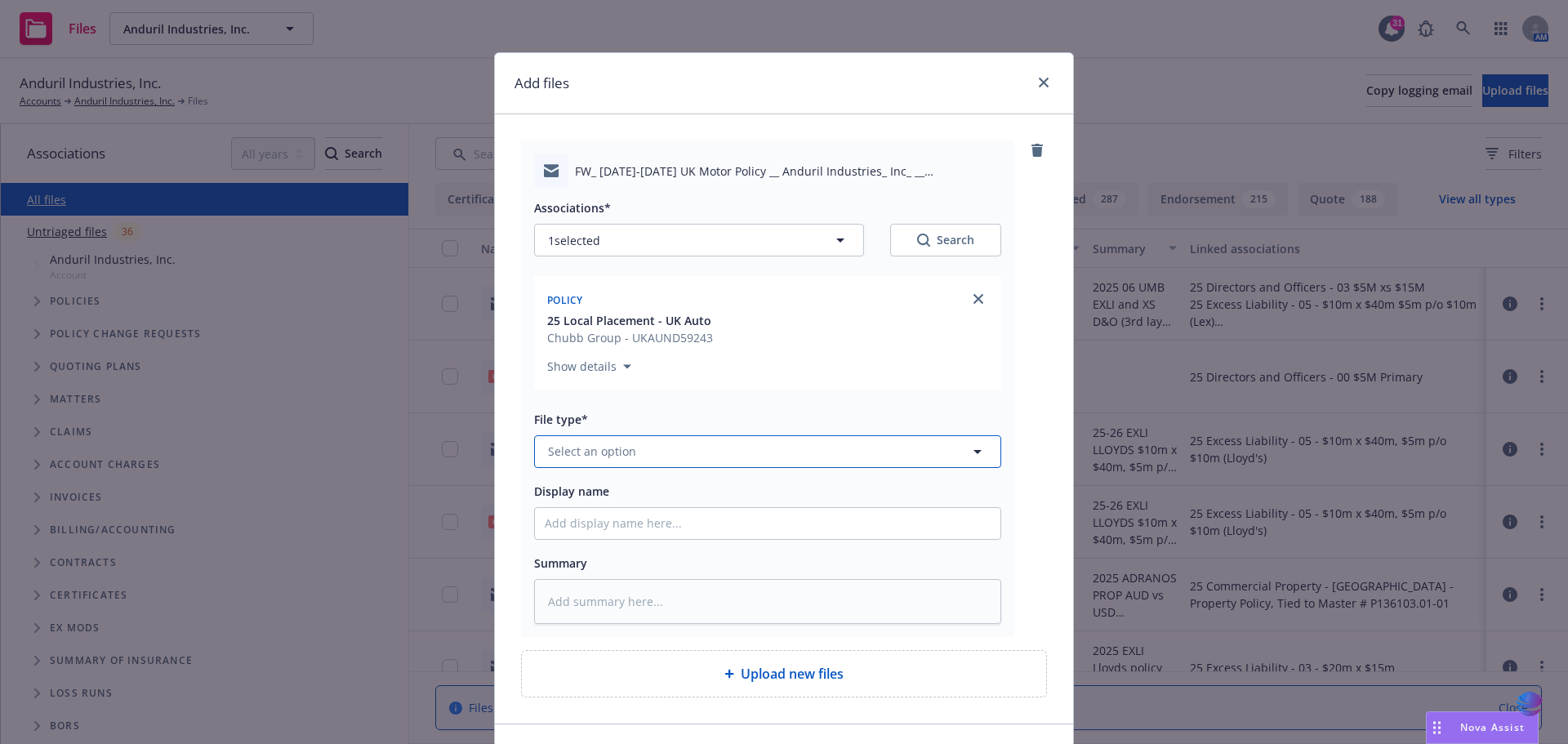
click at [970, 447] on icon "button" at bounding box center [977, 451] width 20 height 20
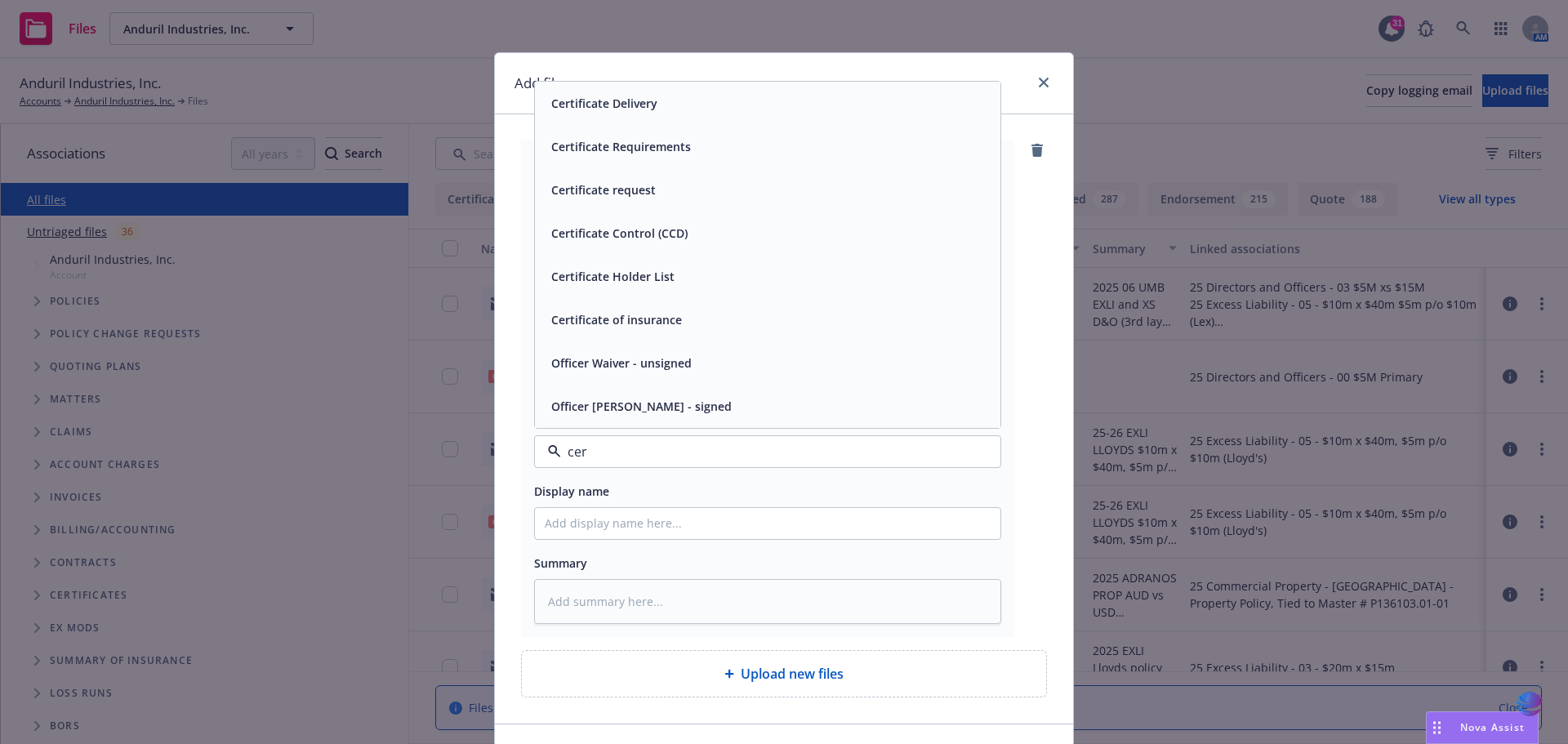
type input "cert"
click at [774, 202] on div "Certificate Delivery" at bounding box center [768, 190] width 466 height 43
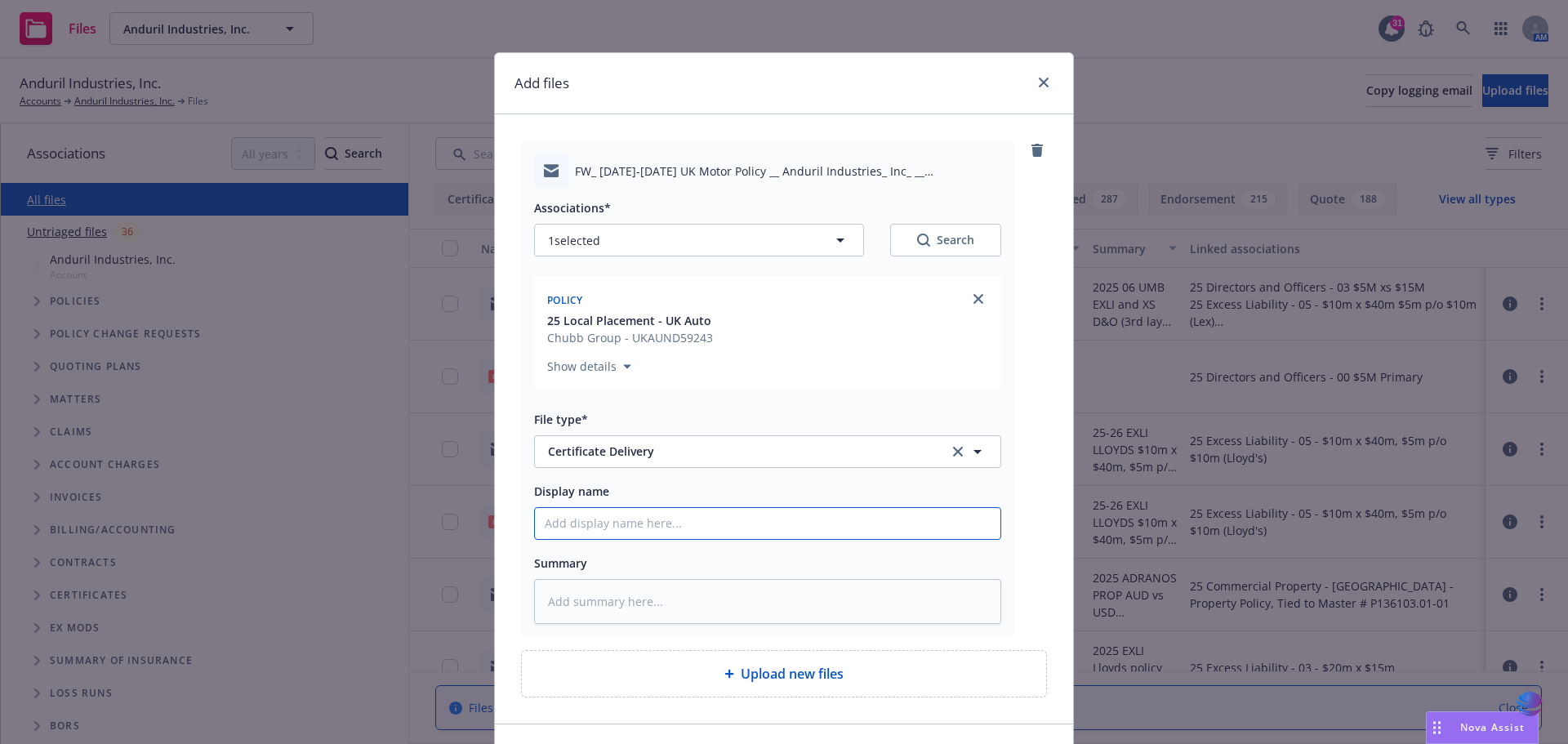
click at [585, 519] on input "Display name" at bounding box center [768, 524] width 466 height 31
type textarea "x"
type input "2"
type textarea "x"
type input "20"
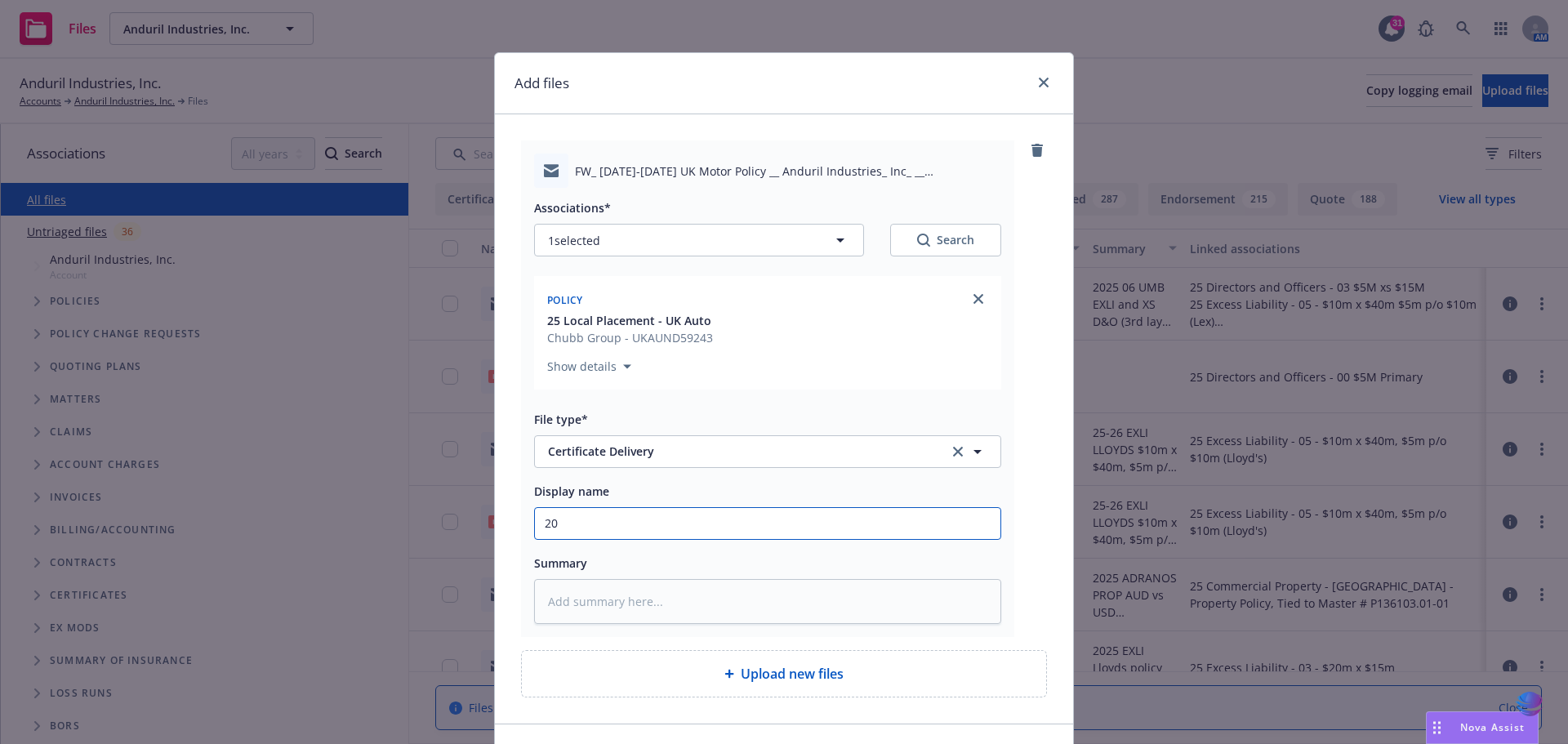
type textarea "x"
type input "202"
type textarea "x"
type input "2025"
type textarea "x"
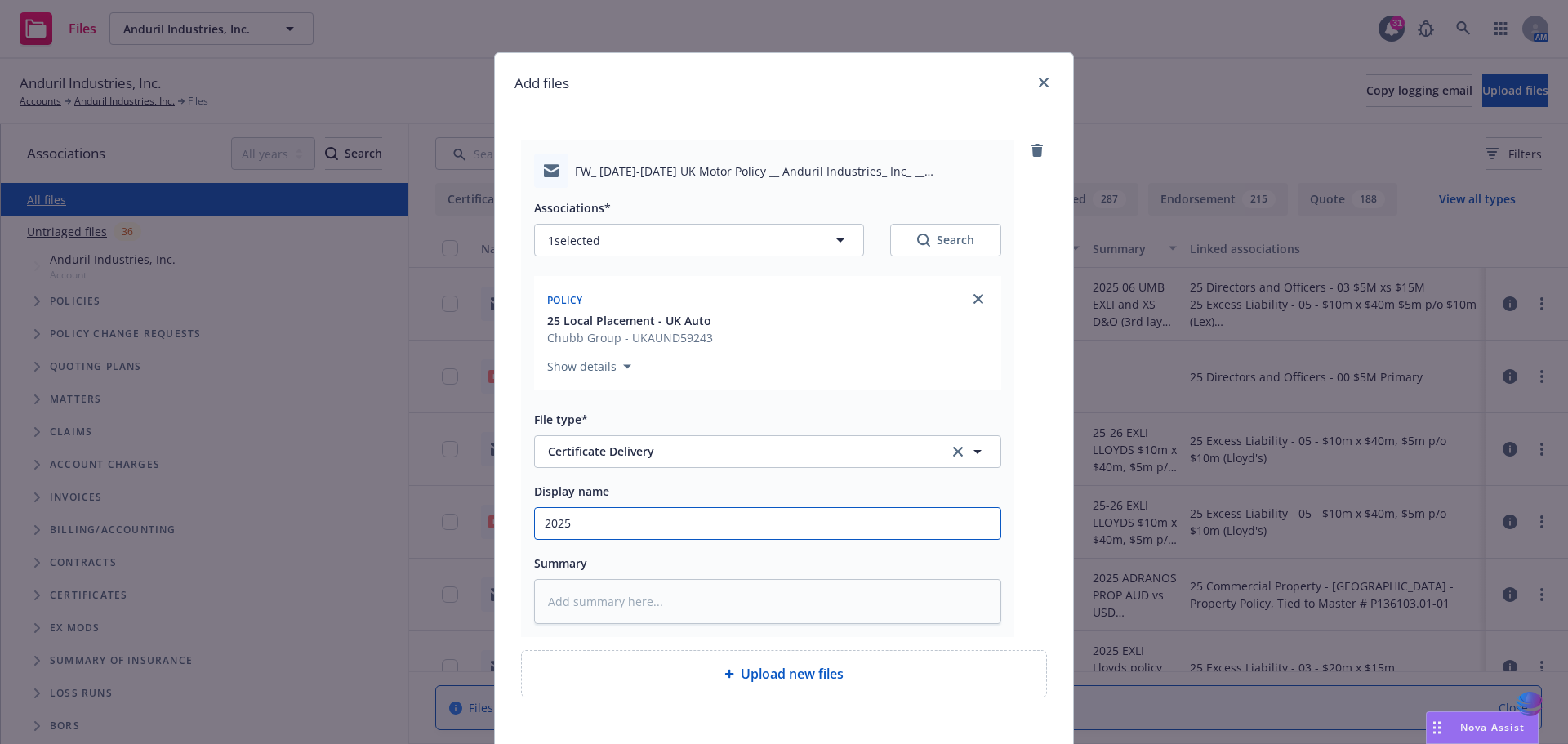
type input "2025"
type textarea "x"
type input "2025 0"
type textarea "x"
type input "2025 06"
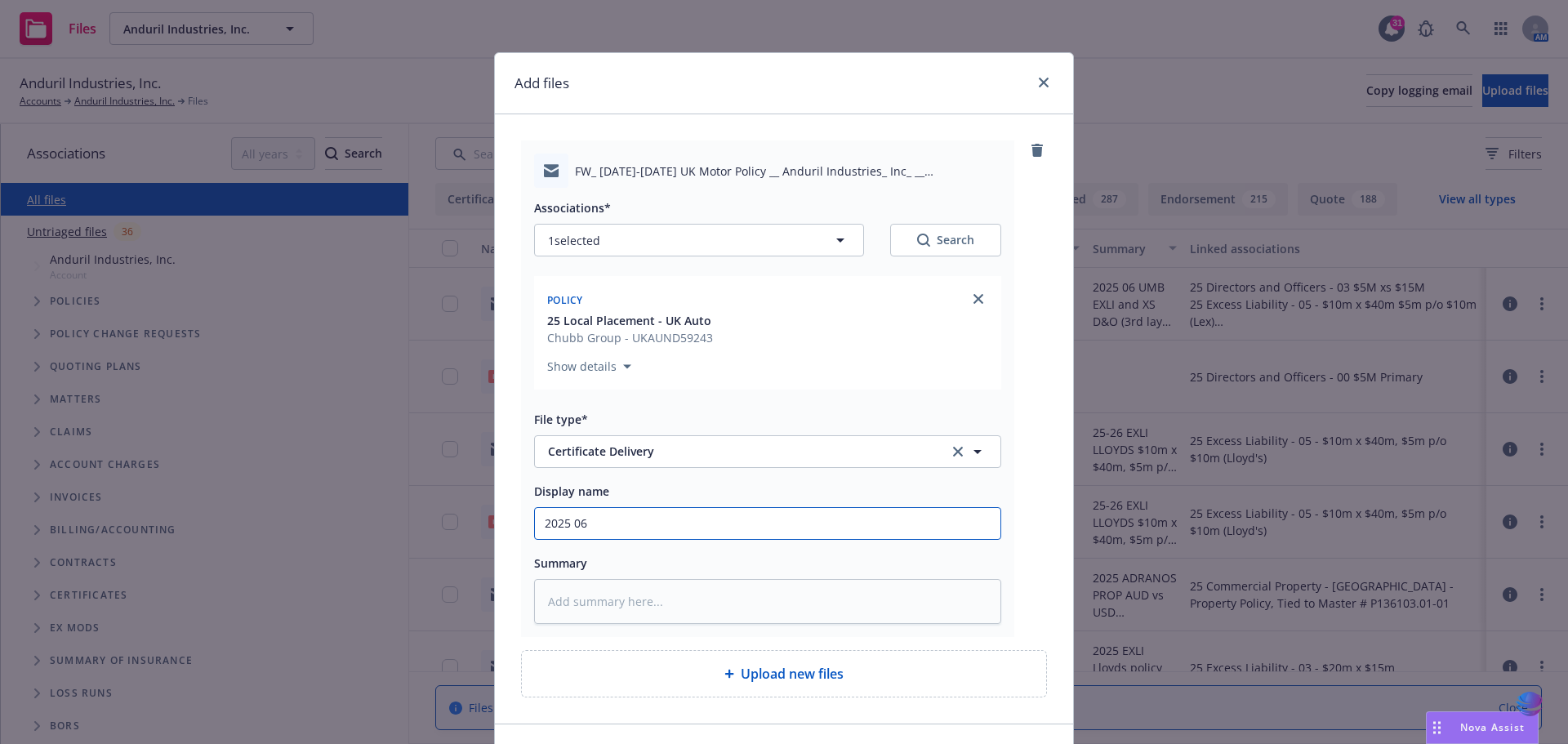
type textarea "x"
type input "2025 06"
type textarea "x"
type input "2025 06 U"
type textarea "x"
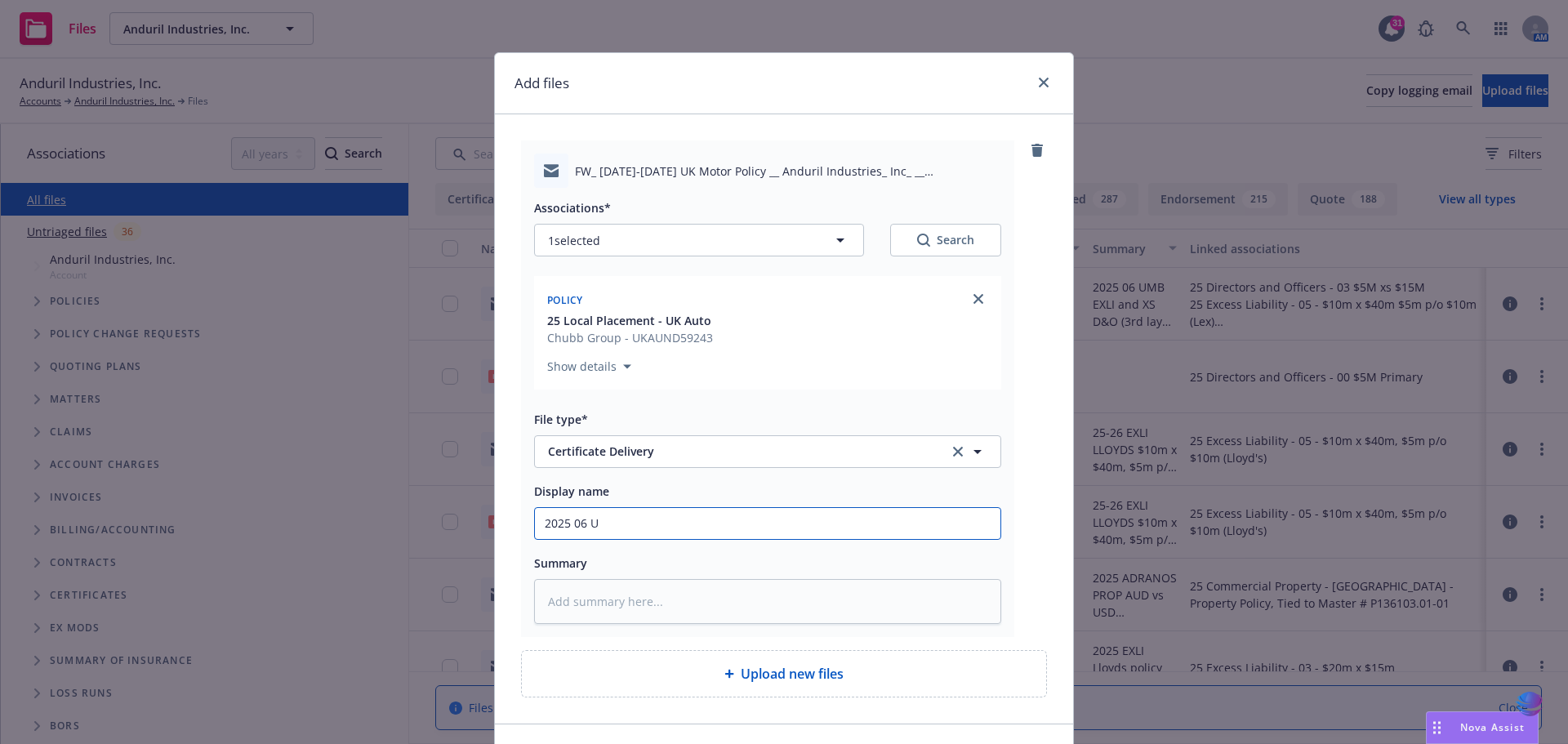
type input "2025 06 UK"
type textarea "x"
type input "2025 06 UK"
type textarea "x"
type input "2025 06 UK A"
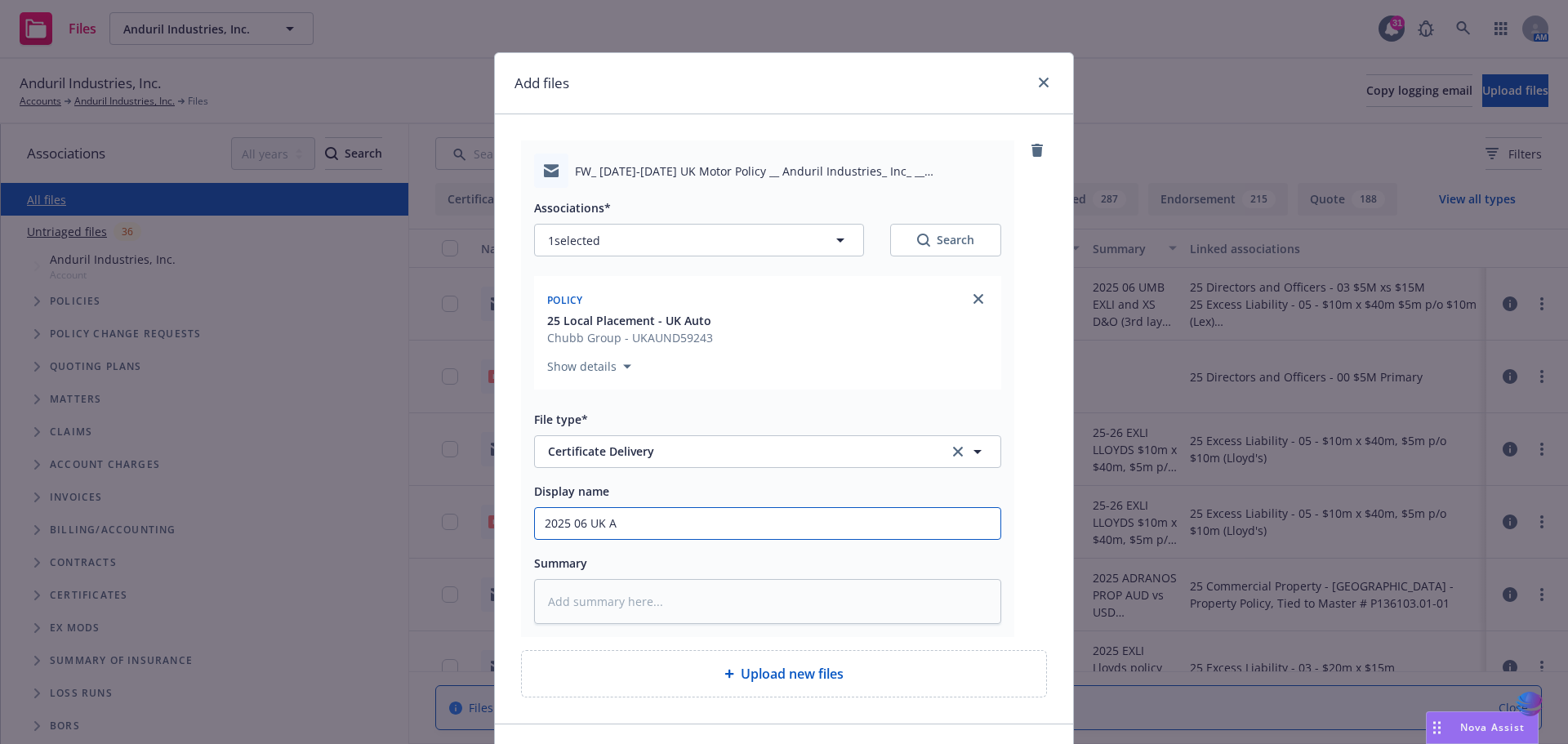
type textarea "x"
type input "2025 06 UK Au"
type textarea "x"
type input "2025 06 UK Aut"
type textarea "x"
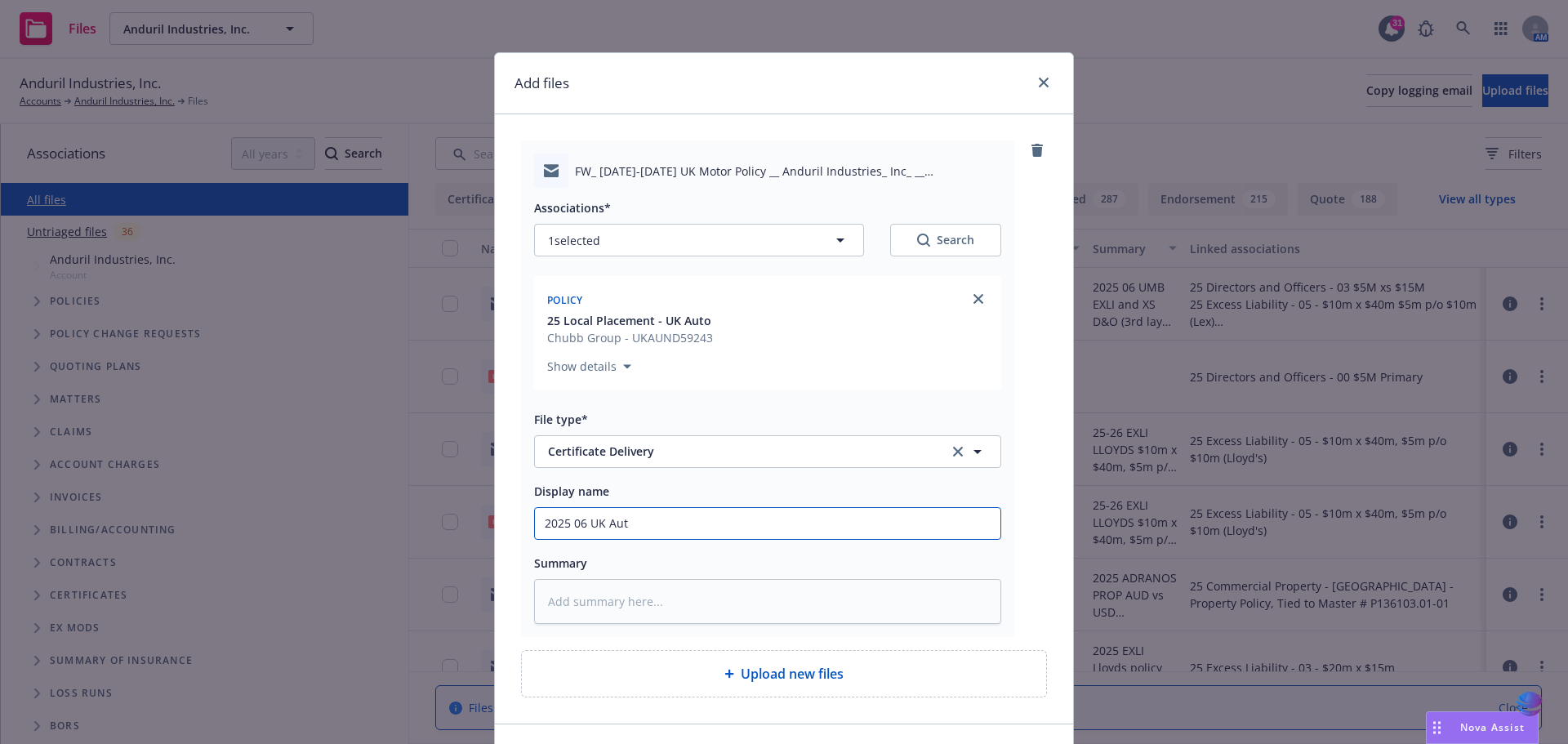
type input "2025 06 UK Auto"
type textarea "x"
type input "2025 06 UK Auto"
type textarea "x"
type input "2025 06 UK Auto C"
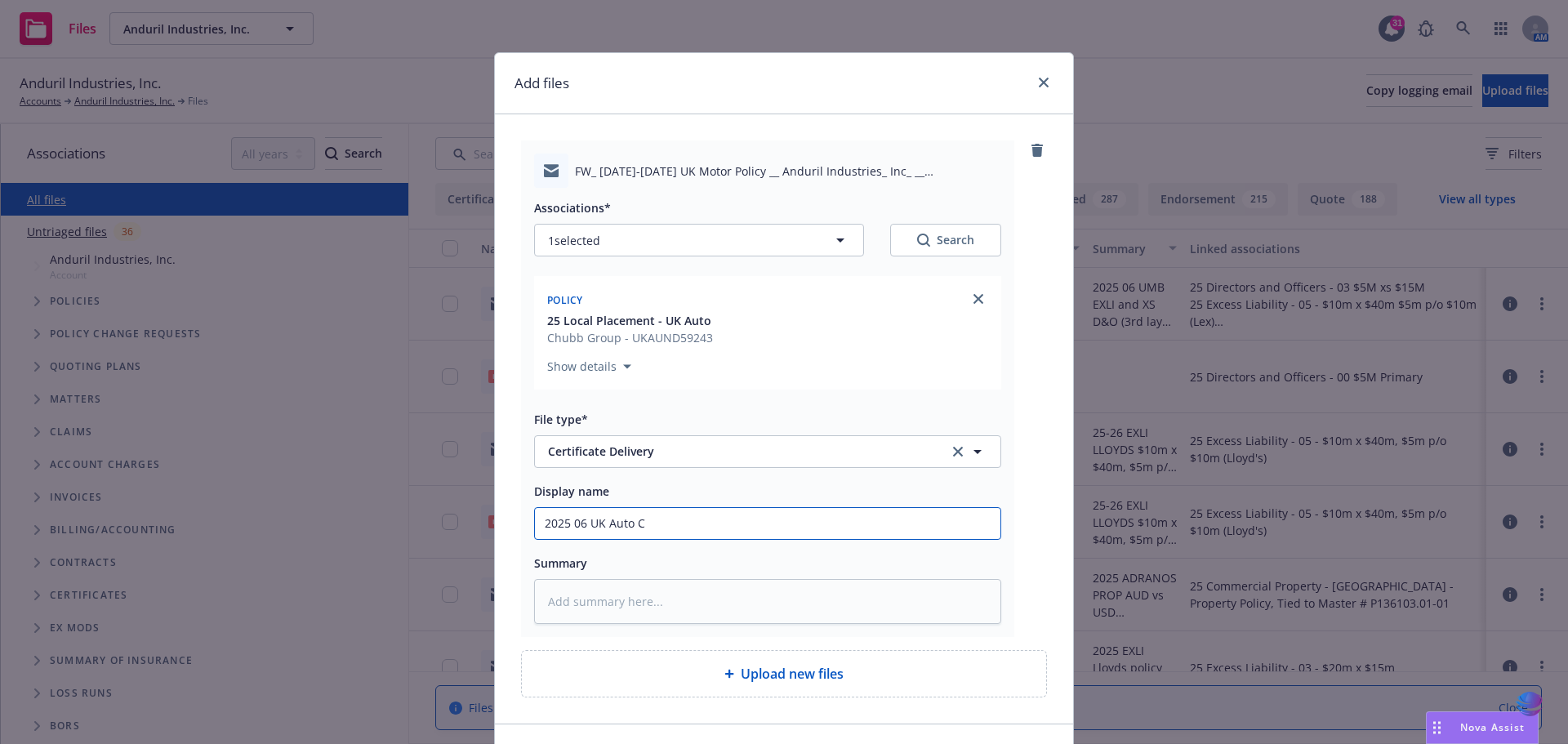
type textarea "x"
type input "2025 06 UK Auto Ce"
type textarea "x"
type input "2025 06 UK Auto Cer"
type textarea "x"
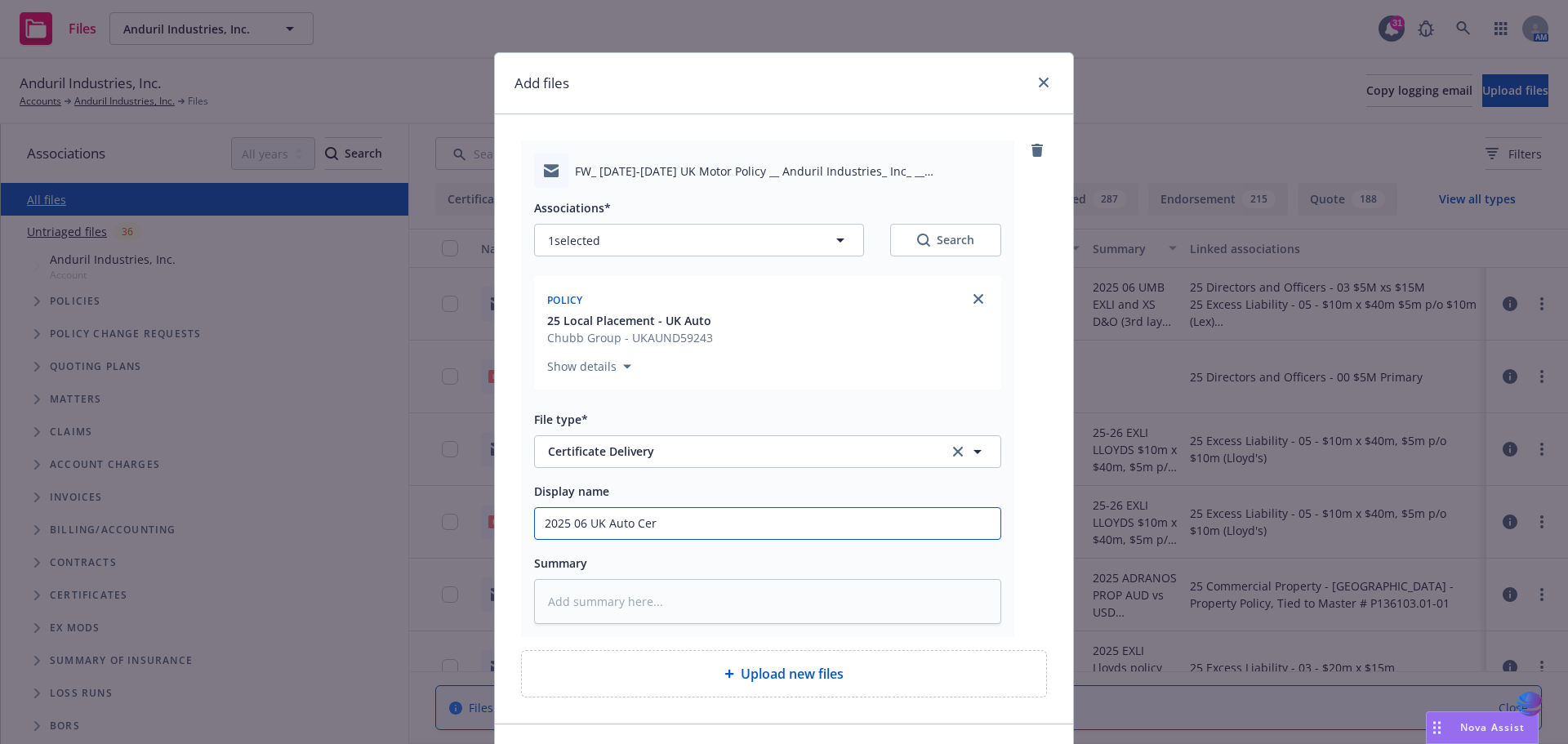
type input "2025 06 UK Auto Cert"
type textarea "x"
type input "2025 06 UK Auto Certi"
type textarea "x"
type input "2025 06 UK Auto Certif"
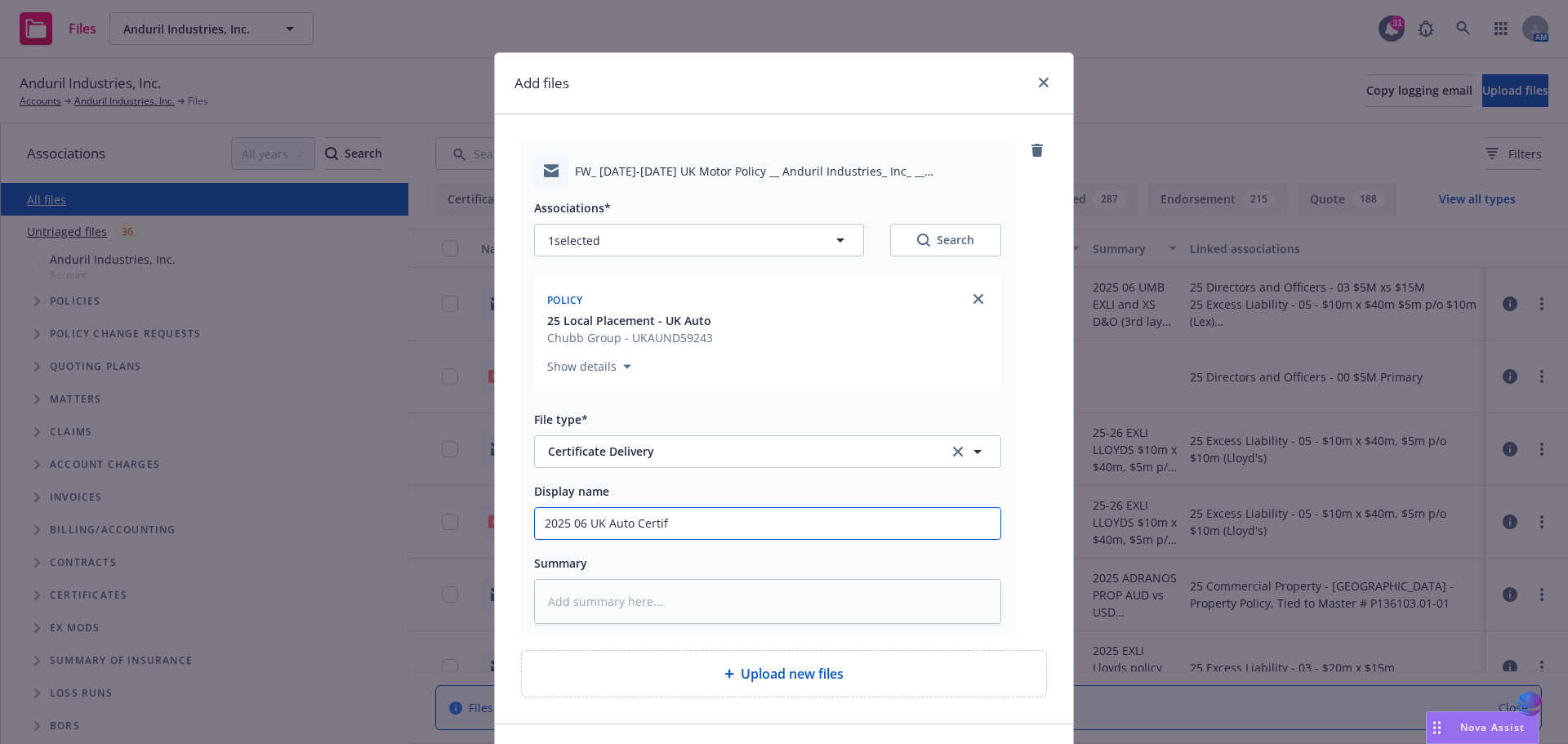
type textarea "x"
type input "2025 06 UK Auto Certifi"
type textarea "x"
type input "2025 06 UK Auto Certific"
type textarea "x"
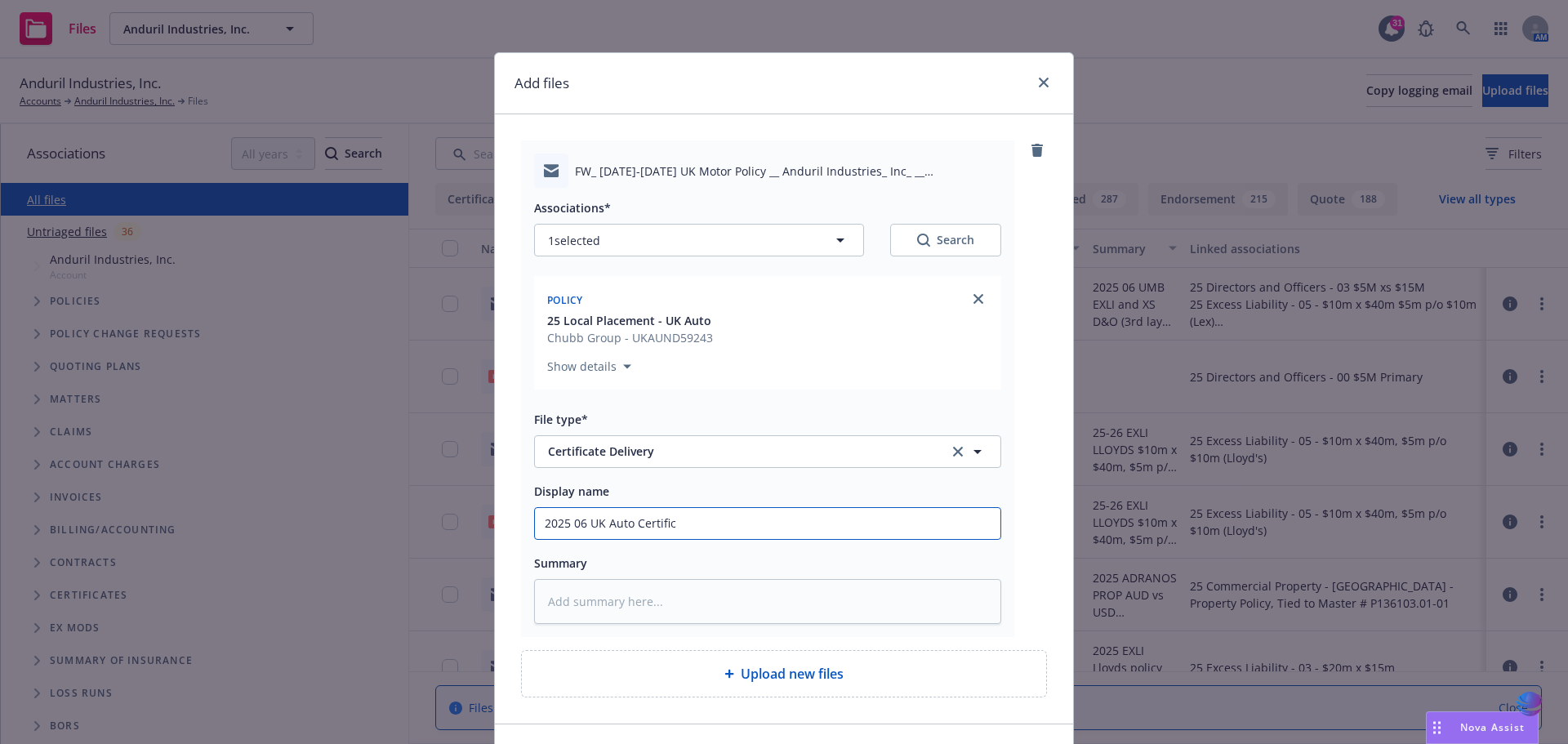
type input "2025 06 UK Auto Certifica"
type textarea "x"
drag, startPoint x: 539, startPoint y: 523, endPoint x: 936, endPoint y: 519, distance: 397.0
click at [936, 519] on input "2025 06 UK Auto Certificate provided by CHUBB to insured" at bounding box center [768, 524] width 466 height 31
click at [583, 610] on textarea at bounding box center [768, 602] width 467 height 45
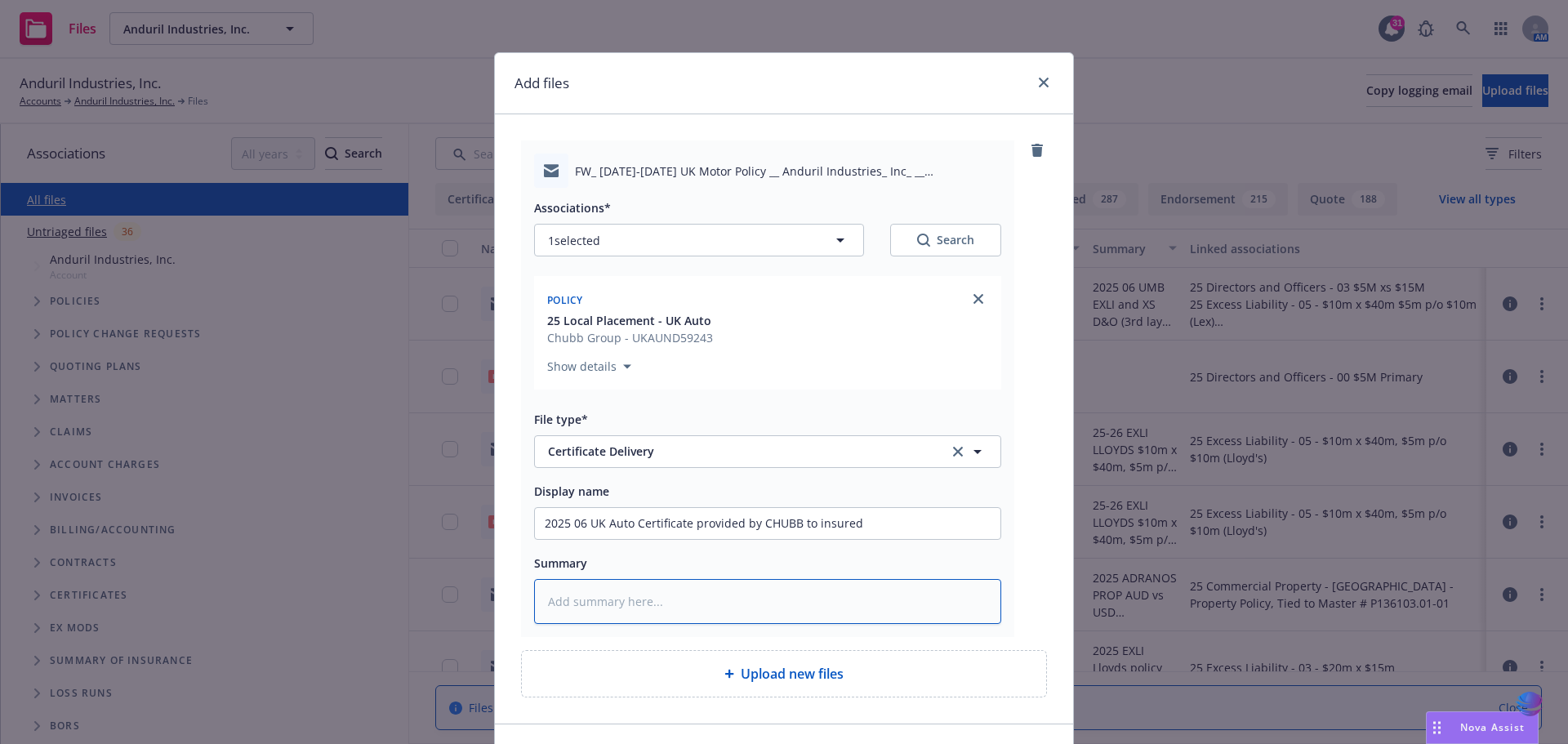
paste textarea "2025 06 UK Auto Certificate provided by CHUBB to insured"
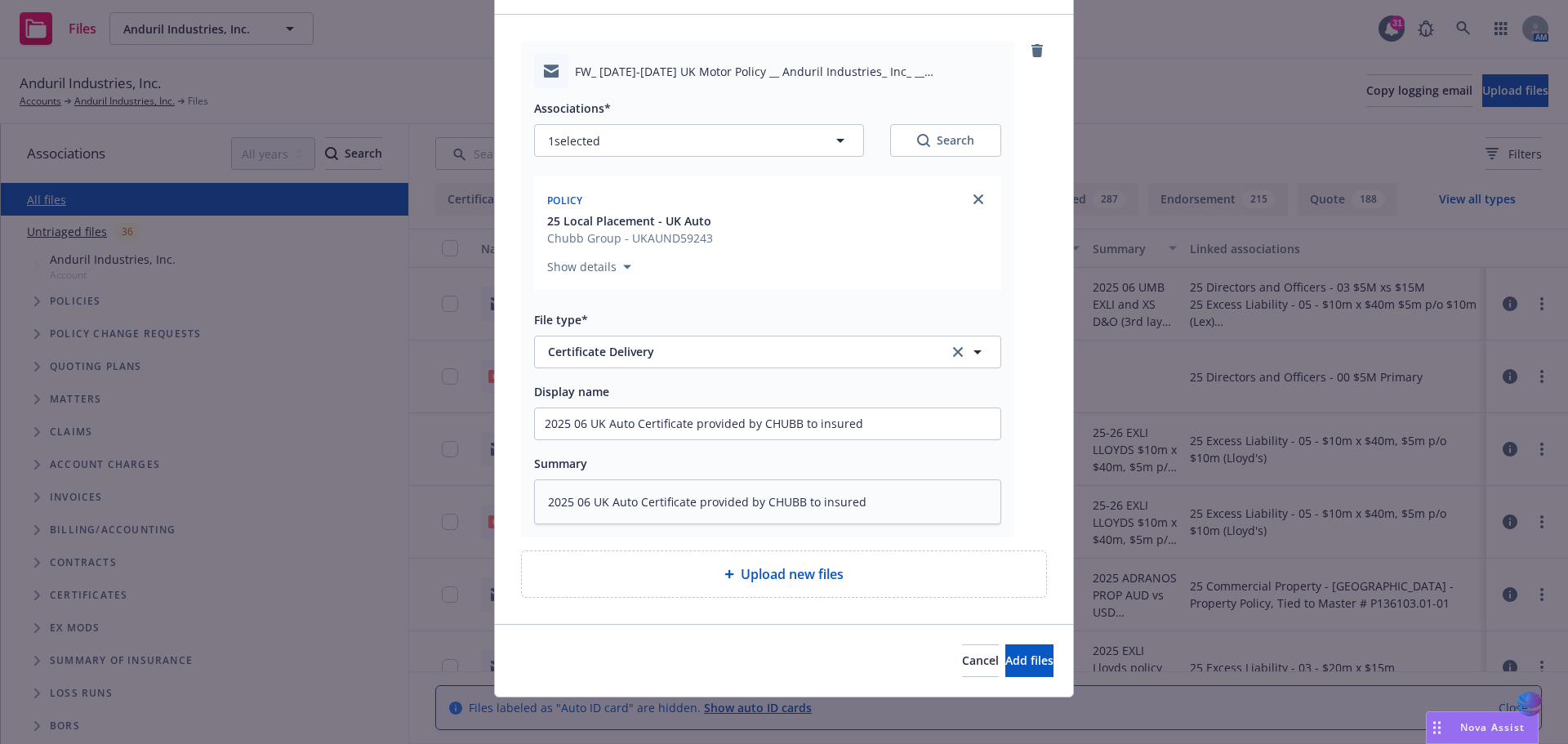
scroll to position [105, 0]
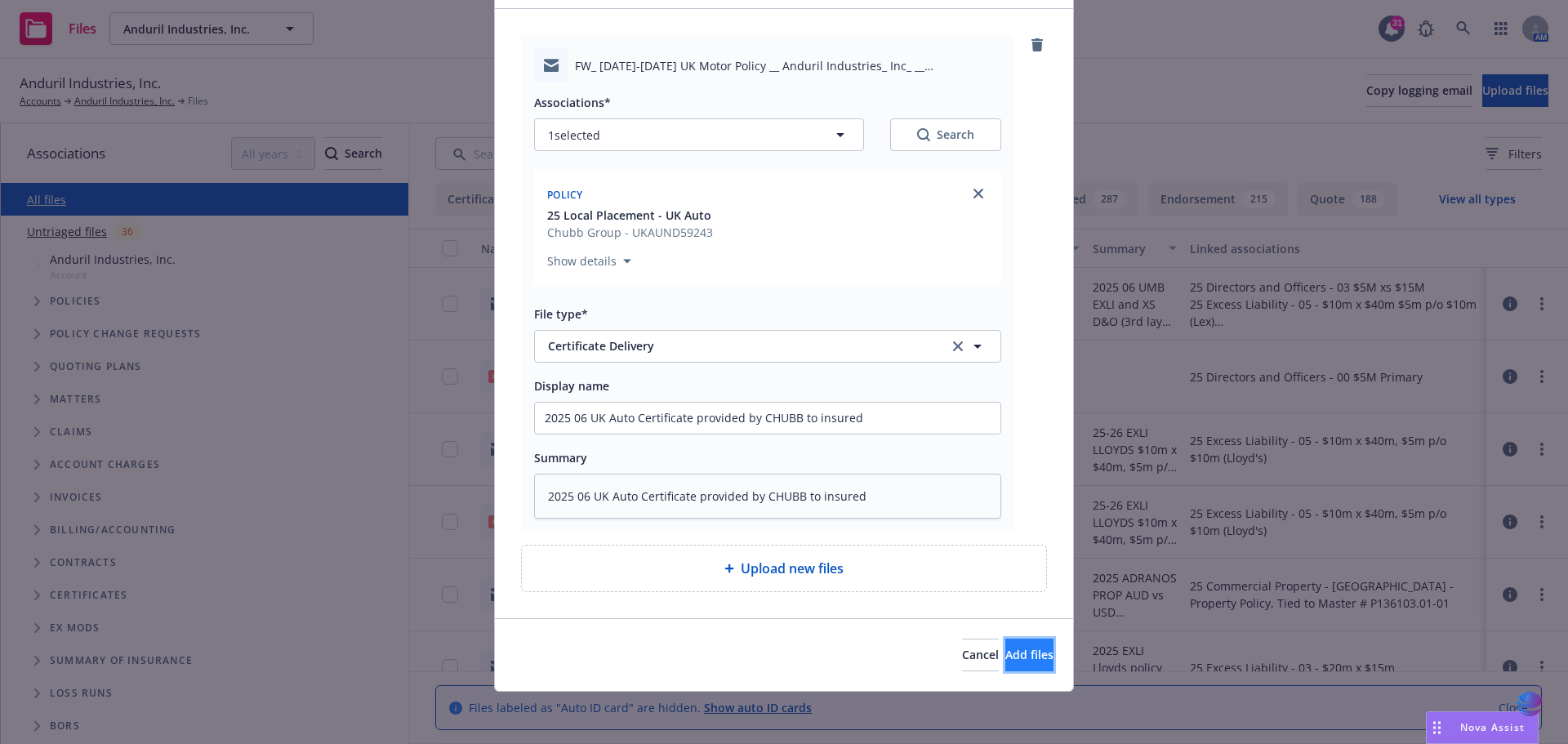
click at [1027, 654] on button "Add files" at bounding box center [1029, 655] width 49 height 33
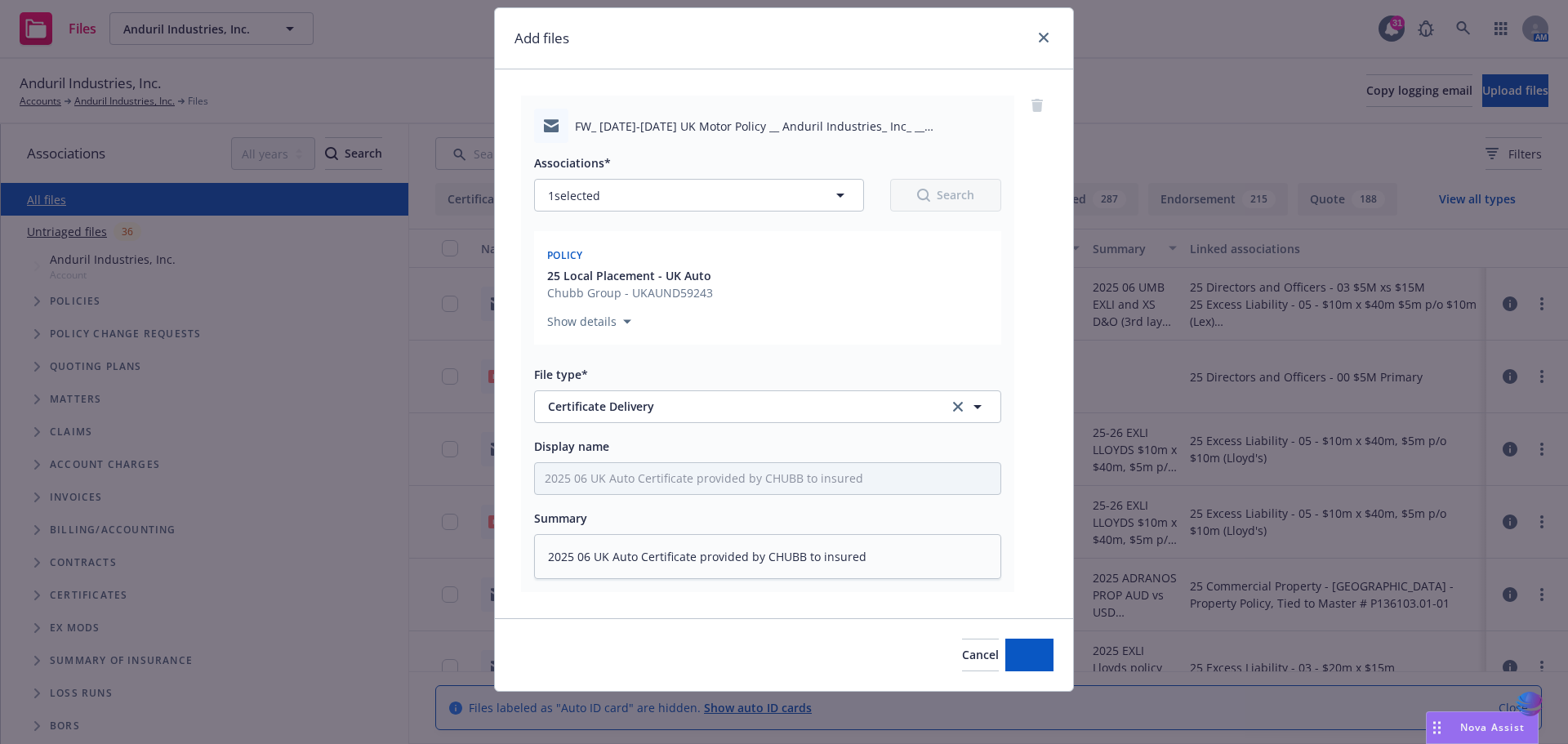
scroll to position [45, 0]
